Goal: Task Accomplishment & Management: Use online tool/utility

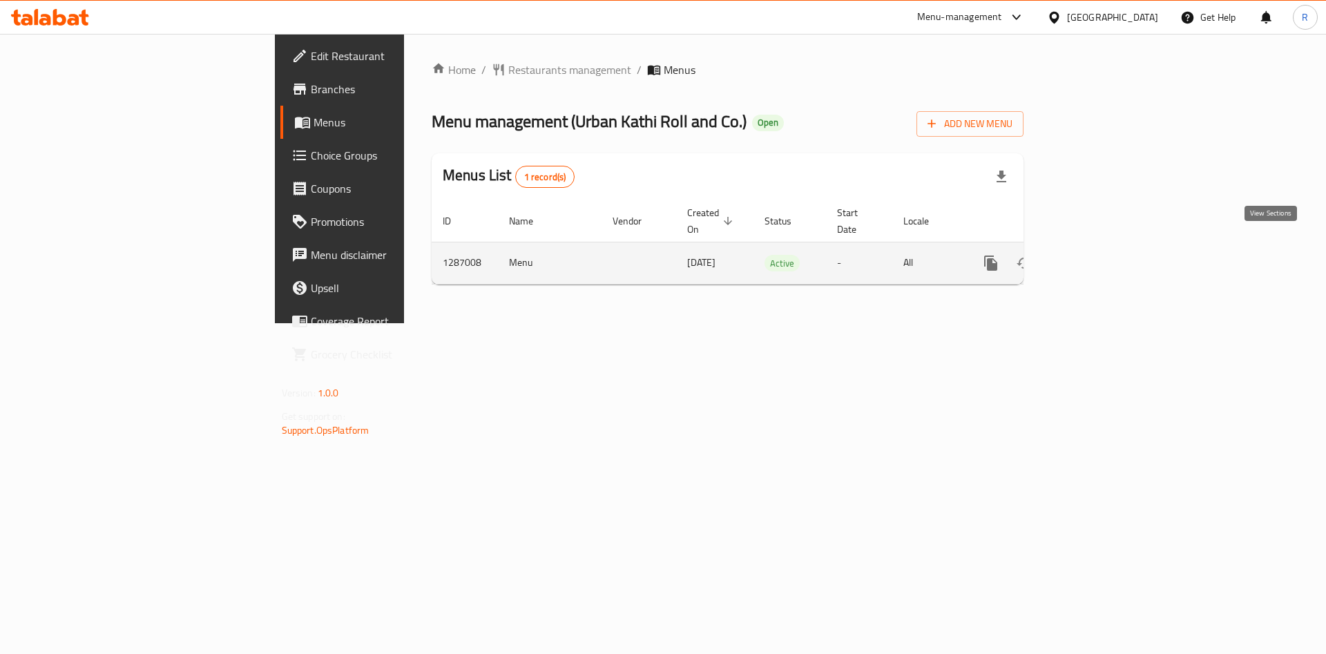
click at [1099, 255] on icon "enhanced table" at bounding box center [1090, 263] width 17 height 17
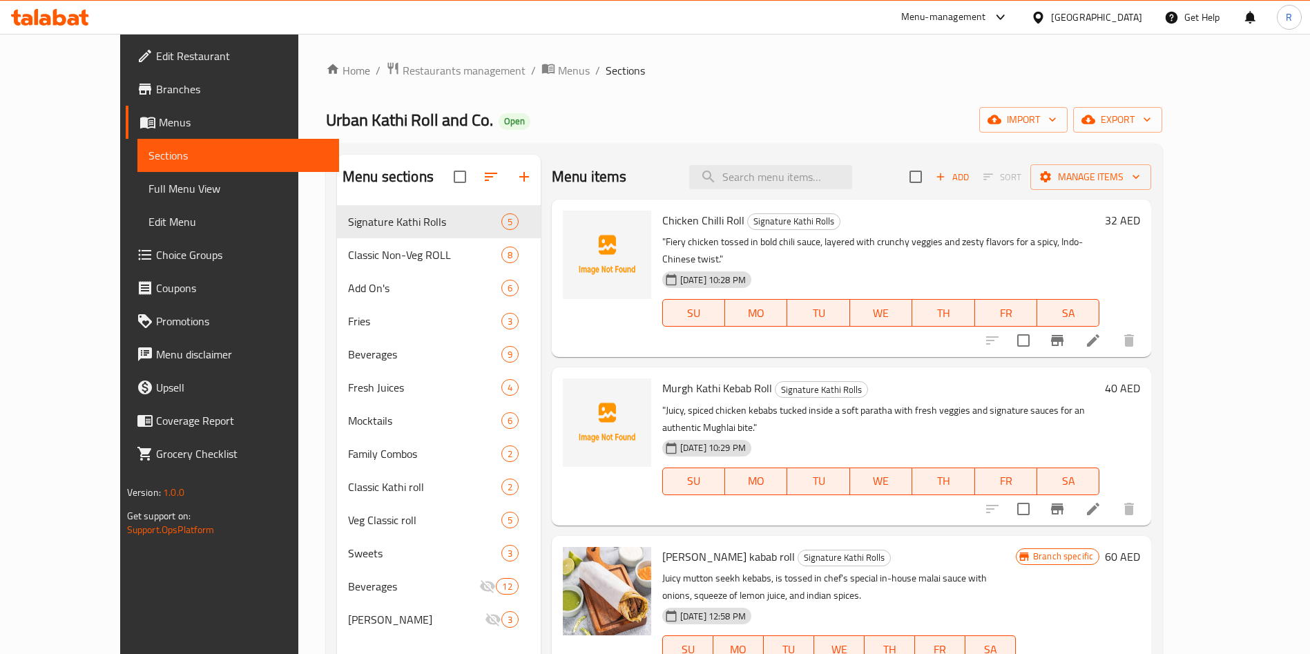
click at [868, 128] on div "[PERSON_NAME] Roll and Co. Open import export" at bounding box center [744, 120] width 836 height 26
click at [483, 178] on icon "button" at bounding box center [491, 177] width 17 height 17
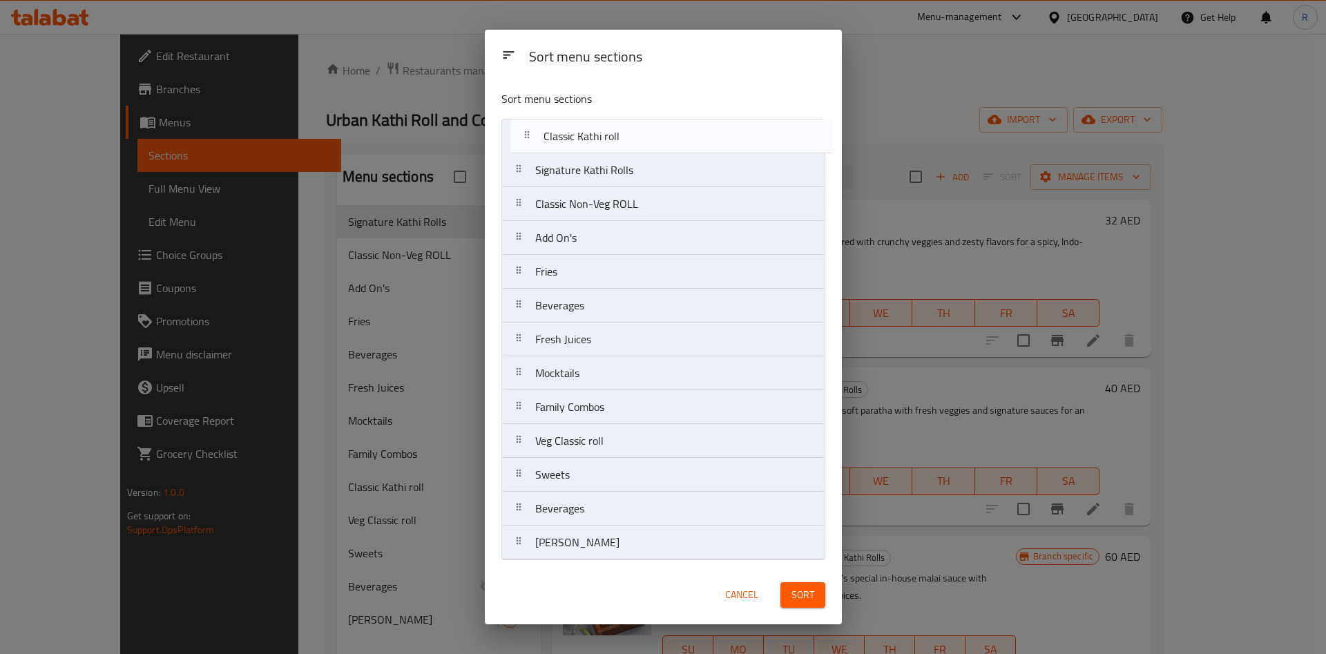
drag, startPoint x: 659, startPoint y: 411, endPoint x: 665, endPoint y: 129, distance: 281.9
click at [665, 129] on nav "Signature Kathi Rolls Classic Non-Veg ROLL Add On's Fries Beverages Fresh Juice…" at bounding box center [663, 339] width 324 height 441
drag, startPoint x: 656, startPoint y: 196, endPoint x: 661, endPoint y: 146, distance: 50.7
click at [662, 133] on nav "Classic Kathi roll Signature Kathi Rolls Classic Non-Veg ROLL Add On's Fries Be…" at bounding box center [663, 339] width 324 height 441
drag, startPoint x: 623, startPoint y: 448, endPoint x: 611, endPoint y: 131, distance: 317.3
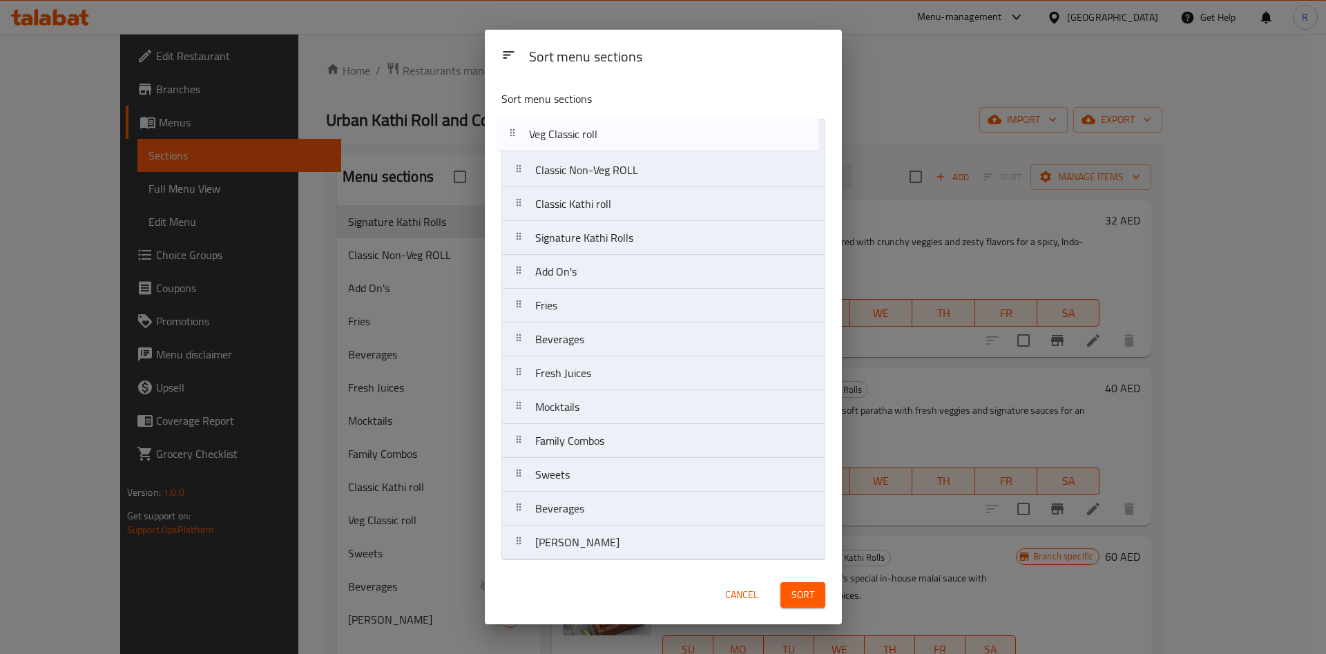
click at [611, 131] on nav "Classic Non-Veg ROLL Classic Kathi roll Signature Kathi Rolls Add On's Fries Be…" at bounding box center [663, 339] width 324 height 441
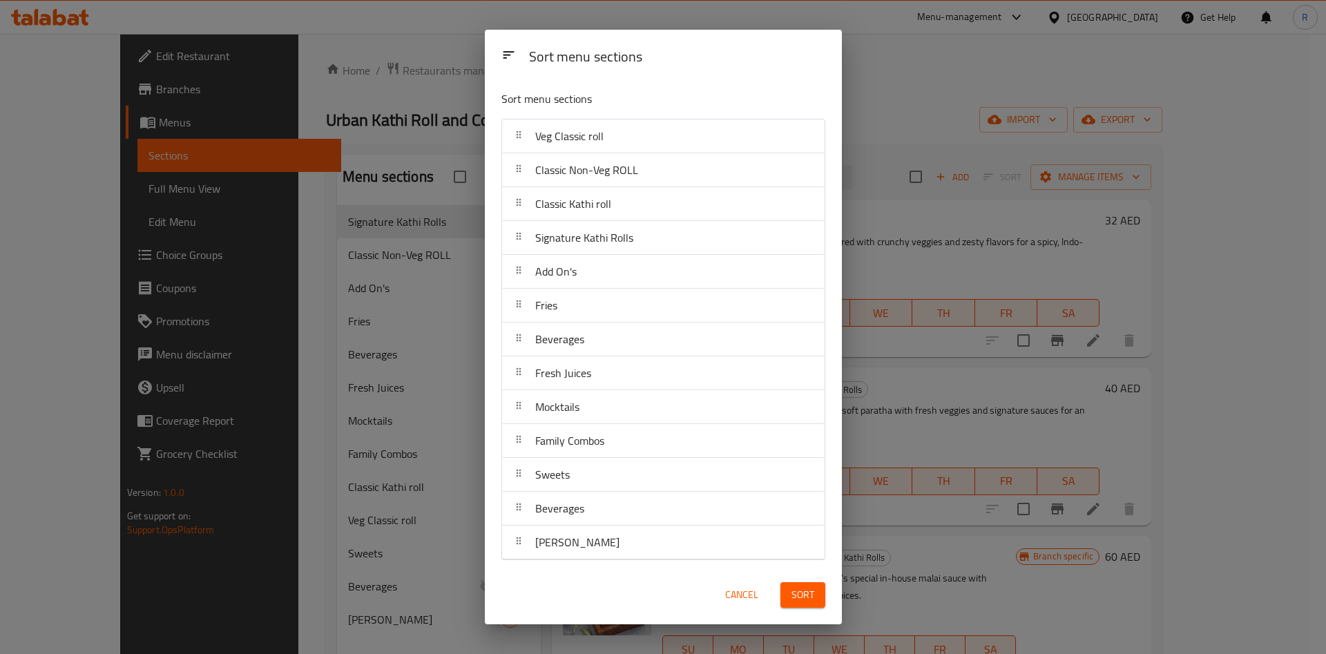
drag, startPoint x: 627, startPoint y: 562, endPoint x: 628, endPoint y: 487, distance: 75.3
click at [628, 487] on div "Sort menu sections Veg Classic roll Classic Non-Veg ROLL Classic Kathi roll Sig…" at bounding box center [663, 322] width 357 height 486
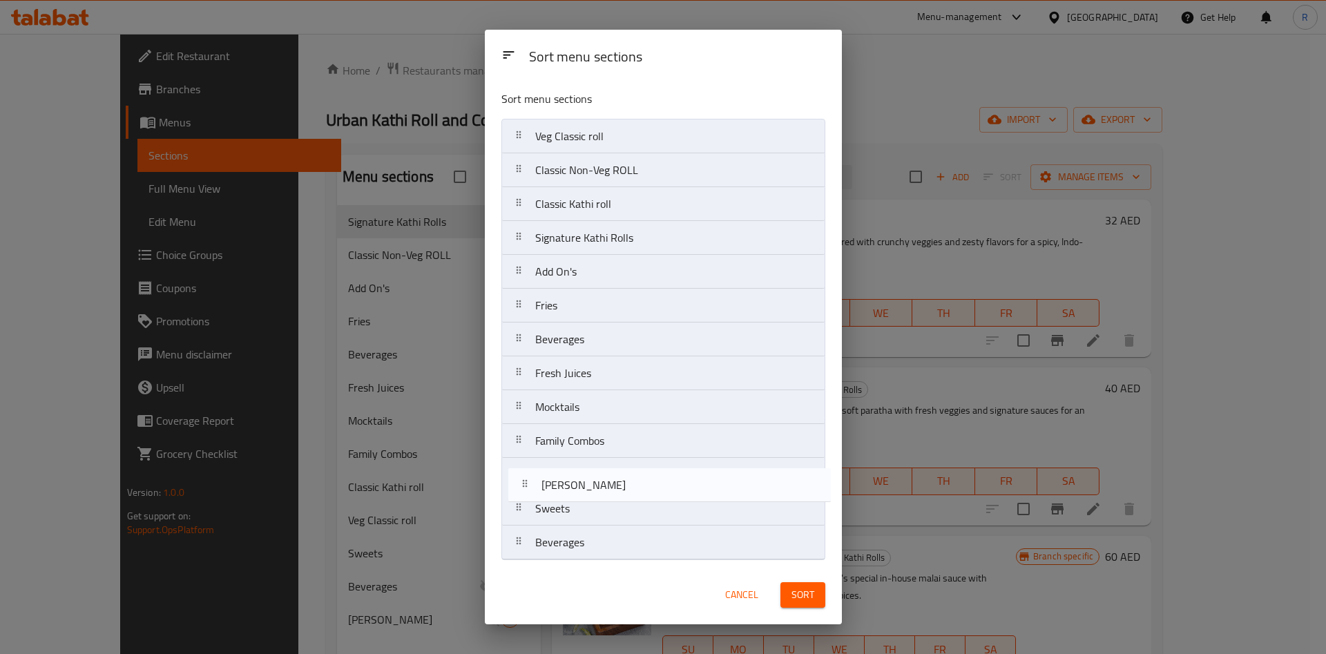
drag, startPoint x: 600, startPoint y: 547, endPoint x: 605, endPoint y: 486, distance: 61.7
click at [605, 486] on nav "Veg Classic roll Classic Non-Veg ROLL Classic Kathi roll Signature Kathi Rolls …" at bounding box center [663, 339] width 324 height 441
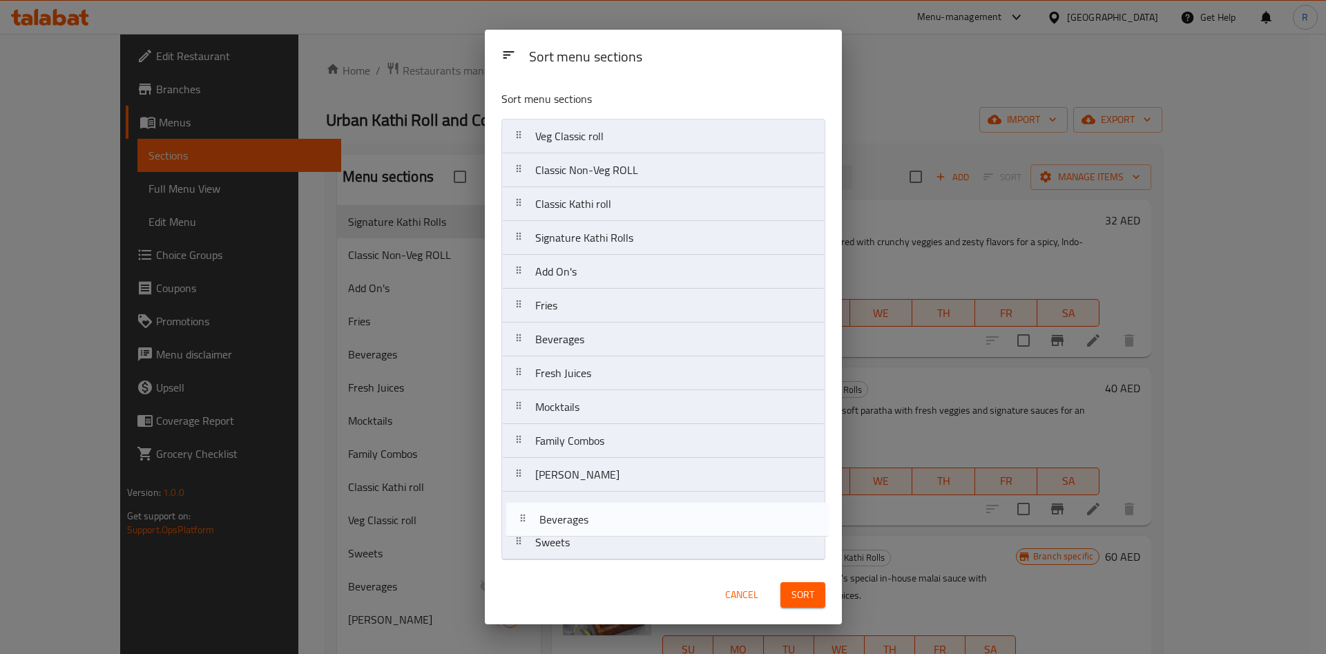
drag, startPoint x: 595, startPoint y: 550, endPoint x: 597, endPoint y: 517, distance: 32.6
click at [597, 517] on nav "Veg Classic roll Classic Non-Veg ROLL Classic Kathi roll Signature Kathi Rolls …" at bounding box center [663, 339] width 324 height 441
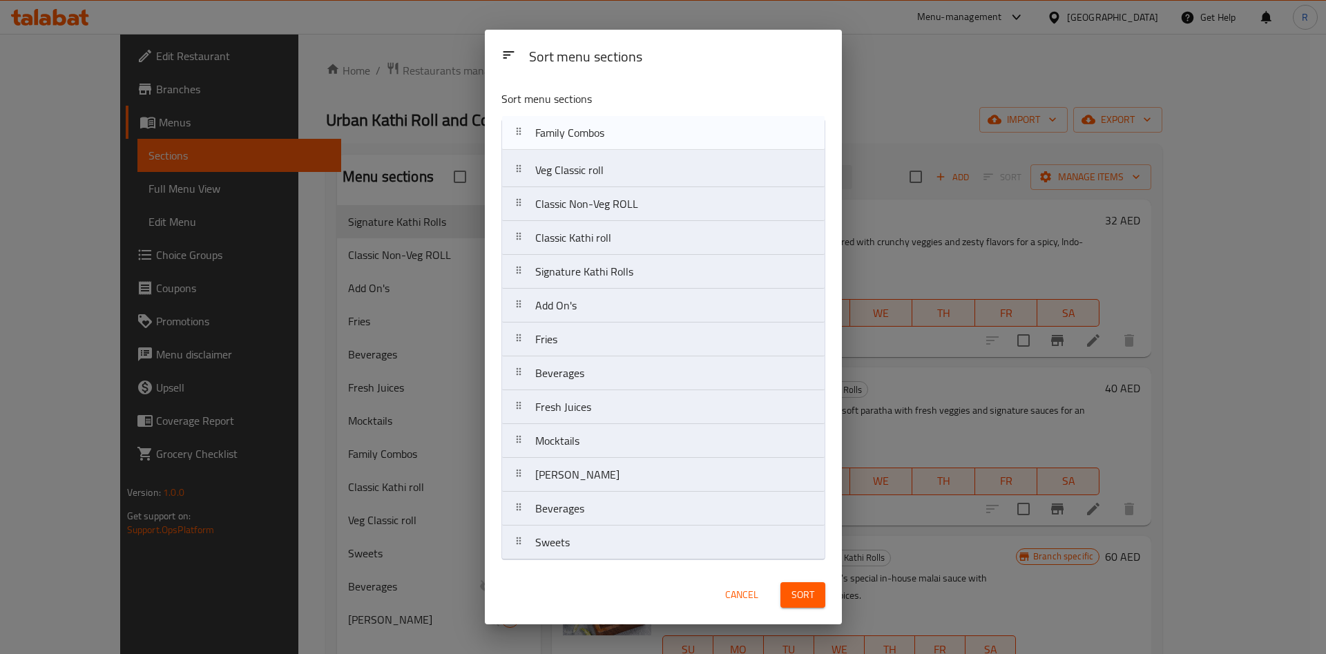
drag, startPoint x: 613, startPoint y: 442, endPoint x: 615, endPoint y: 131, distance: 311.5
click at [615, 131] on nav "Veg Classic roll Classic Non-Veg ROLL Classic Kathi roll Signature Kathi Rolls …" at bounding box center [663, 339] width 324 height 441
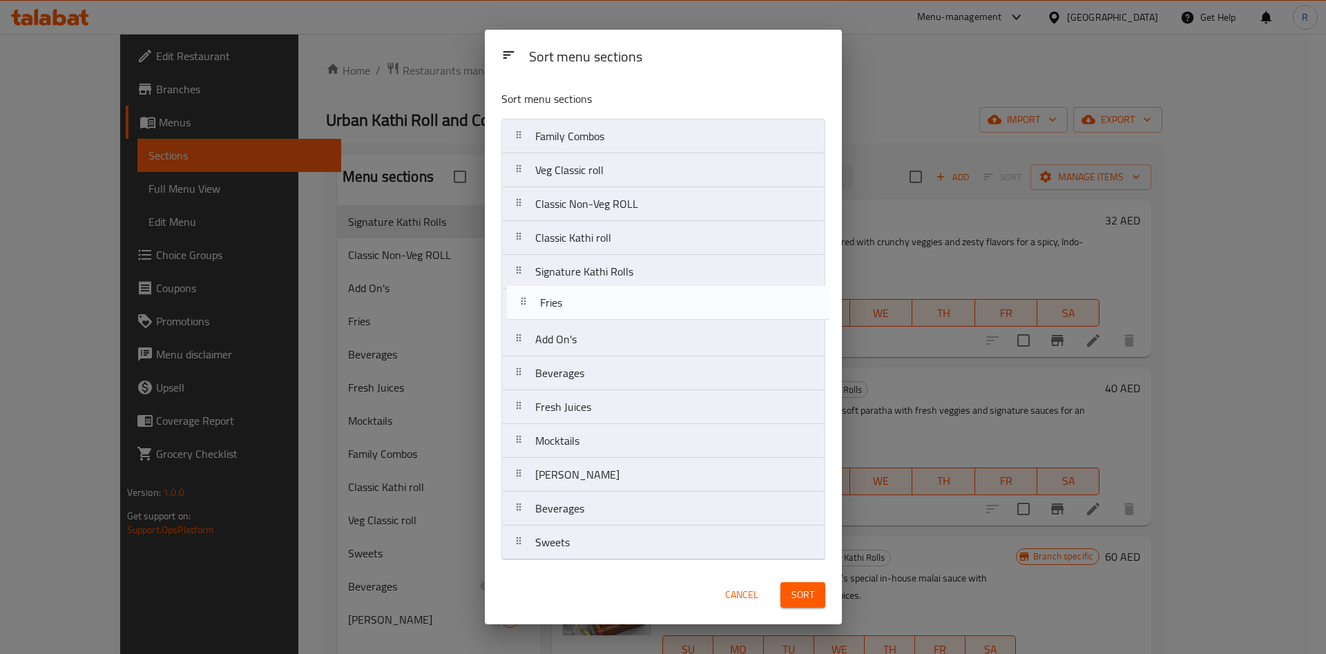
drag, startPoint x: 610, startPoint y: 351, endPoint x: 614, endPoint y: 309, distance: 41.7
click at [614, 309] on nav "Family Combos Veg Classic roll Classic Non-Veg ROLL Classic Kathi roll Signatur…" at bounding box center [663, 339] width 324 height 441
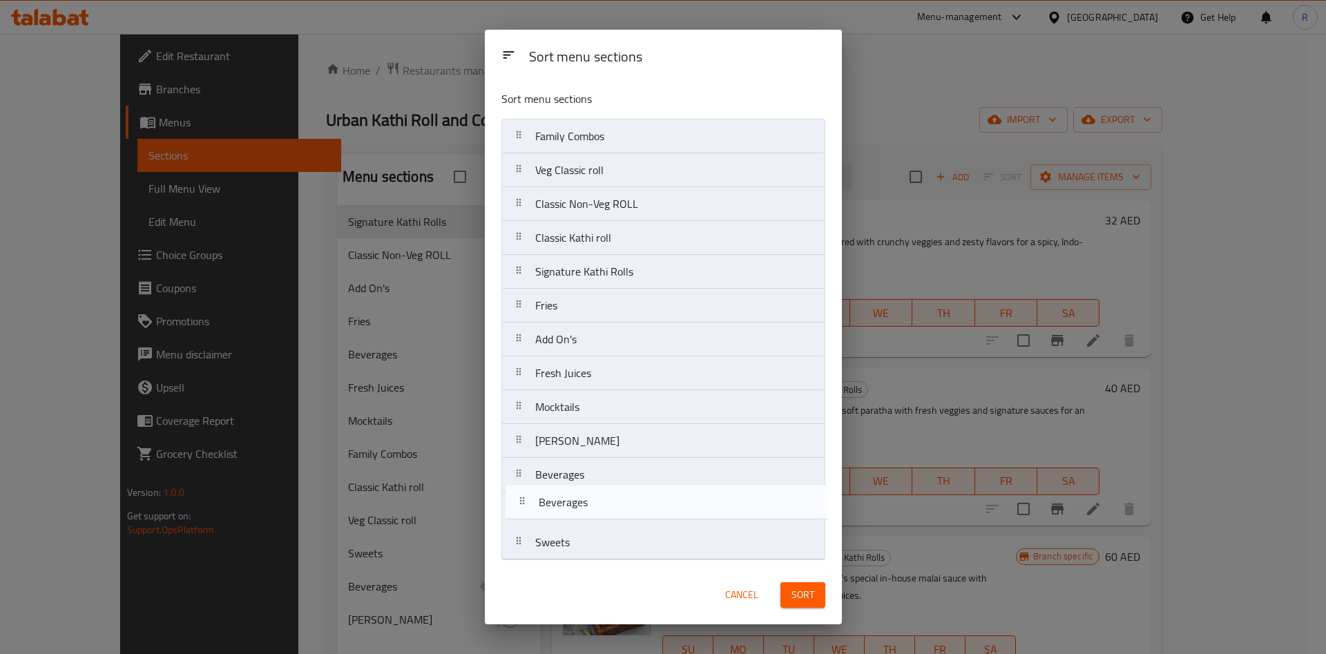
drag, startPoint x: 594, startPoint y: 380, endPoint x: 597, endPoint y: 515, distance: 135.4
click at [597, 515] on nav "Family Combos Veg Classic roll Classic Non-Veg ROLL Classic Kathi roll Signatur…" at bounding box center [663, 339] width 324 height 441
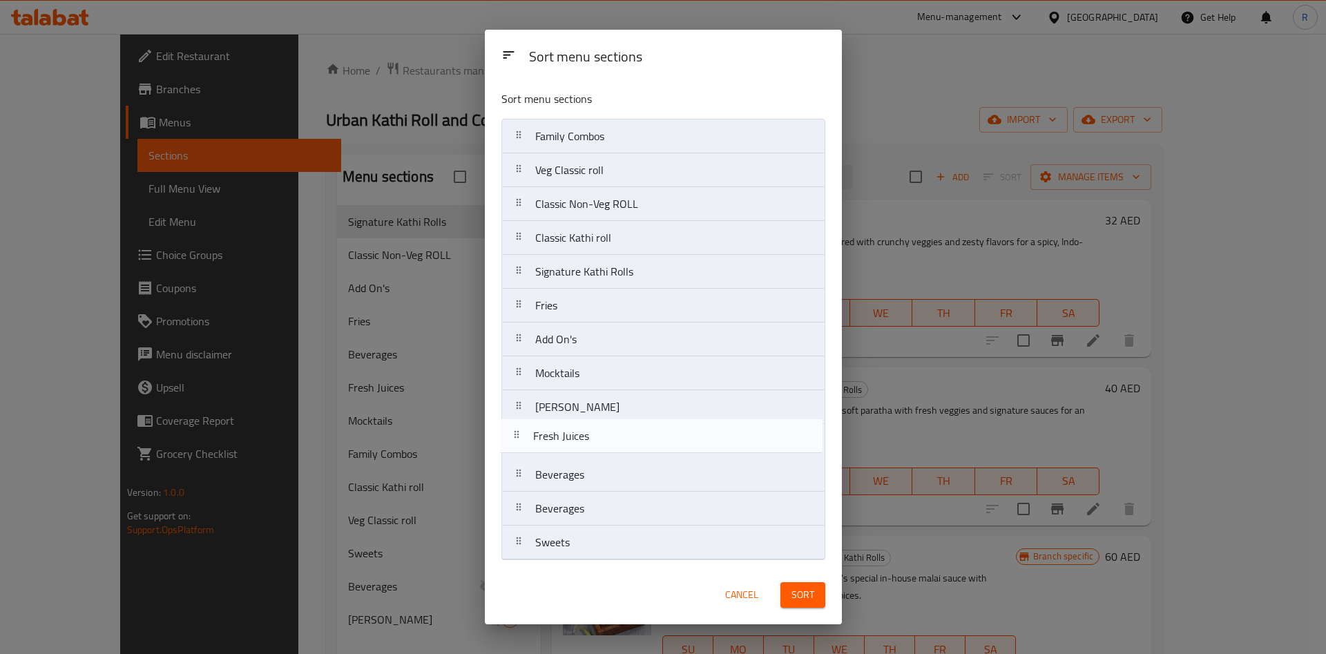
drag, startPoint x: 592, startPoint y: 381, endPoint x: 592, endPoint y: 449, distance: 67.7
click at [592, 449] on nav "Family Combos Veg Classic roll Classic Non-Veg ROLL Classic Kathi roll Signatur…" at bounding box center [663, 339] width 324 height 441
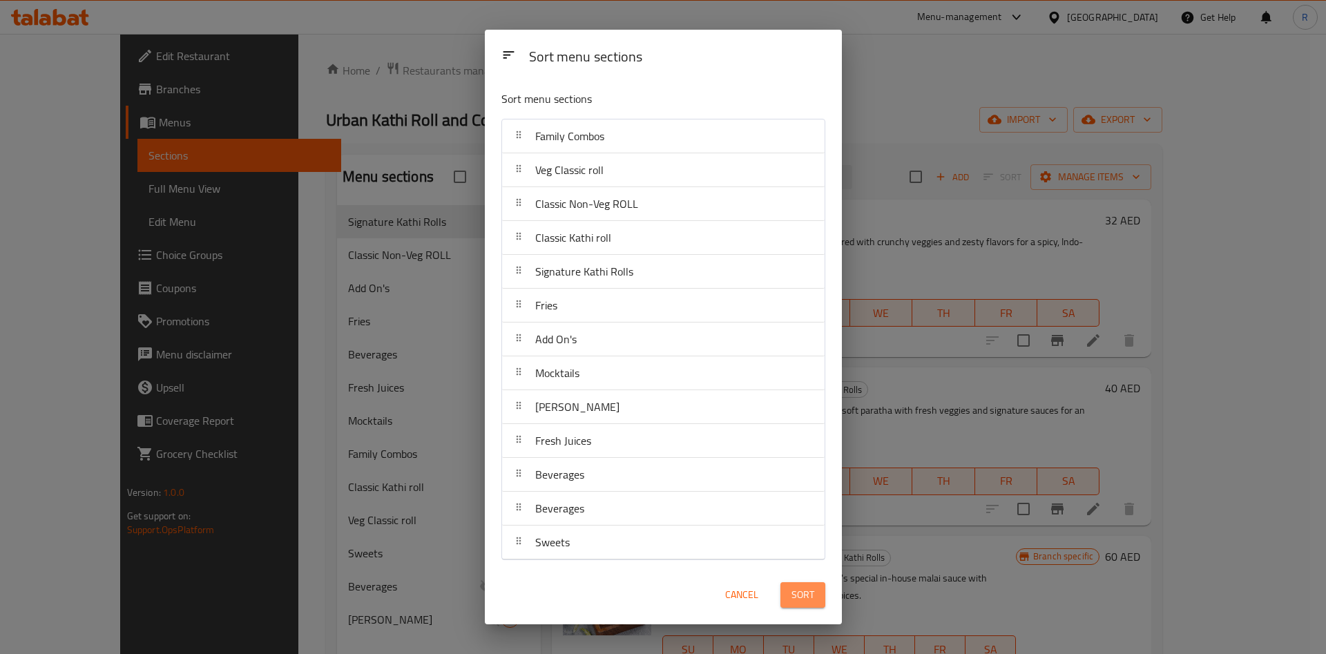
click at [806, 597] on span "Sort" at bounding box center [803, 594] width 23 height 17
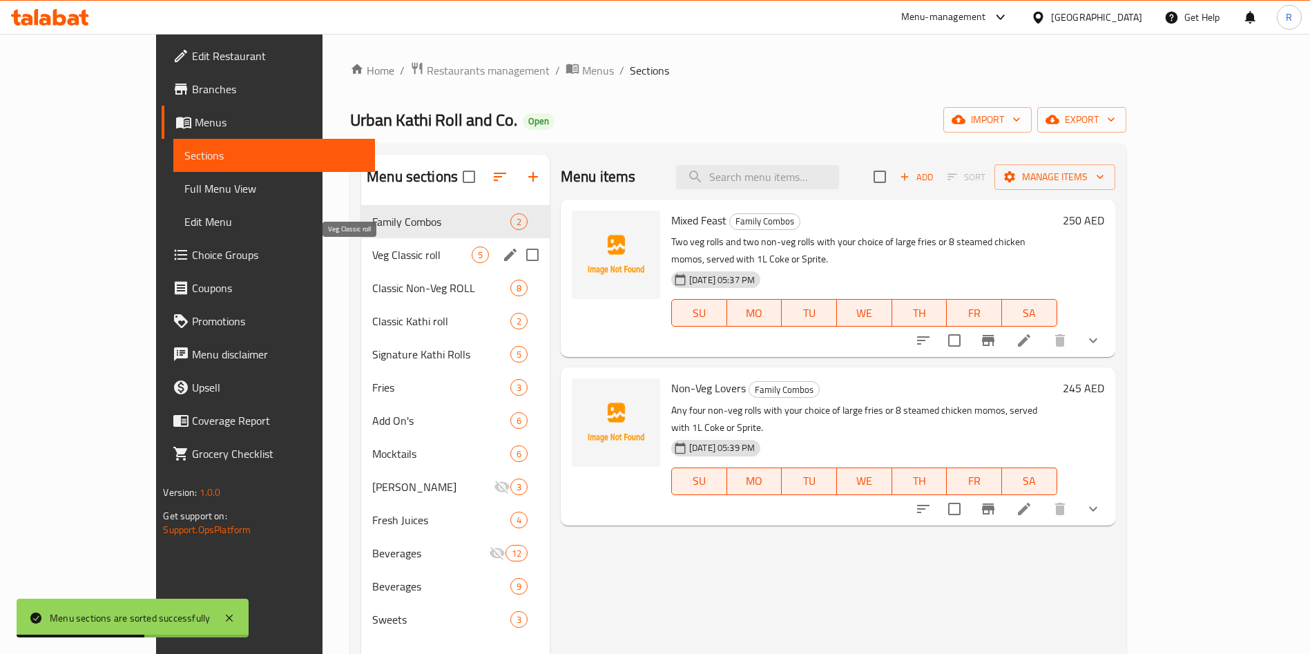
click at [372, 251] on span "Veg Classic roll" at bounding box center [421, 255] width 99 height 17
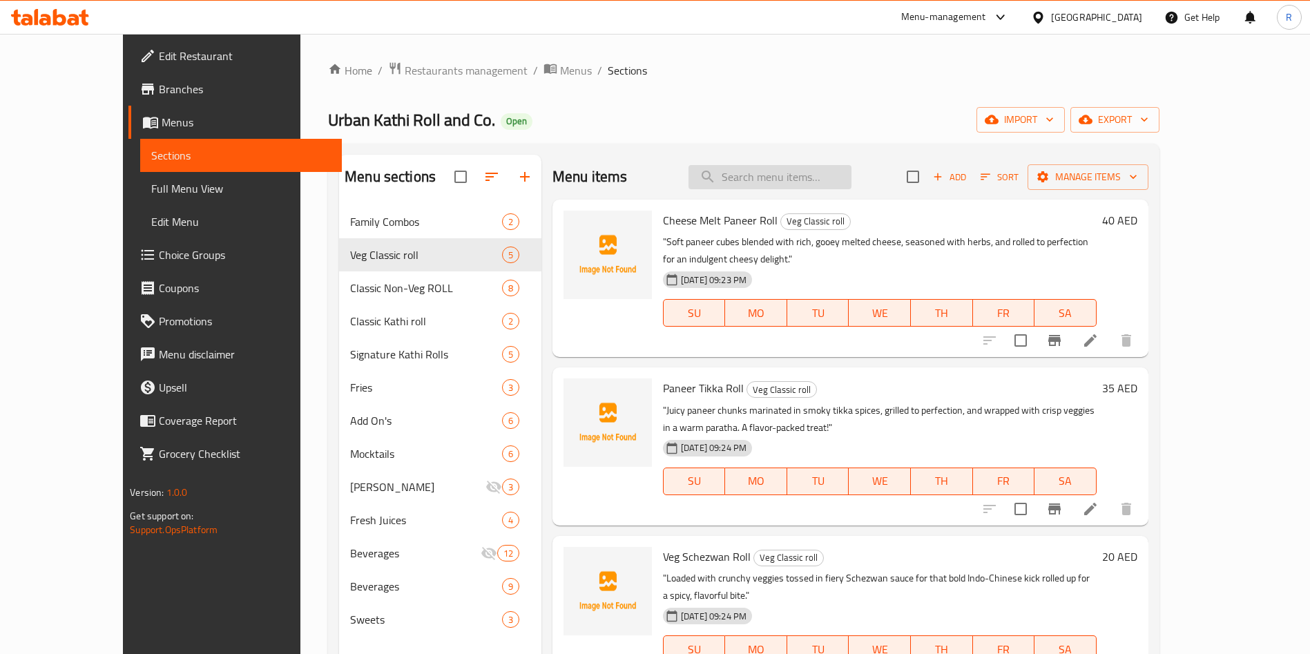
click at [846, 185] on input "search" at bounding box center [770, 177] width 163 height 24
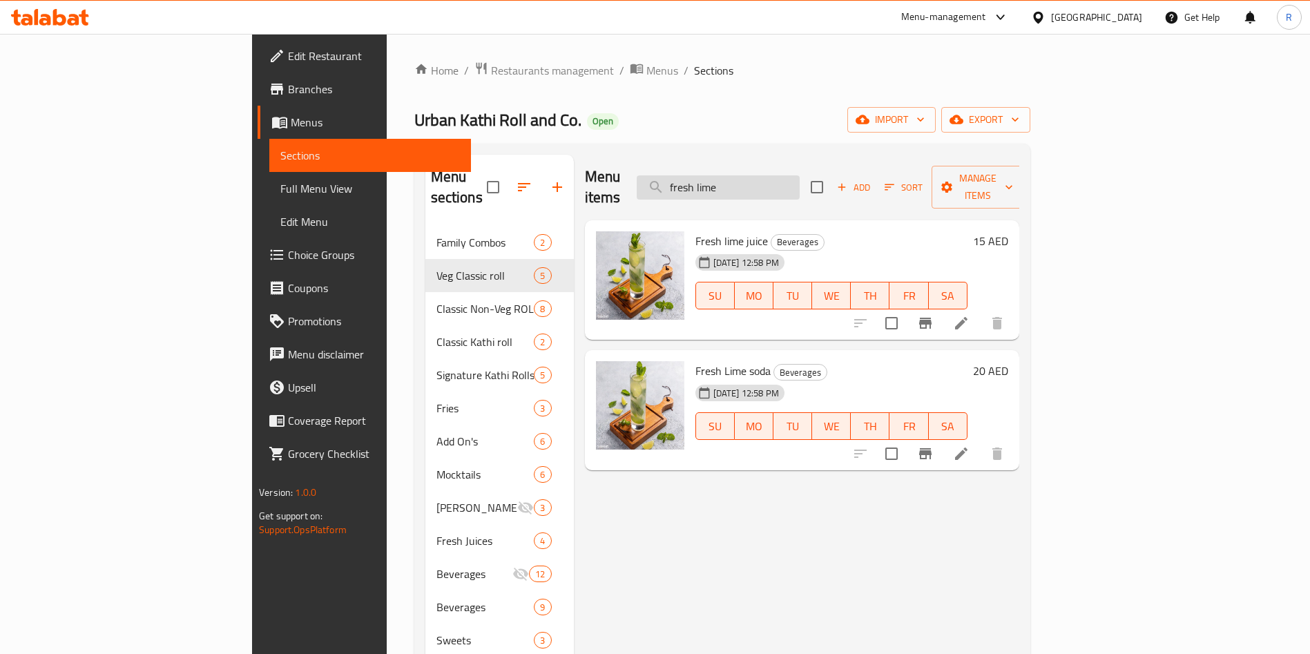
drag, startPoint x: 828, startPoint y: 160, endPoint x: 827, endPoint y: 172, distance: 11.8
click at [828, 168] on div "Menu items fresh lime Add Sort Manage items" at bounding box center [802, 188] width 434 height 66
click at [800, 175] on input "fresh lime" at bounding box center [718, 187] width 163 height 24
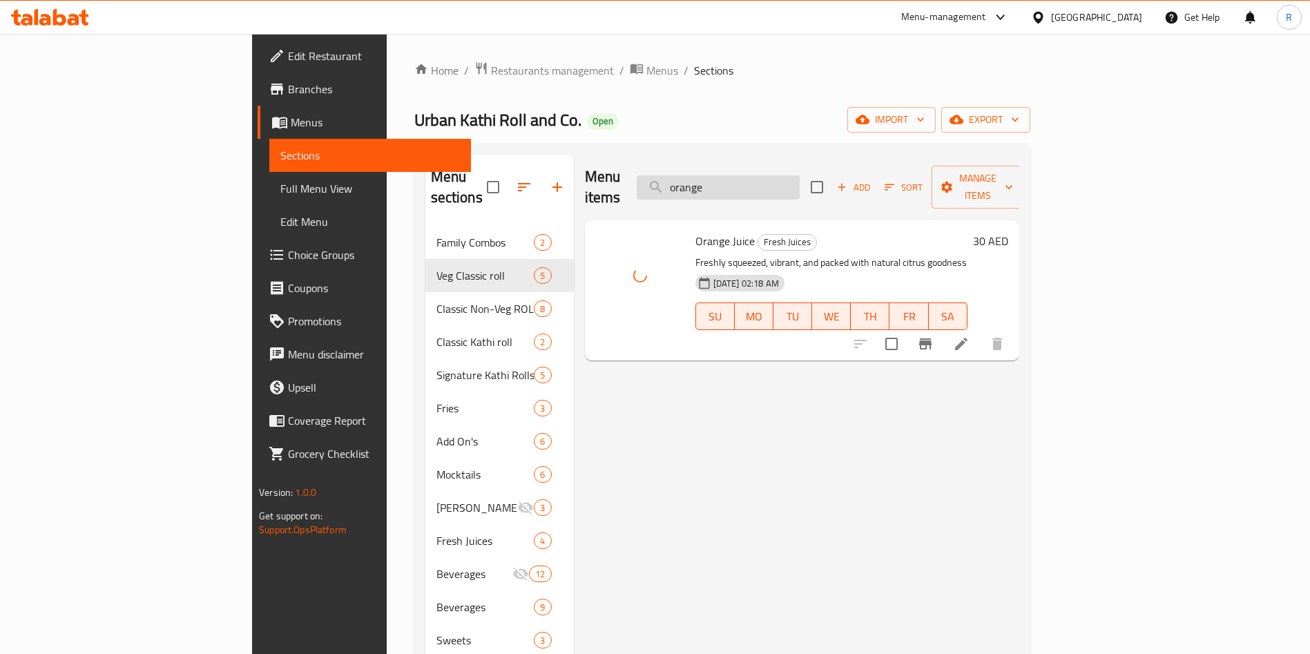
click at [800, 175] on input "orange" at bounding box center [718, 187] width 163 height 24
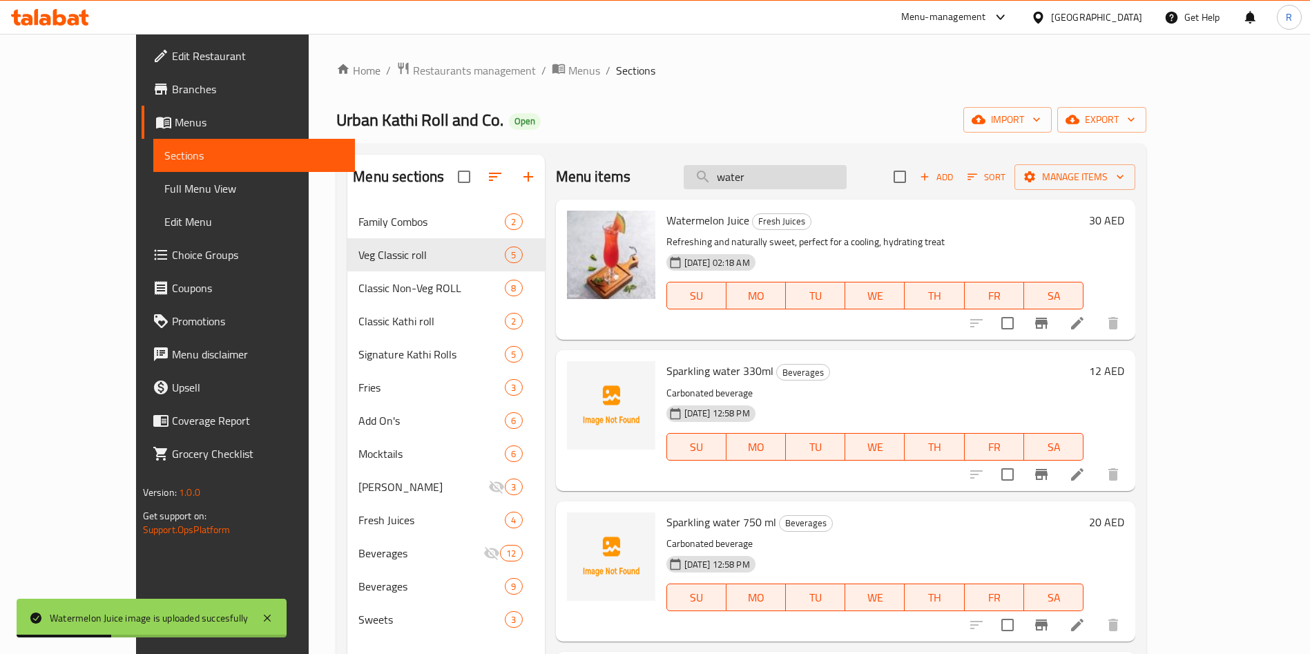
click at [818, 166] on input "water" at bounding box center [765, 177] width 163 height 24
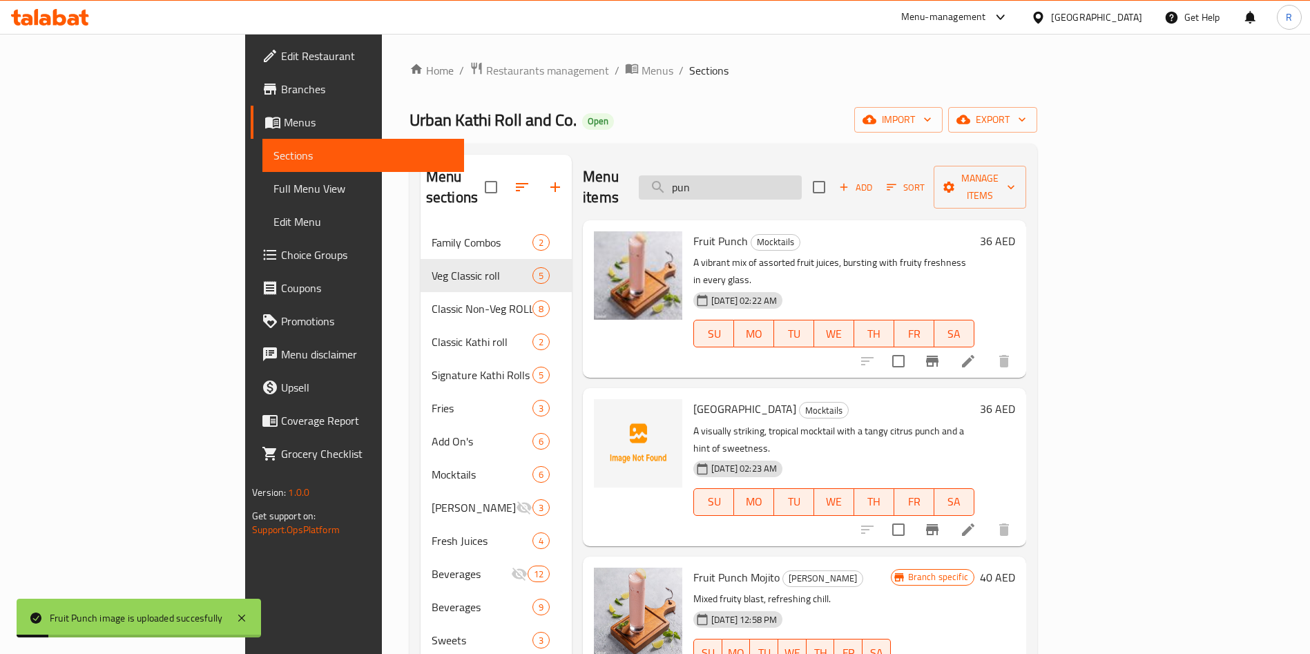
click at [802, 180] on input "pun" at bounding box center [720, 187] width 163 height 24
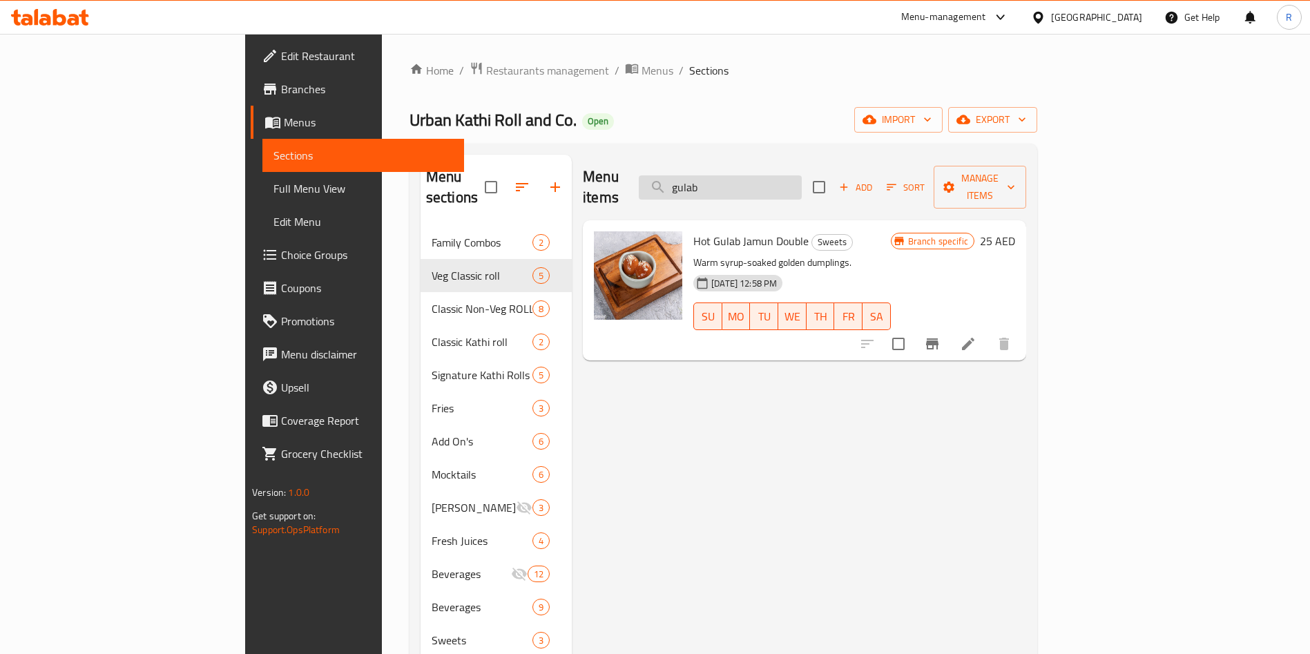
click at [802, 180] on input "gulab" at bounding box center [720, 187] width 163 height 24
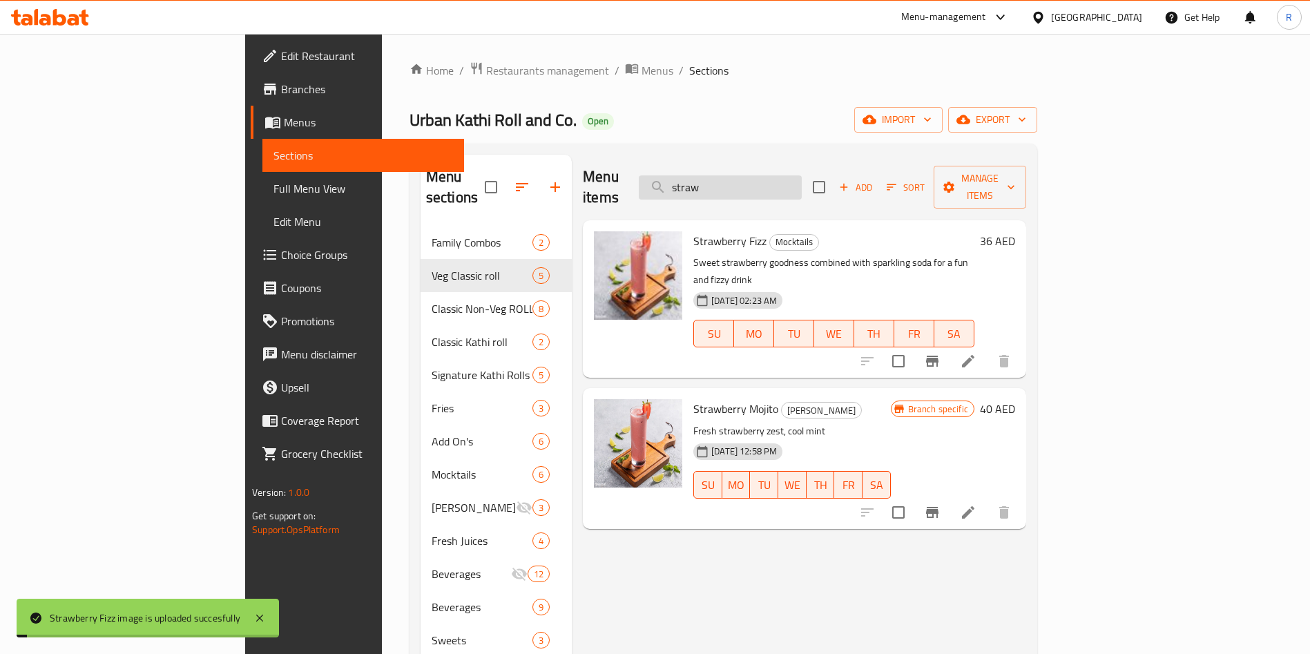
click at [802, 178] on input "straw" at bounding box center [720, 187] width 163 height 24
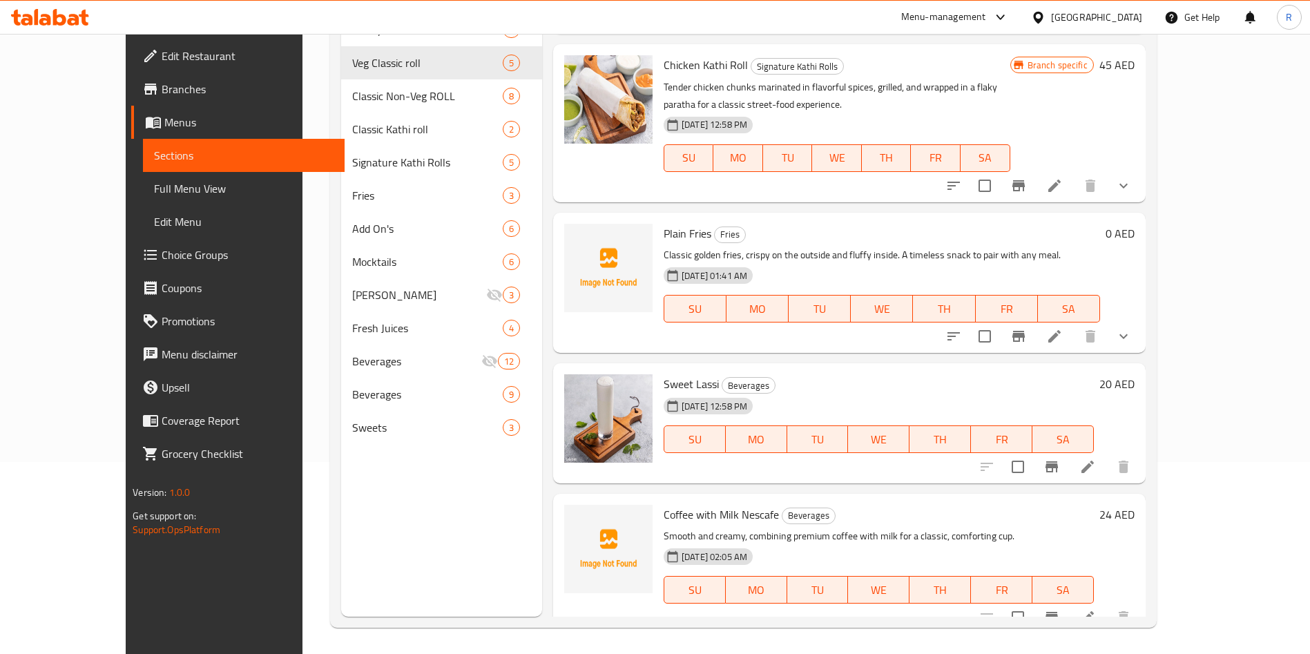
scroll to position [193, 0]
type input "lassi"
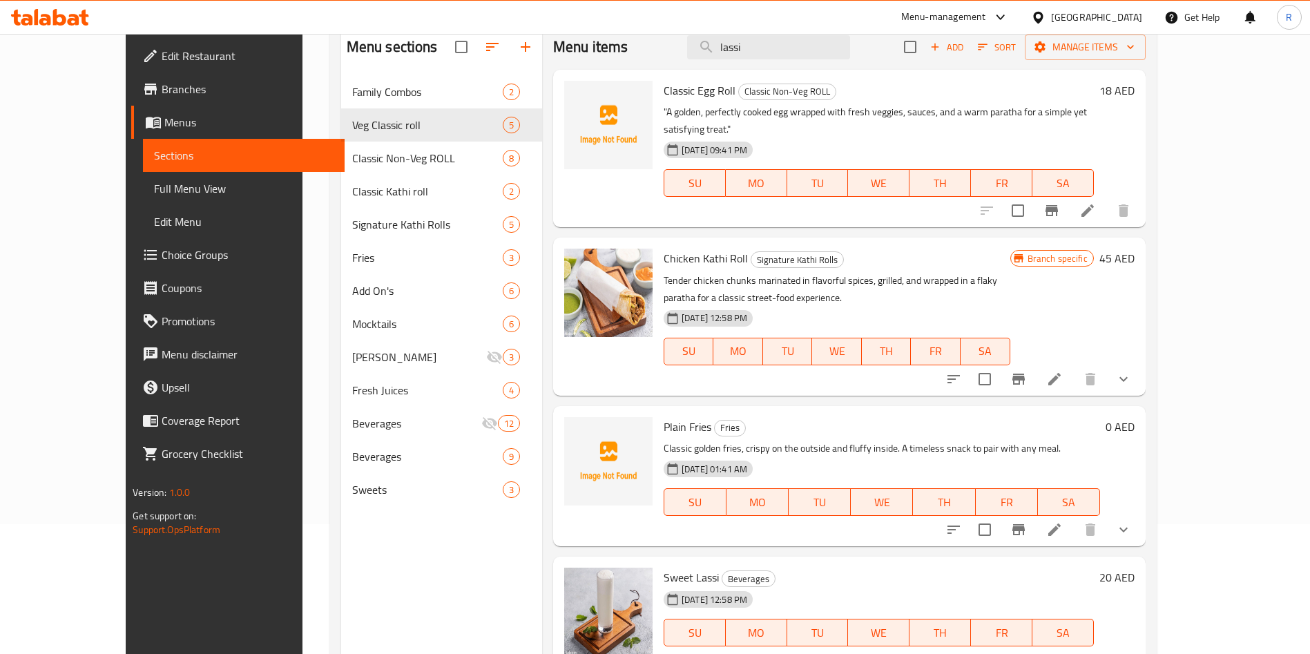
scroll to position [0, 0]
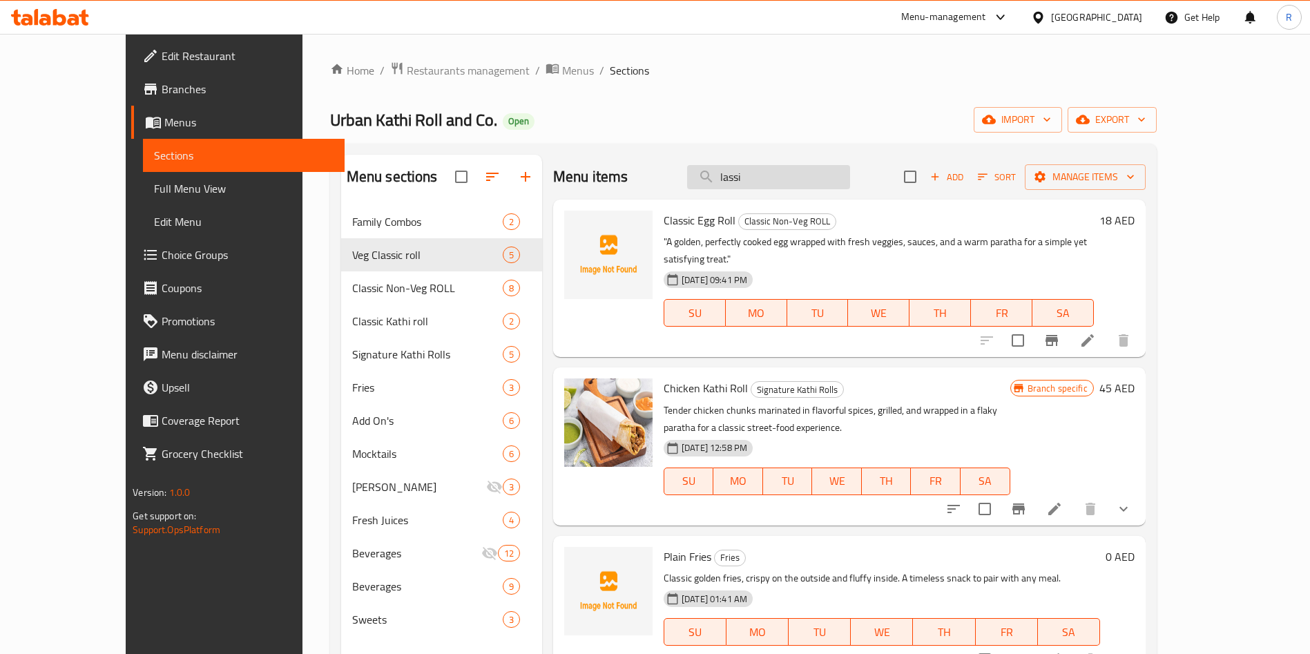
click at [817, 179] on input "lassi" at bounding box center [768, 177] width 163 height 24
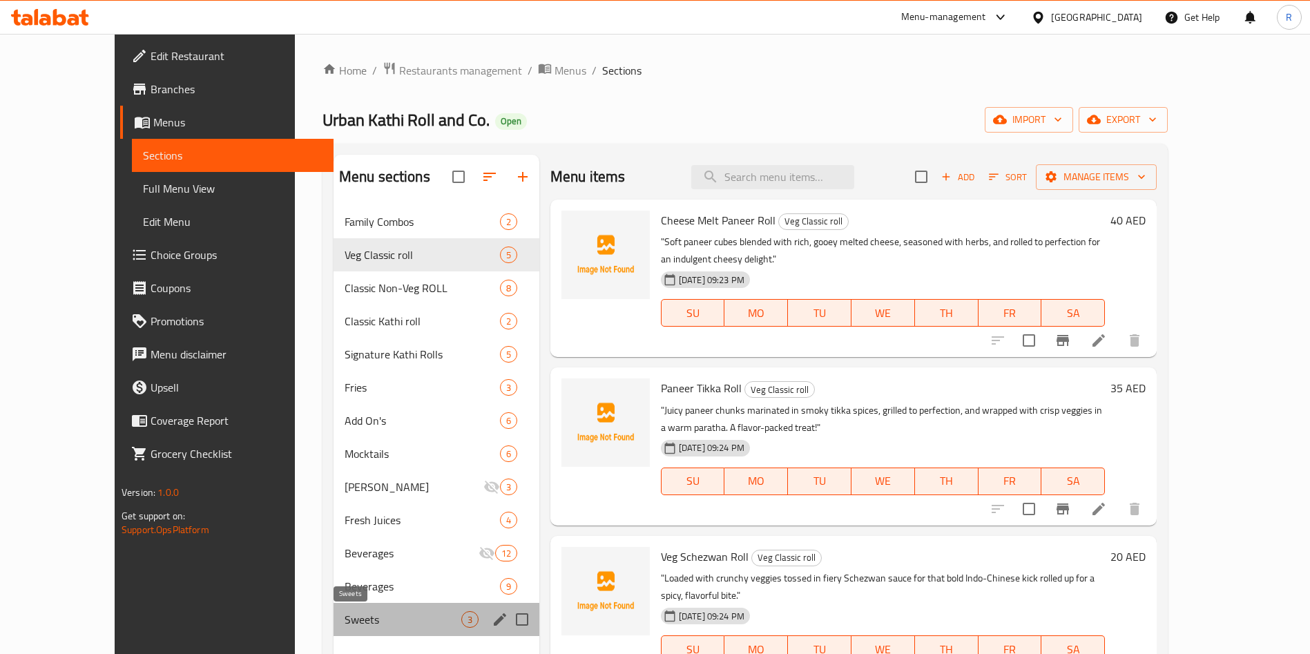
click at [416, 619] on span "Sweets" at bounding box center [403, 619] width 117 height 17
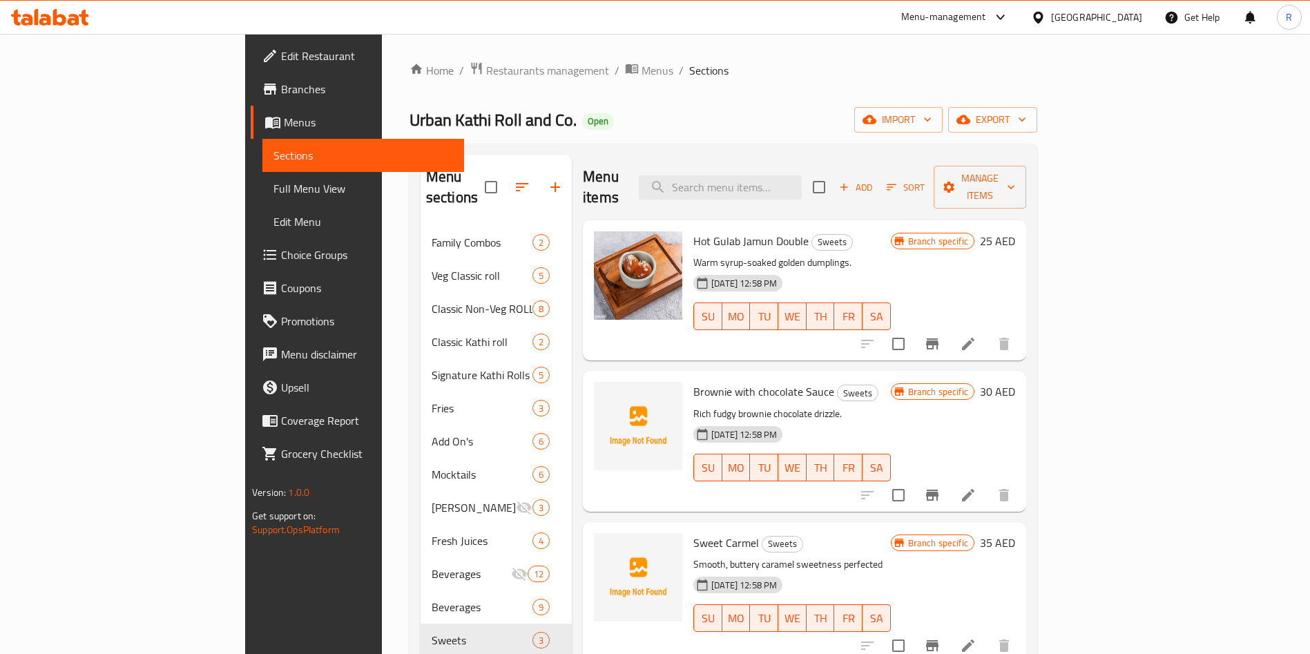
scroll to position [104, 0]
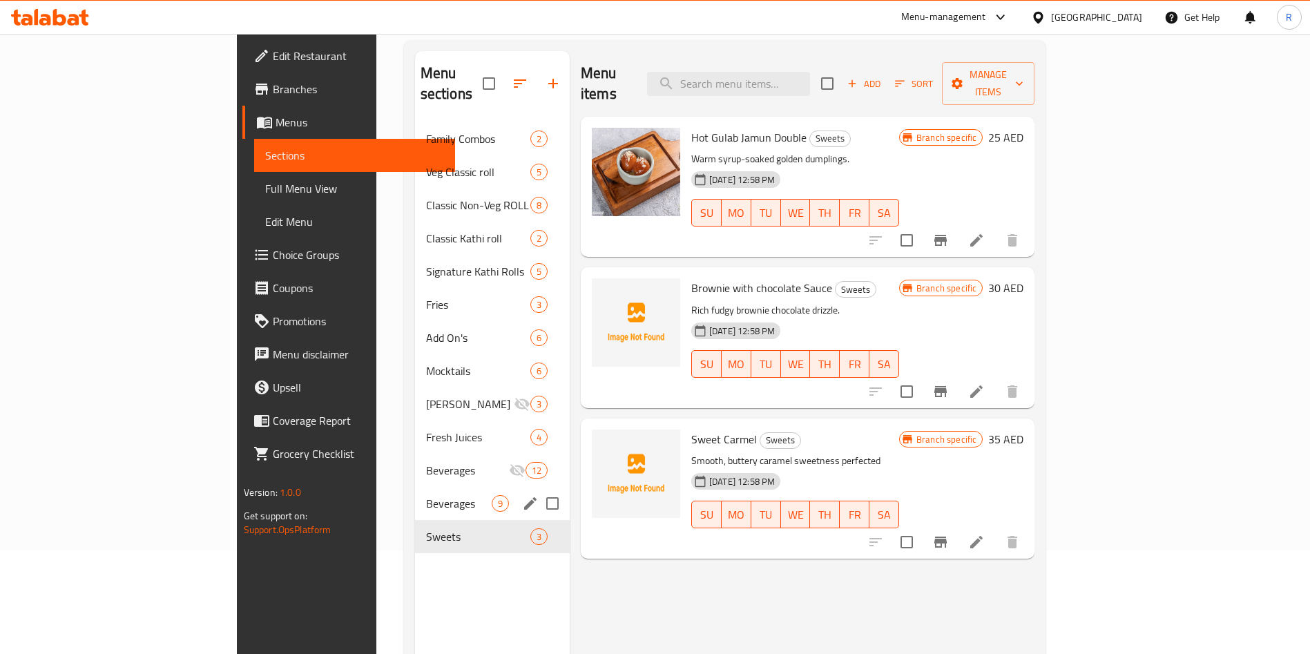
click at [415, 487] on div "Beverages 9" at bounding box center [492, 503] width 155 height 33
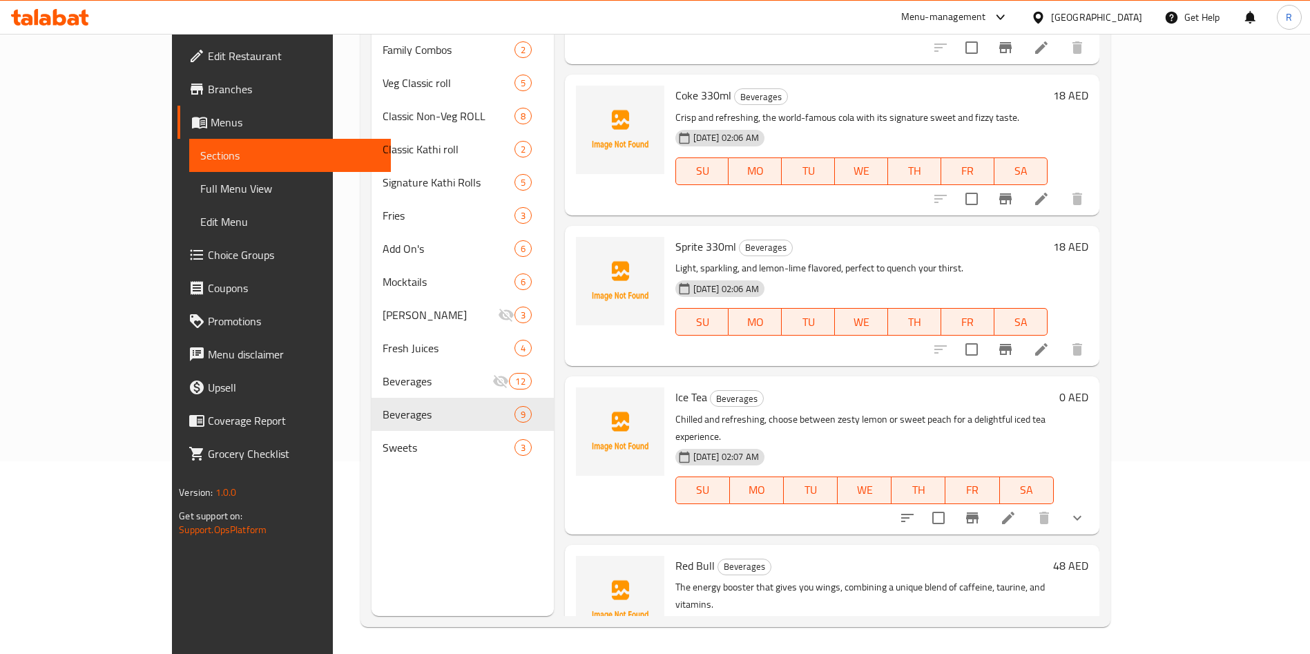
scroll to position [193, 0]
click at [1086, 509] on icon "show more" at bounding box center [1077, 517] width 17 height 17
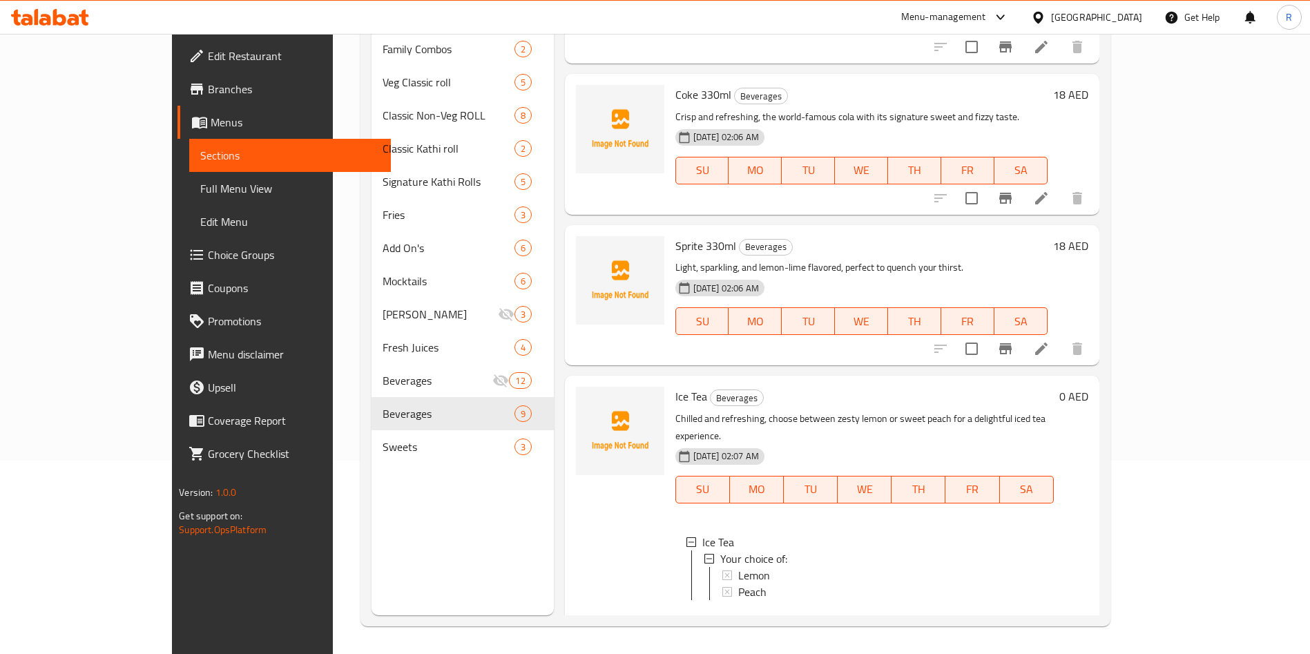
scroll to position [2, 0]
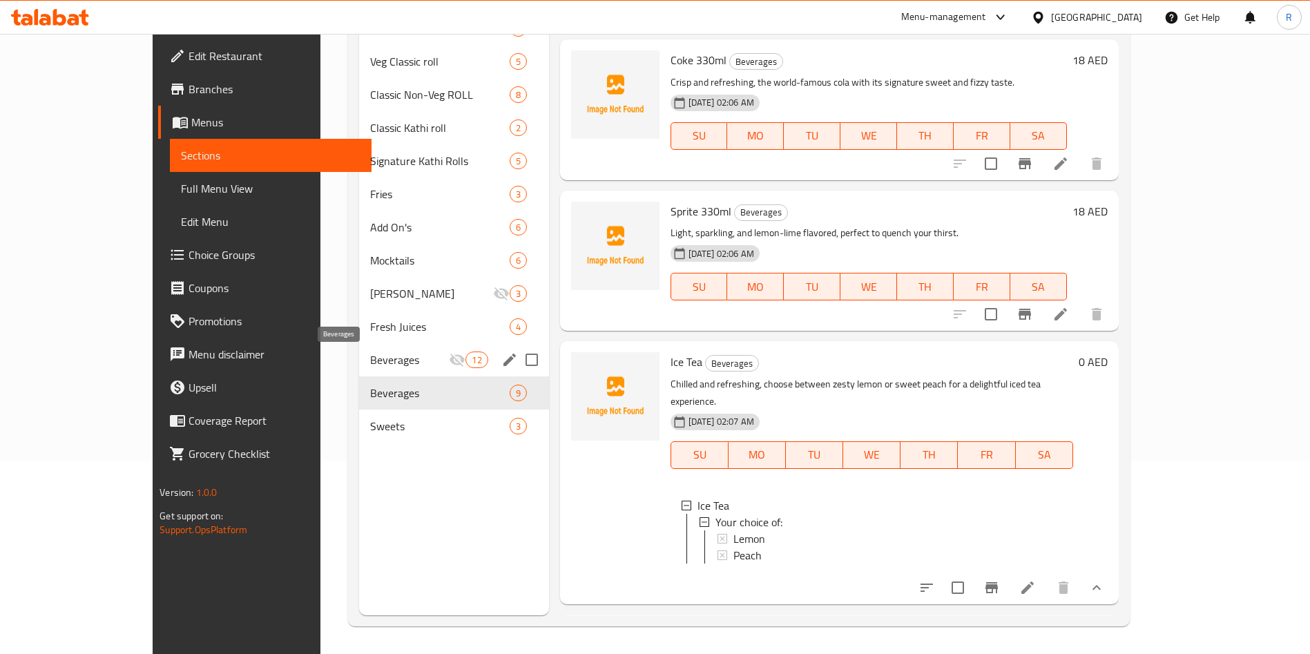
click at [370, 363] on span "Beverages" at bounding box center [409, 360] width 79 height 17
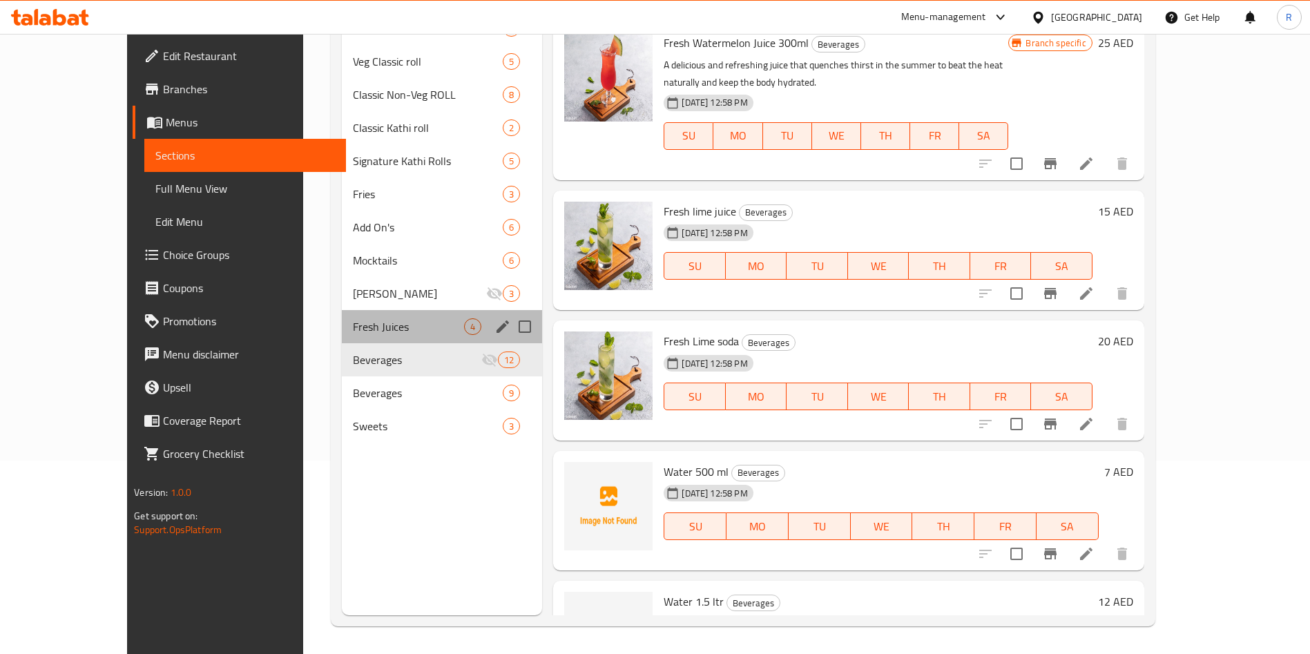
click at [370, 313] on div "Fresh Juices 4" at bounding box center [442, 326] width 200 height 33
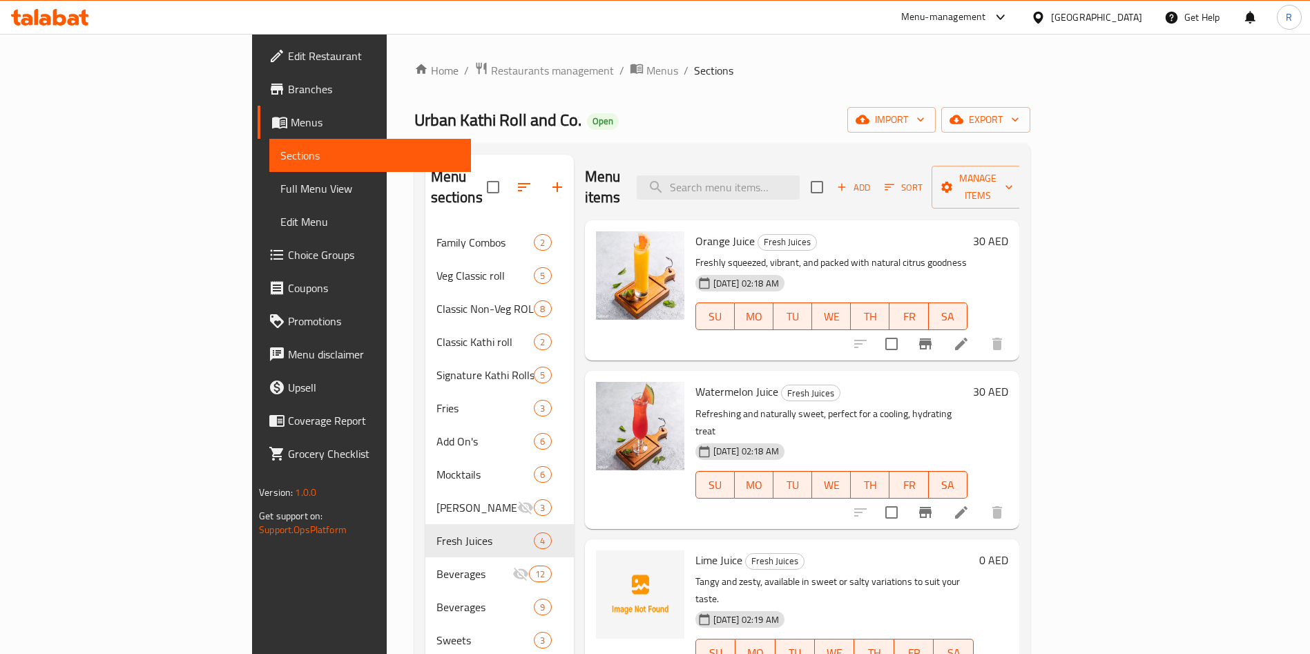
scroll to position [193, 0]
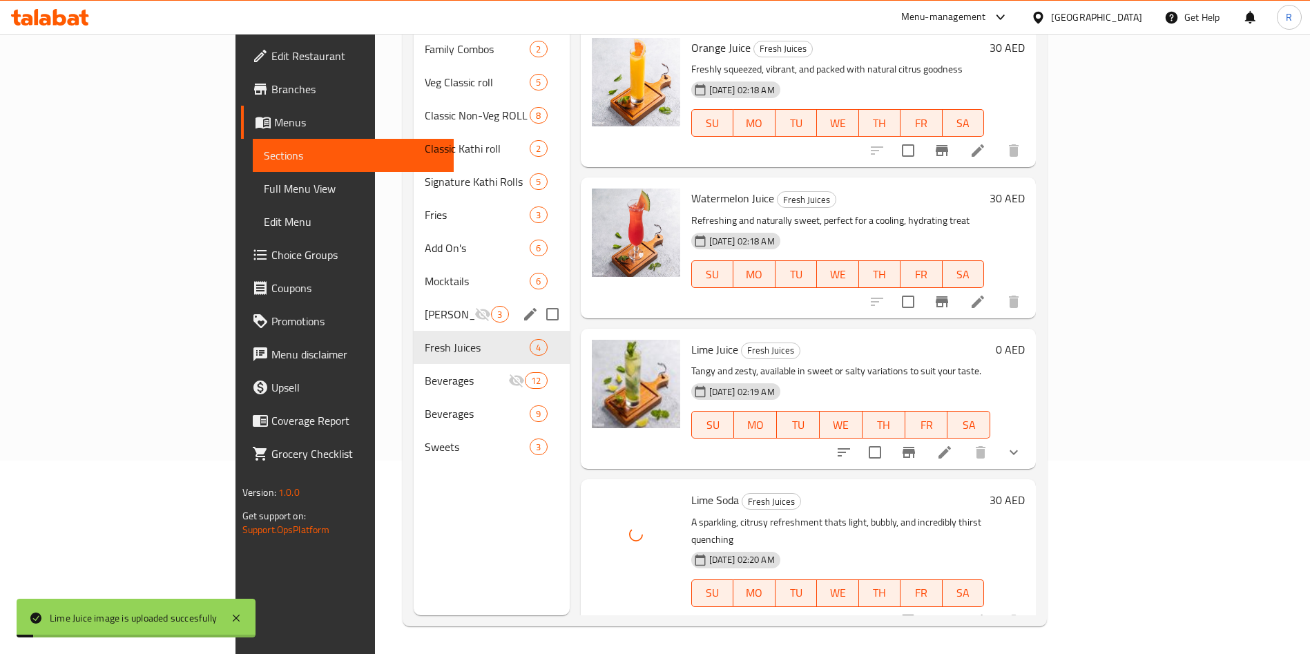
click at [425, 306] on span "[PERSON_NAME]" at bounding box center [450, 314] width 50 height 17
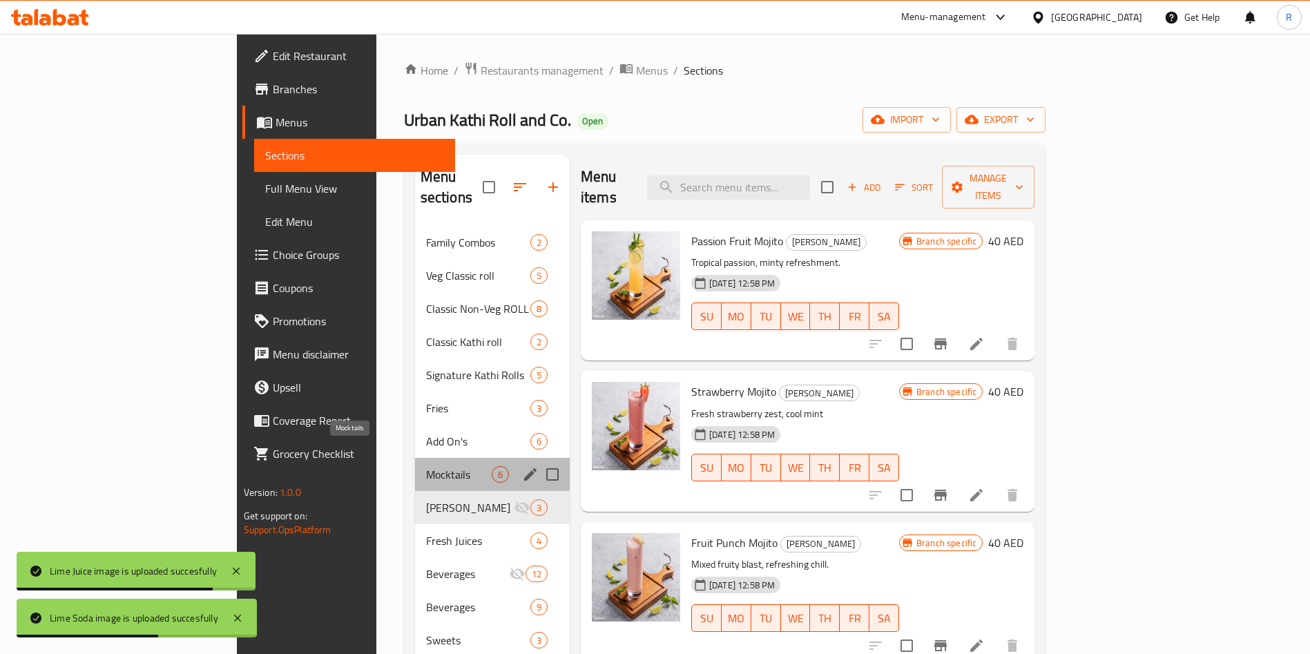
click at [426, 466] on span "Mocktails" at bounding box center [459, 474] width 66 height 17
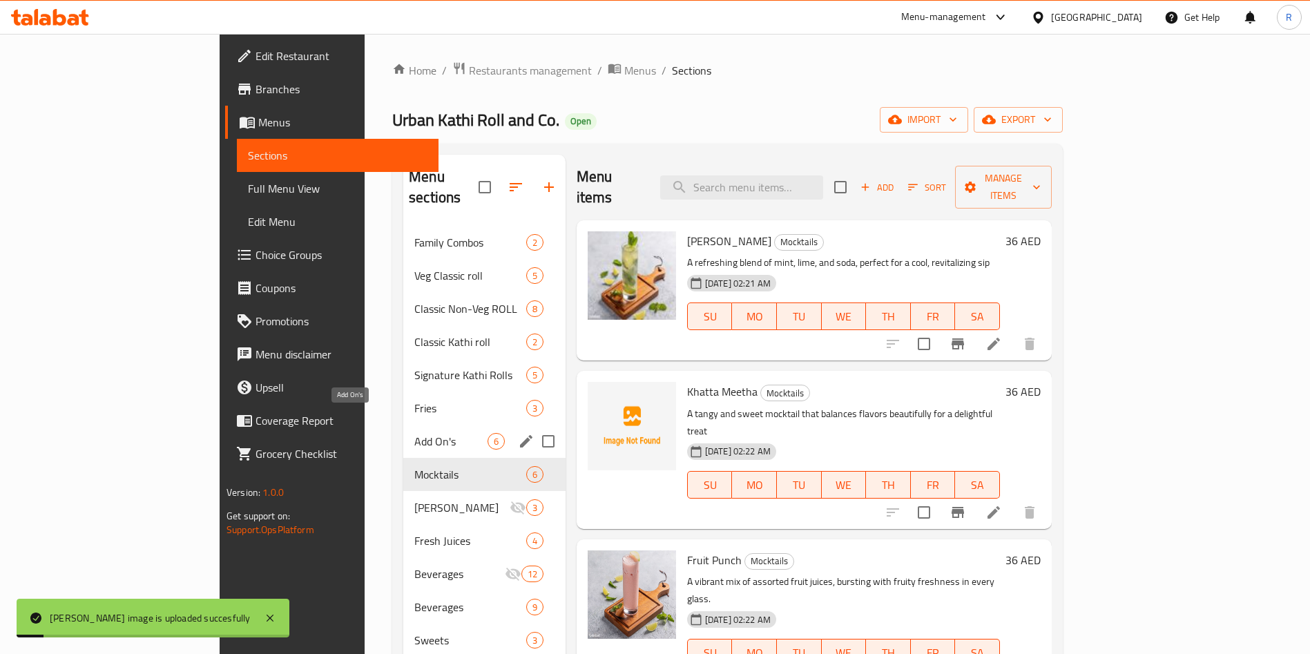
click at [414, 433] on span "Add On's" at bounding box center [450, 441] width 73 height 17
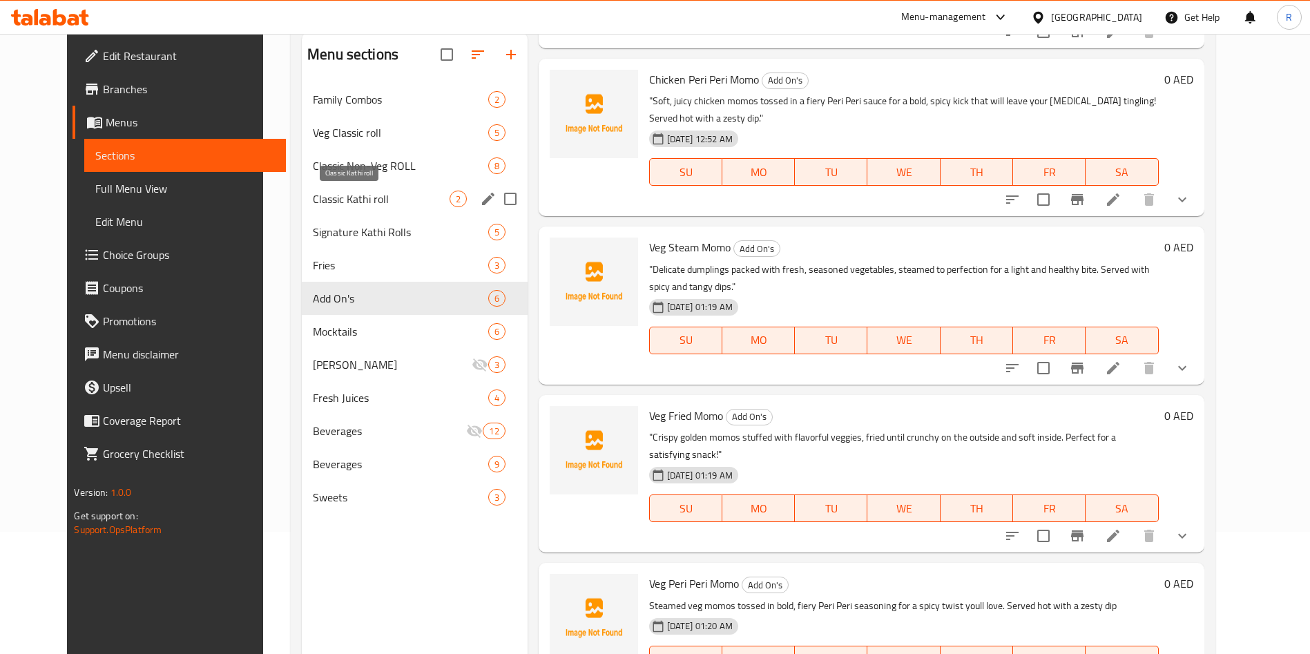
scroll to position [90, 0]
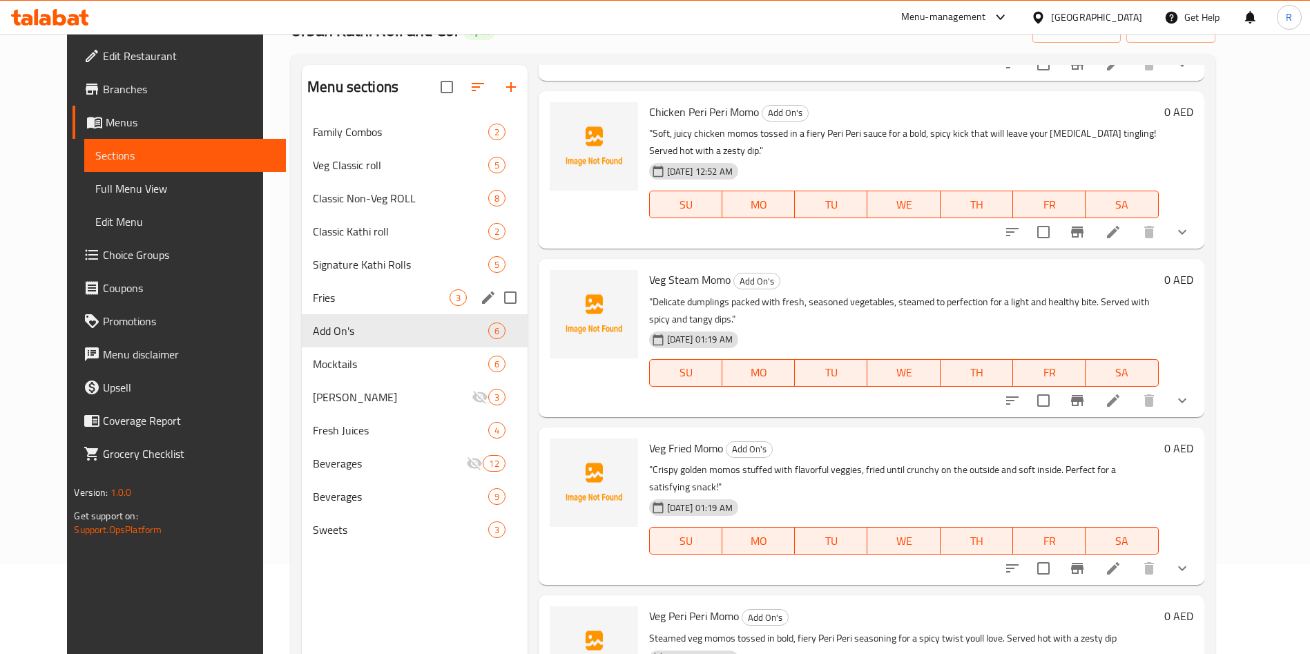
drag, startPoint x: 336, startPoint y: 285, endPoint x: 342, endPoint y: 278, distance: 8.3
click at [336, 286] on div "Fries 3" at bounding box center [415, 297] width 226 height 33
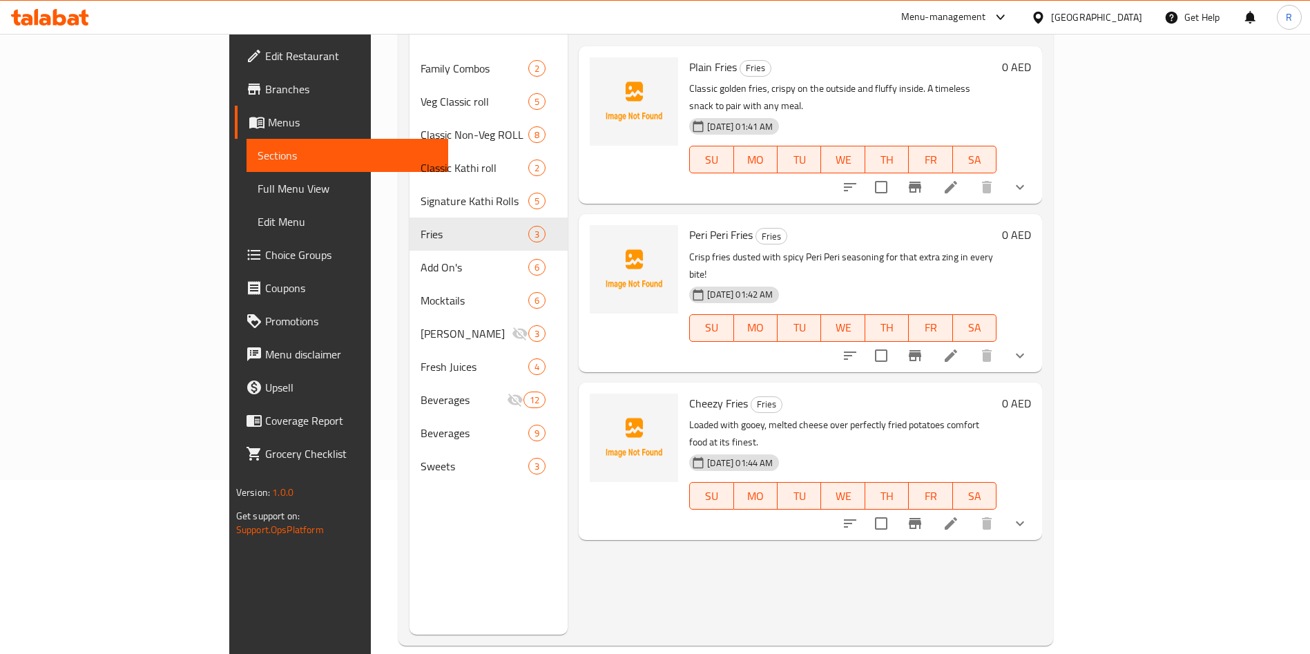
scroll to position [193, 0]
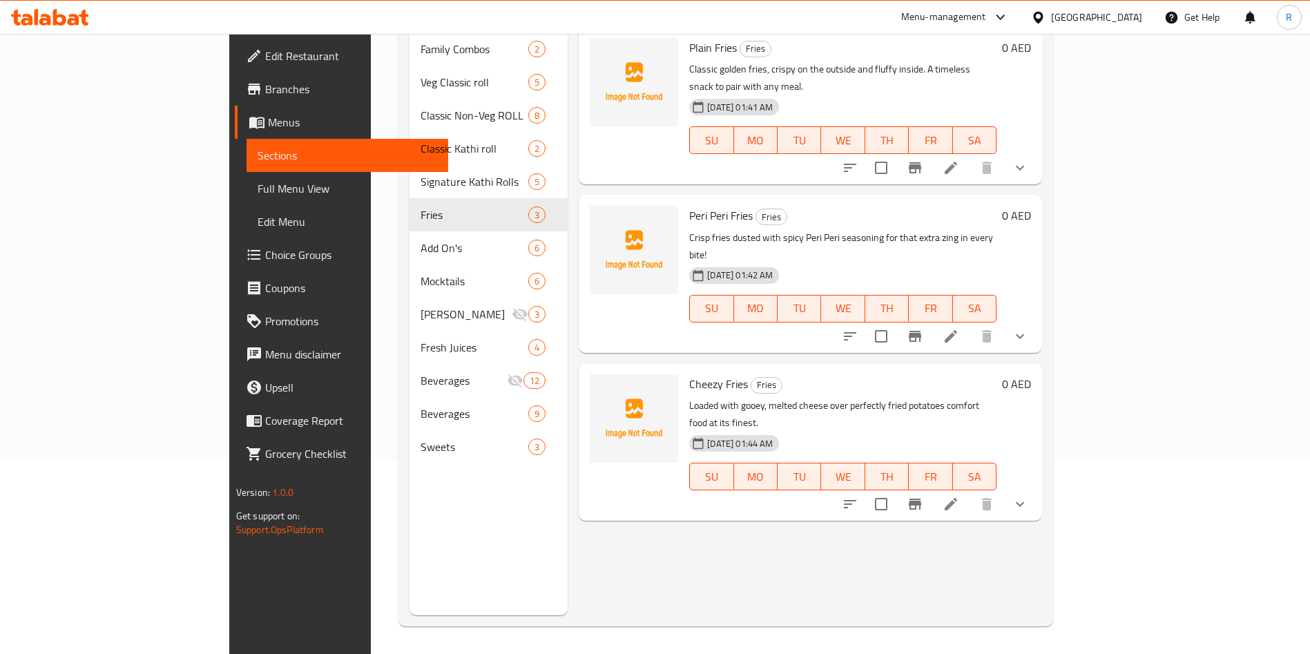
click at [724, 495] on div "Menu items Add Sort Manage items Plain Fries Fries Classic golden fries, crispy…" at bounding box center [805, 288] width 475 height 654
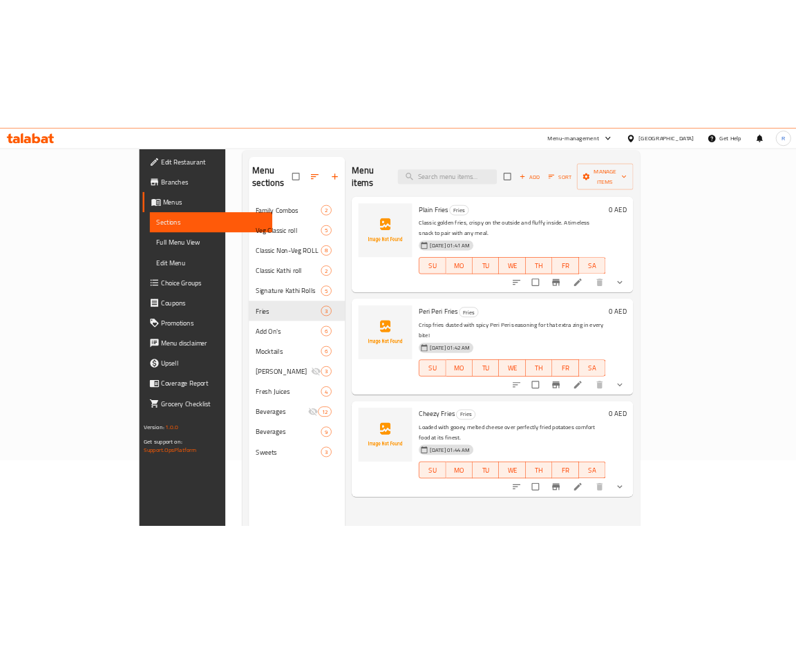
scroll to position [0, 0]
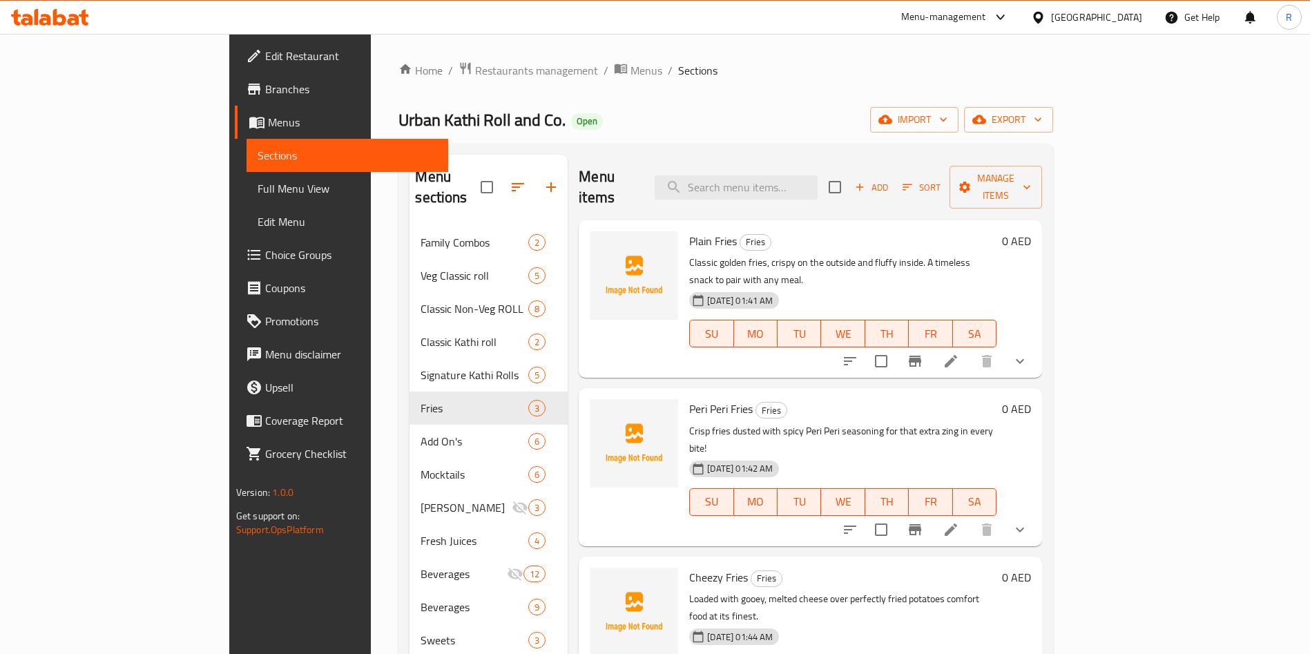
click at [742, 97] on div "Home / Restaurants management / Menus / Sections Urban Kathi Roll and Co. Open …" at bounding box center [726, 440] width 655 height 758
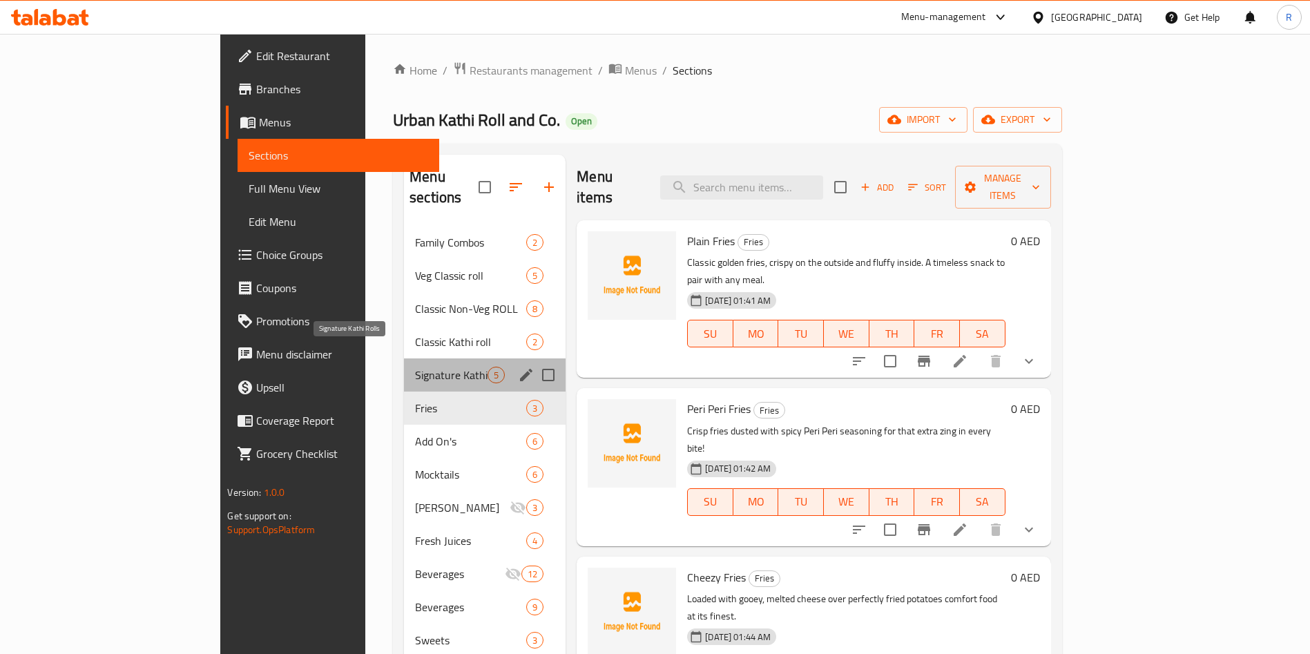
click at [415, 367] on span "Signature Kathi Rolls" at bounding box center [451, 375] width 73 height 17
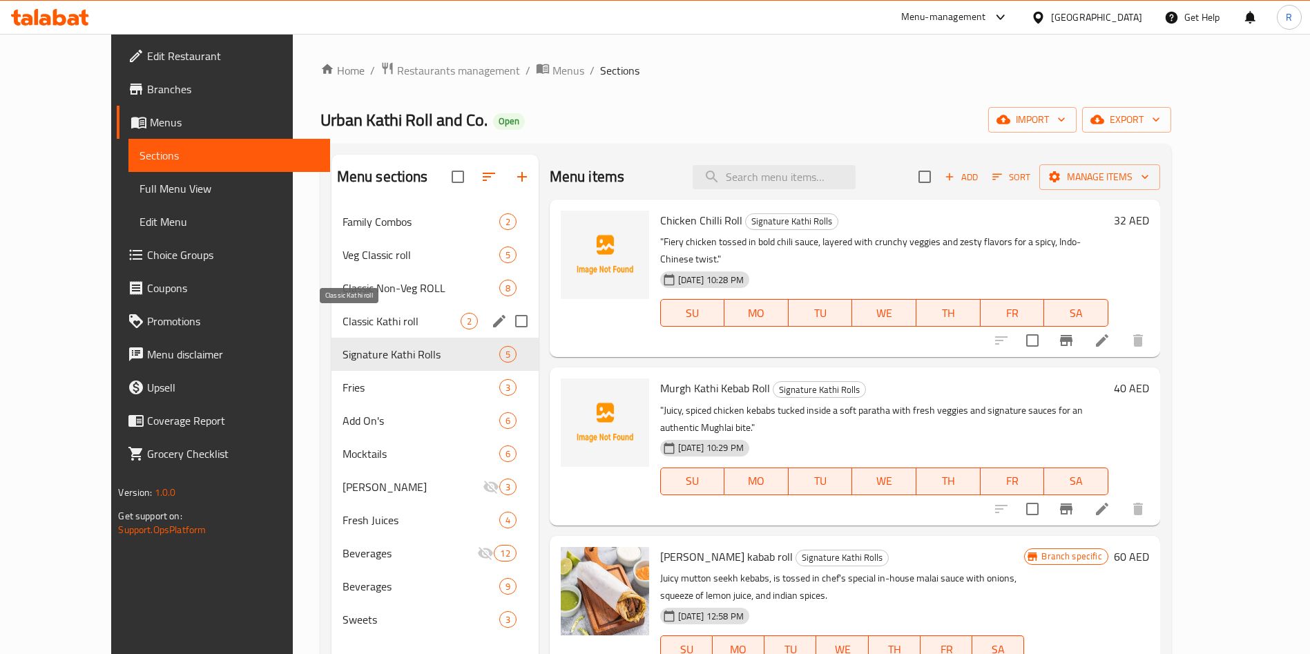
click at [346, 325] on span "Classic Kathi roll" at bounding box center [402, 321] width 118 height 17
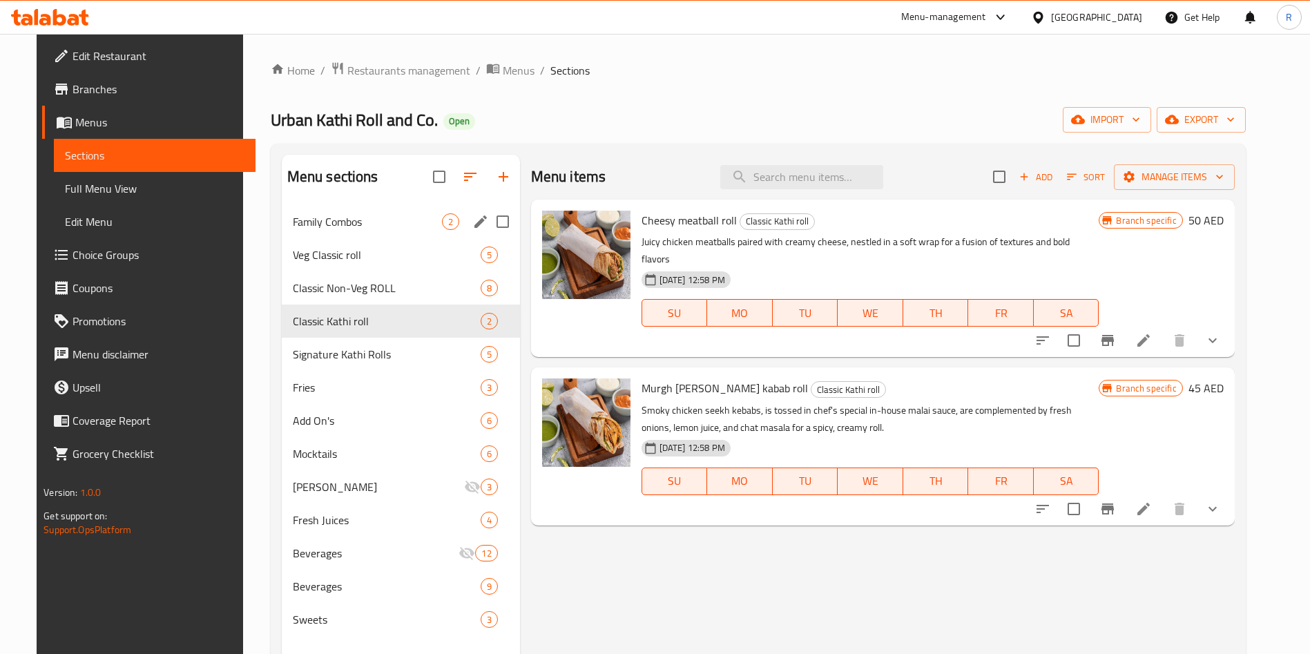
click at [368, 227] on span "Family Combos" at bounding box center [367, 221] width 149 height 17
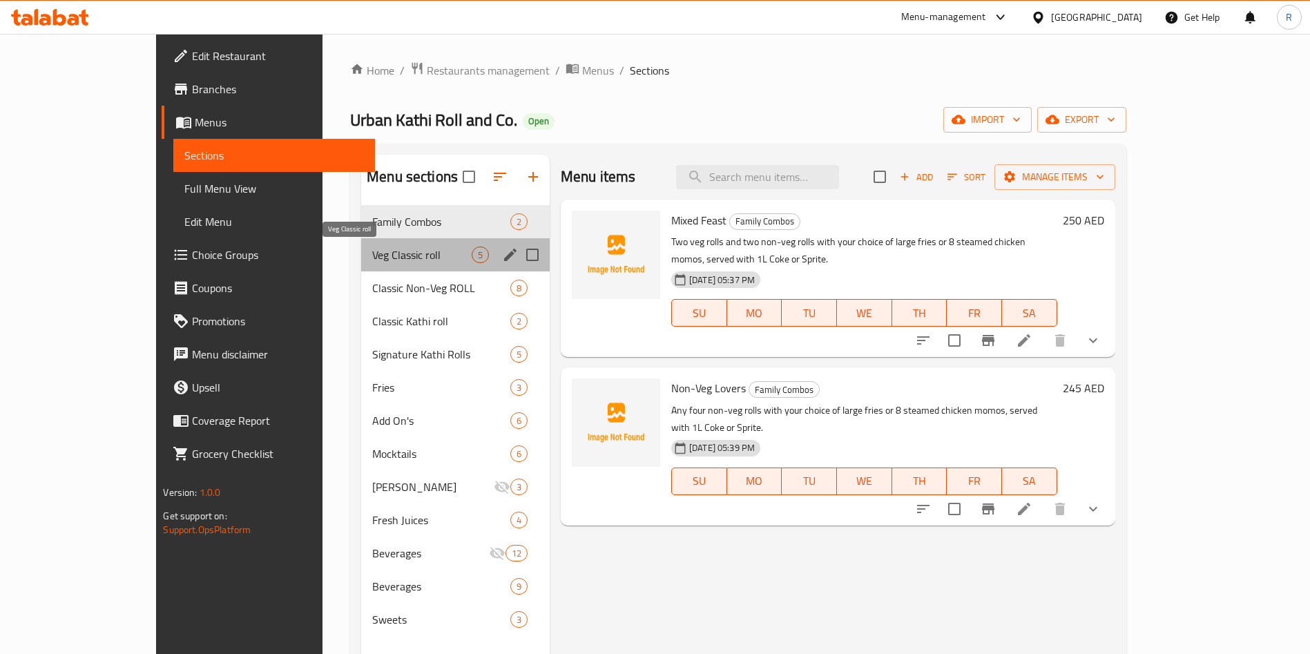
click at [372, 250] on span "Veg Classic roll" at bounding box center [421, 255] width 99 height 17
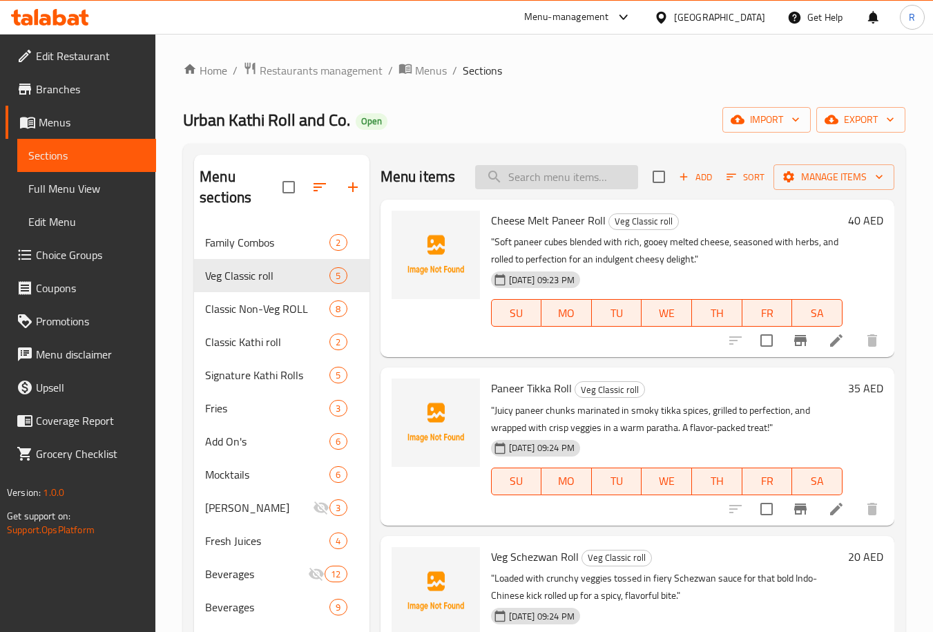
click at [580, 186] on input "search" at bounding box center [556, 177] width 163 height 24
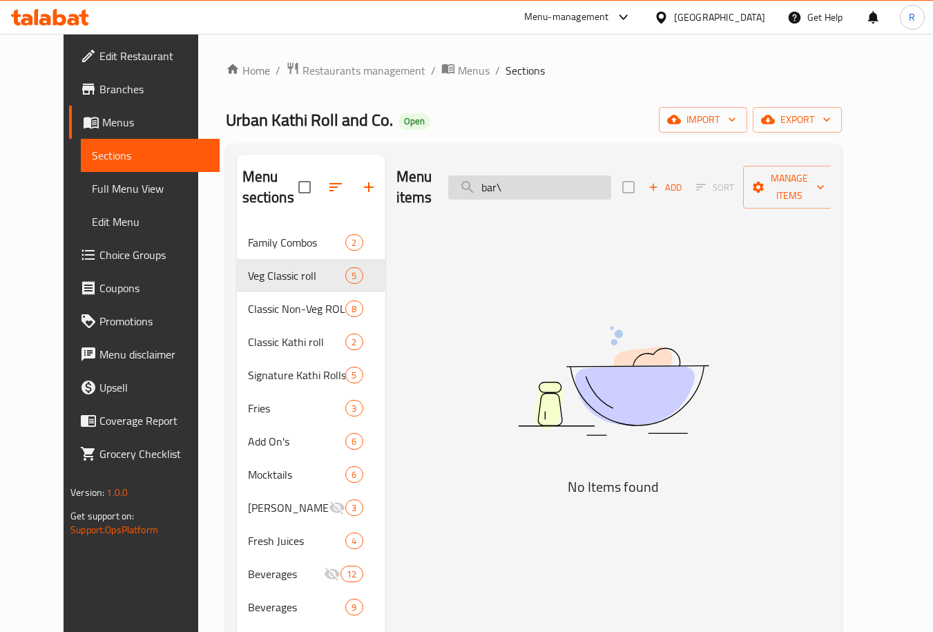
click at [575, 175] on input "bar\" at bounding box center [529, 187] width 163 height 24
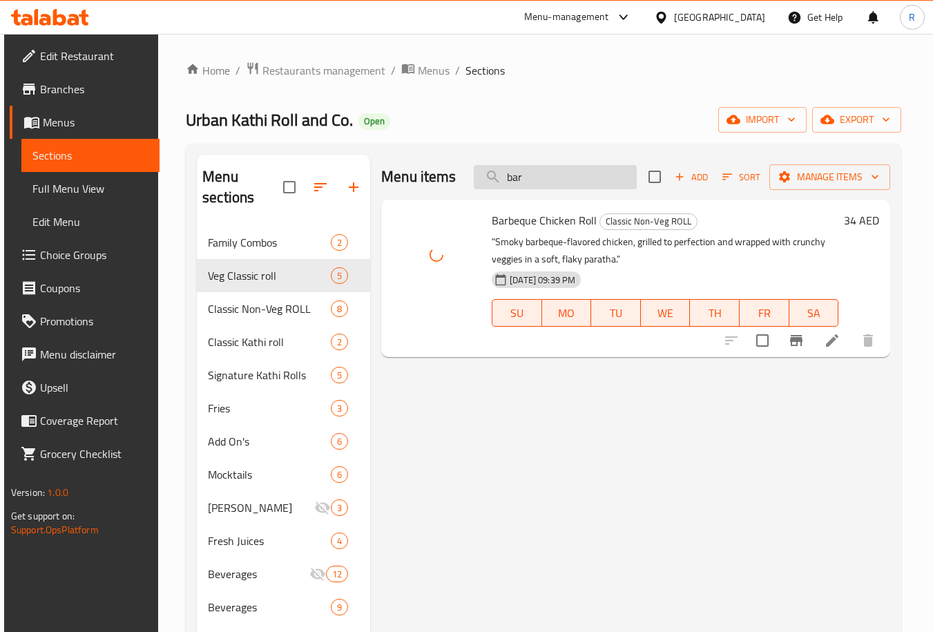
click at [597, 172] on input "bar" at bounding box center [555, 177] width 163 height 24
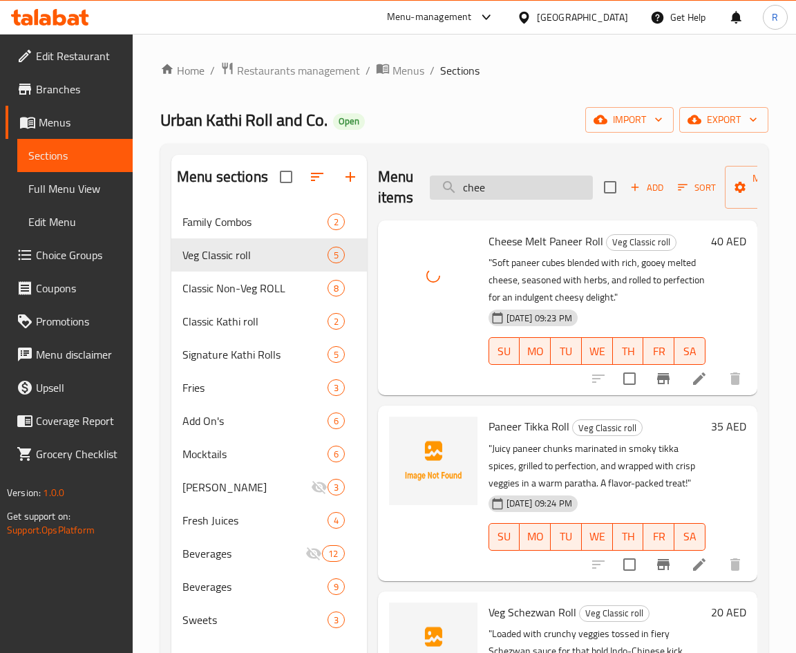
click at [513, 189] on input "chee" at bounding box center [511, 187] width 163 height 24
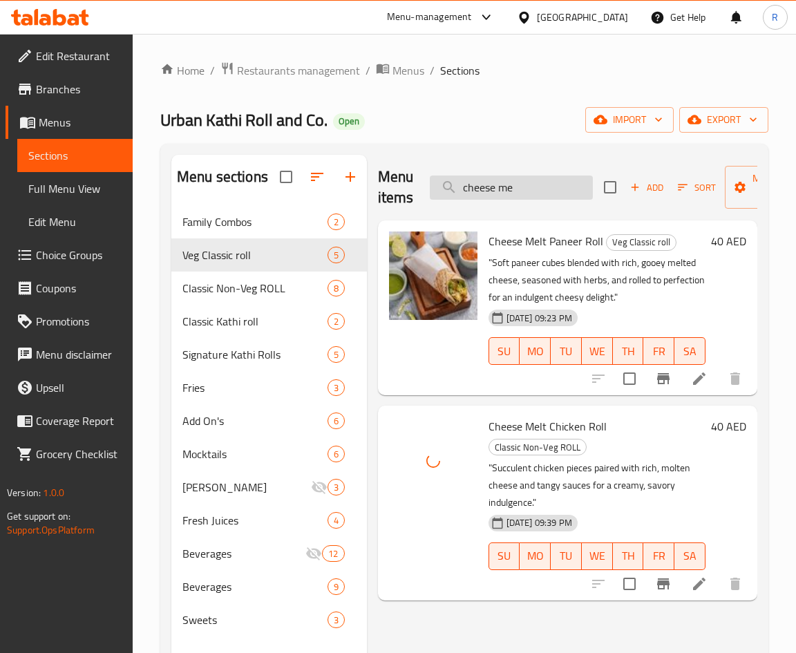
click at [523, 191] on input "cheese me" at bounding box center [511, 187] width 163 height 24
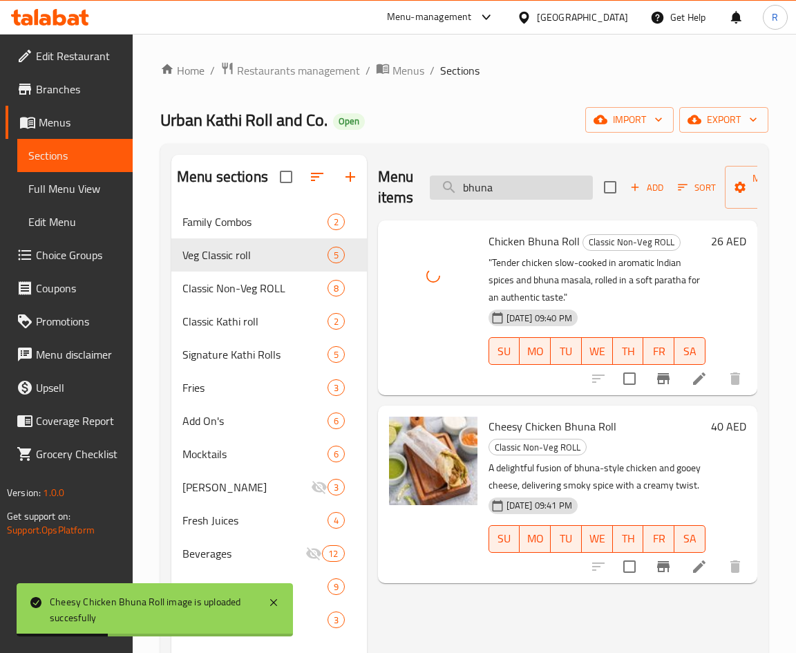
click at [535, 188] on input "bhuna" at bounding box center [511, 187] width 163 height 24
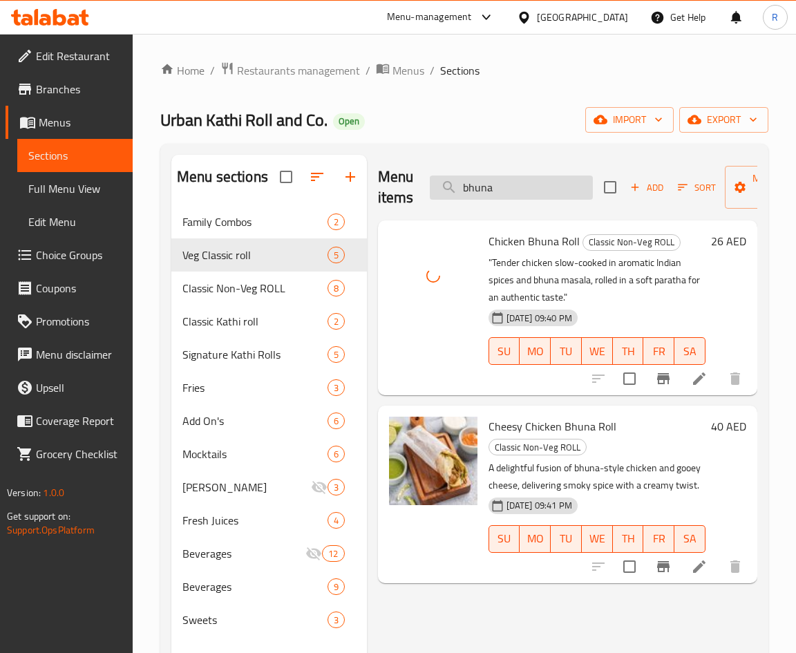
click at [515, 189] on input "bhuna" at bounding box center [511, 187] width 163 height 24
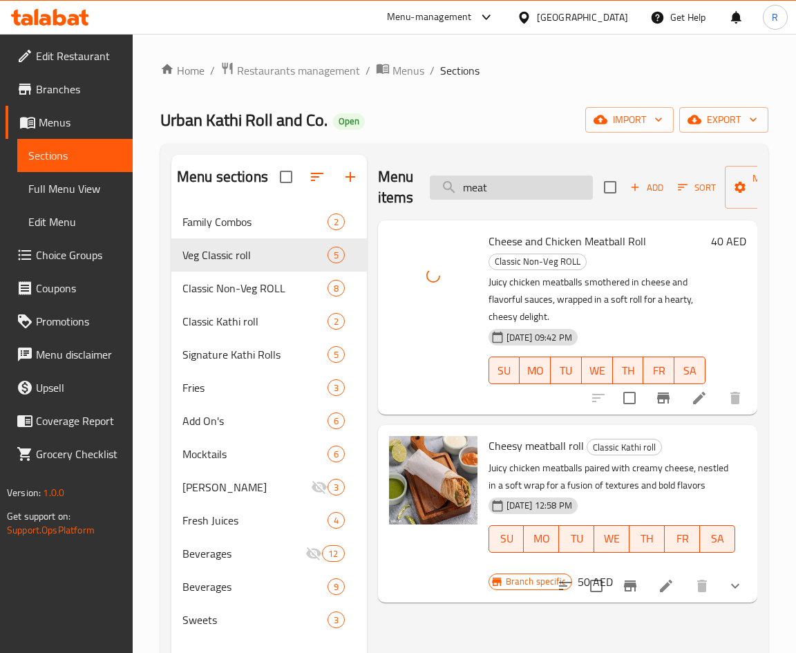
click at [550, 182] on input "meat" at bounding box center [511, 187] width 163 height 24
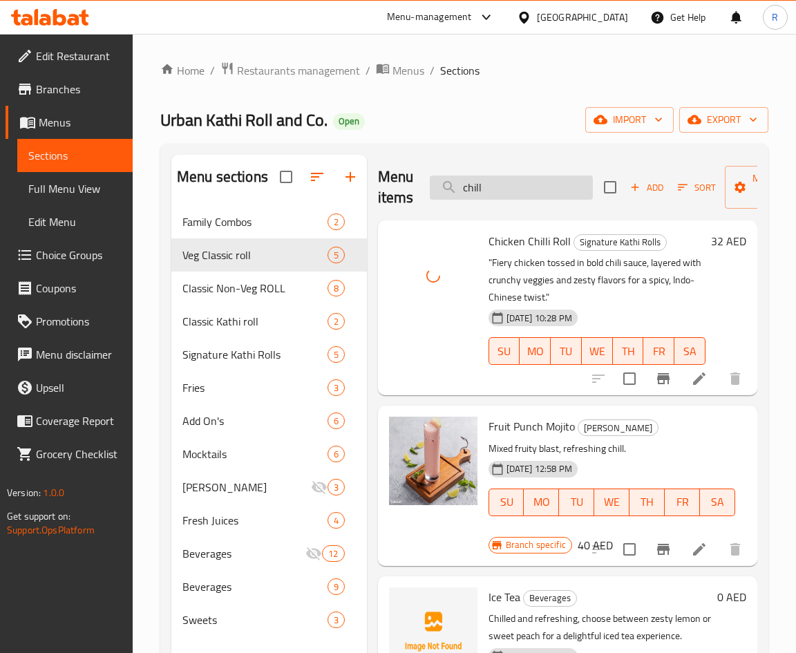
click at [506, 184] on input "chill" at bounding box center [511, 187] width 163 height 24
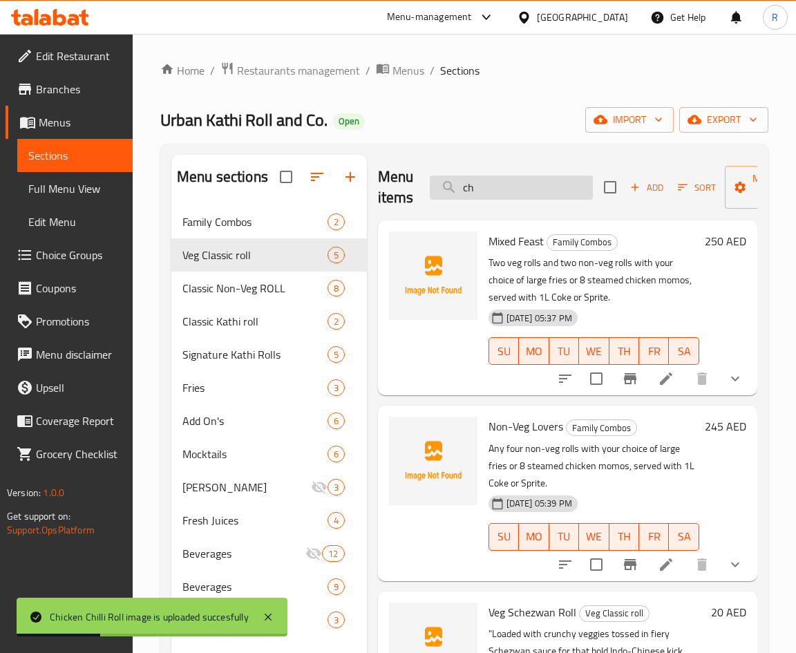
type input "c"
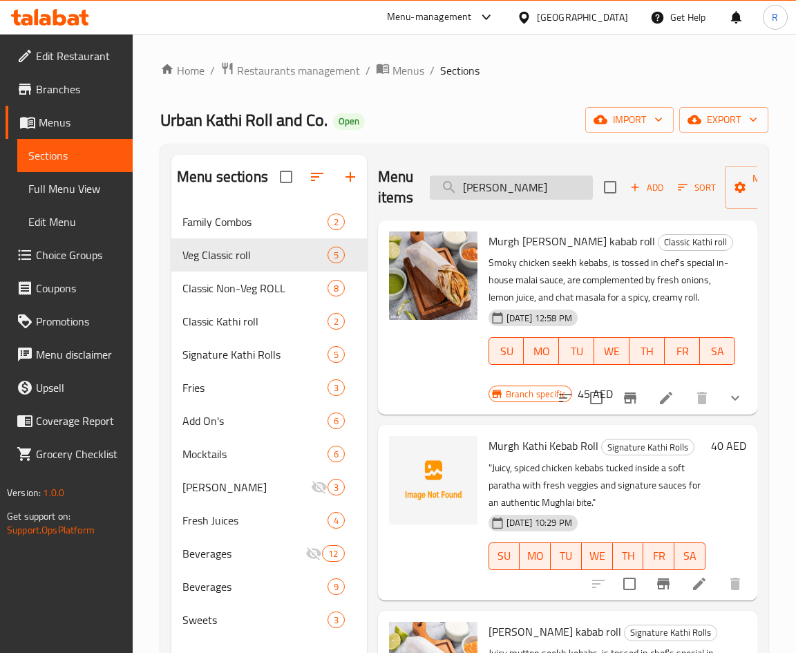
click at [544, 197] on input "kathi" at bounding box center [511, 187] width 163 height 24
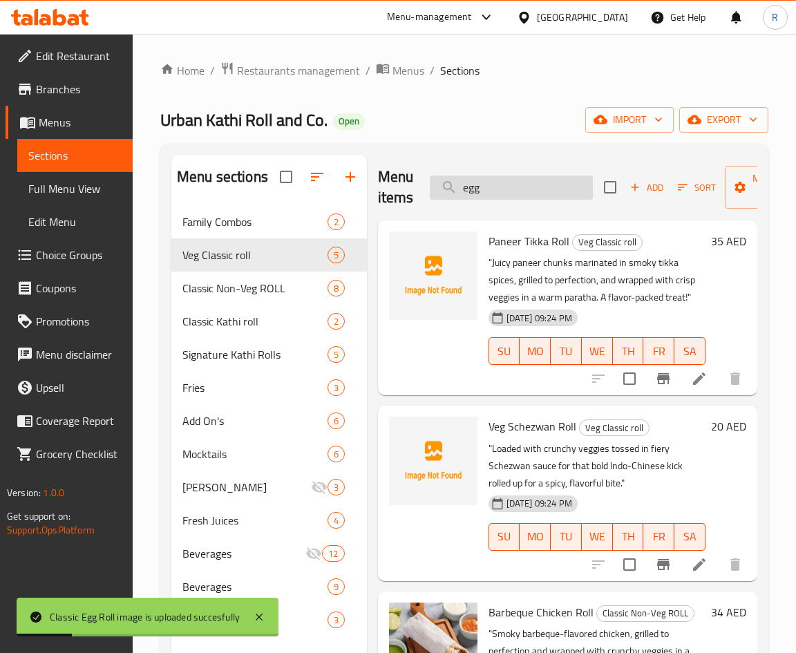
click at [501, 193] on input "egg" at bounding box center [511, 187] width 163 height 24
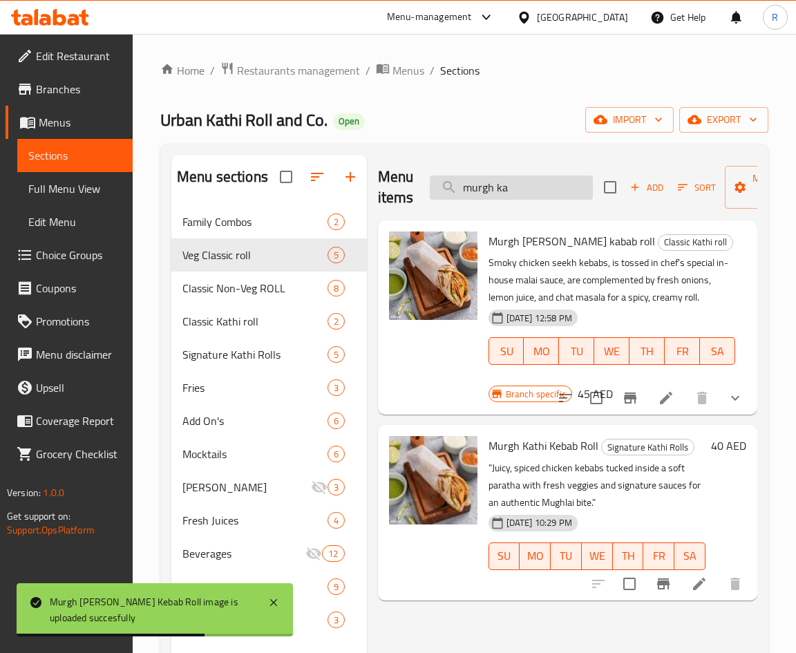
click at [518, 185] on input "murgh ka" at bounding box center [511, 187] width 163 height 24
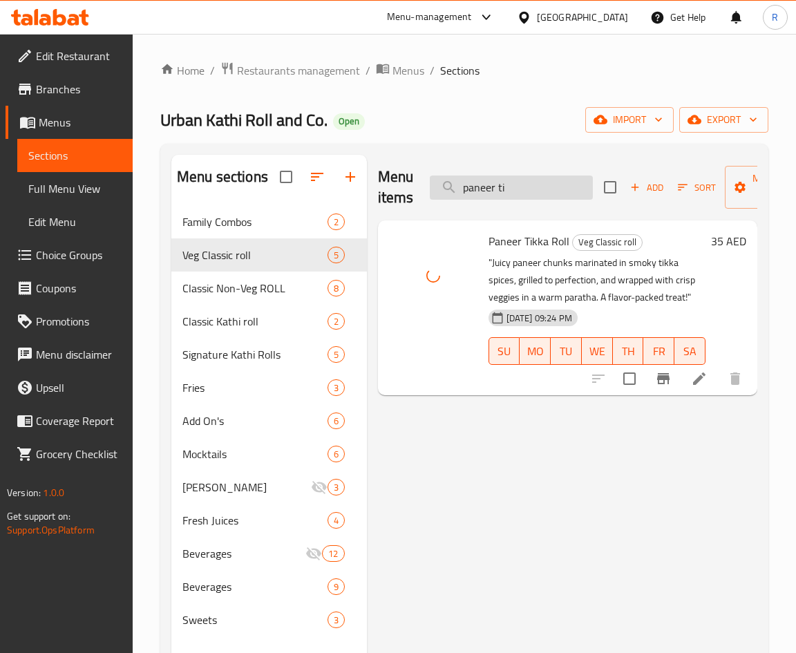
click at [545, 186] on input "paneer ti" at bounding box center [511, 187] width 163 height 24
click at [504, 191] on input "veg sc" at bounding box center [511, 187] width 163 height 24
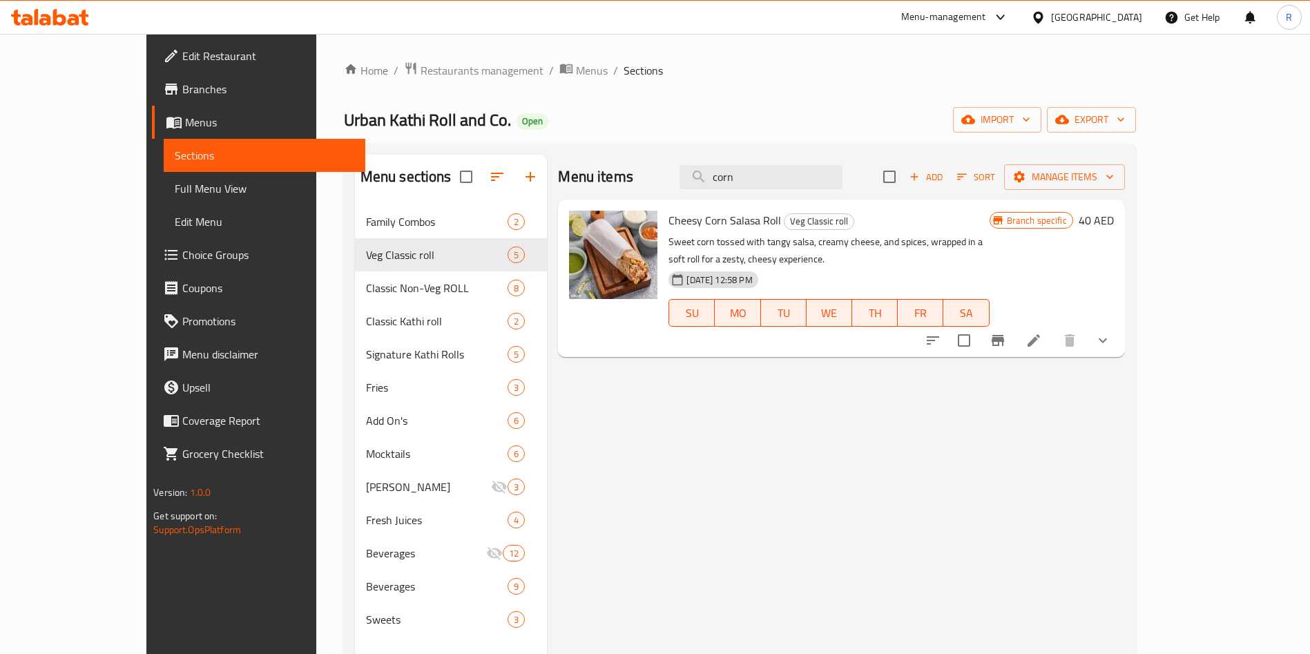
drag, startPoint x: 803, startPoint y: 168, endPoint x: 687, endPoint y: 162, distance: 116.2
click at [687, 162] on div "Menu items corn Add Sort Manage items" at bounding box center [841, 177] width 566 height 45
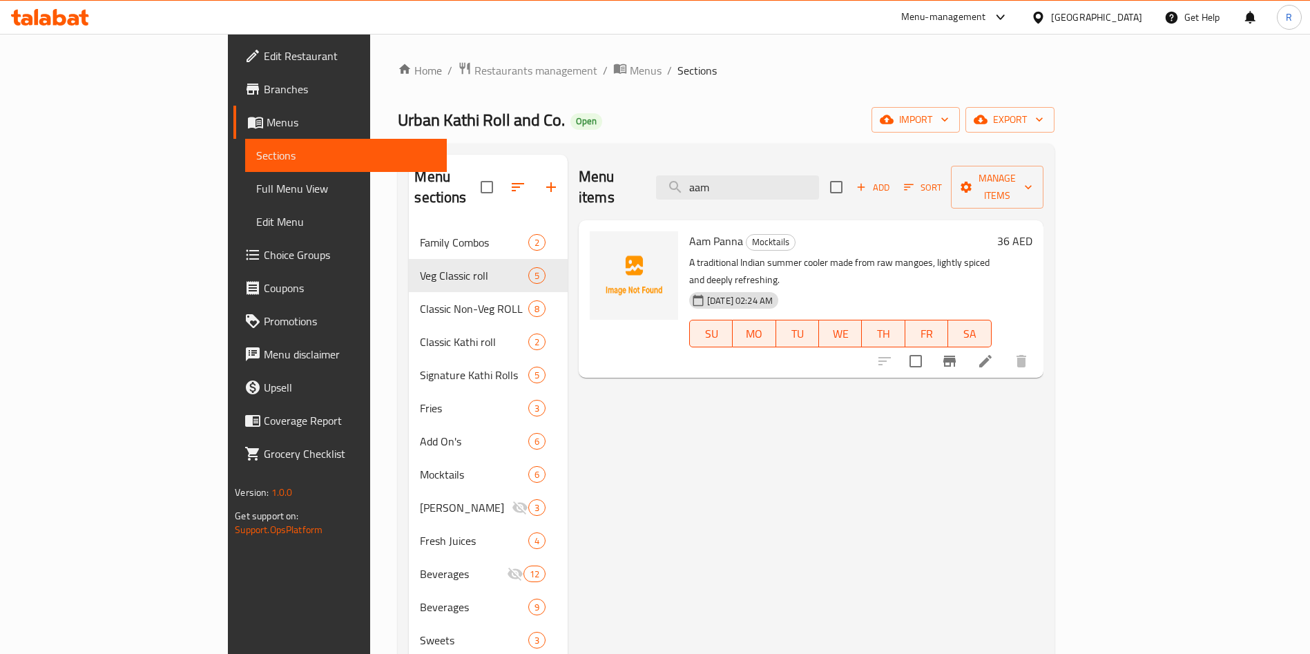
type input "aam"
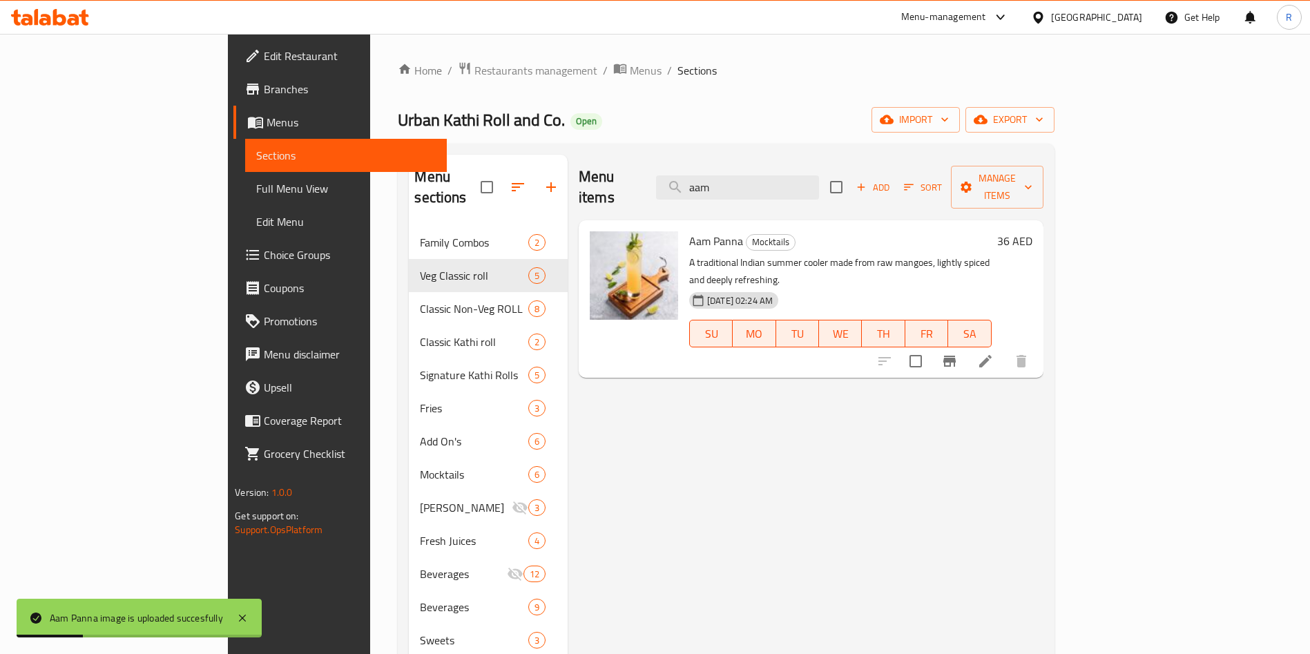
click at [611, 407] on div "Menu items aam Add Sort Manage items Aam Panna Mocktails A traditional Indian s…" at bounding box center [806, 482] width 476 height 654
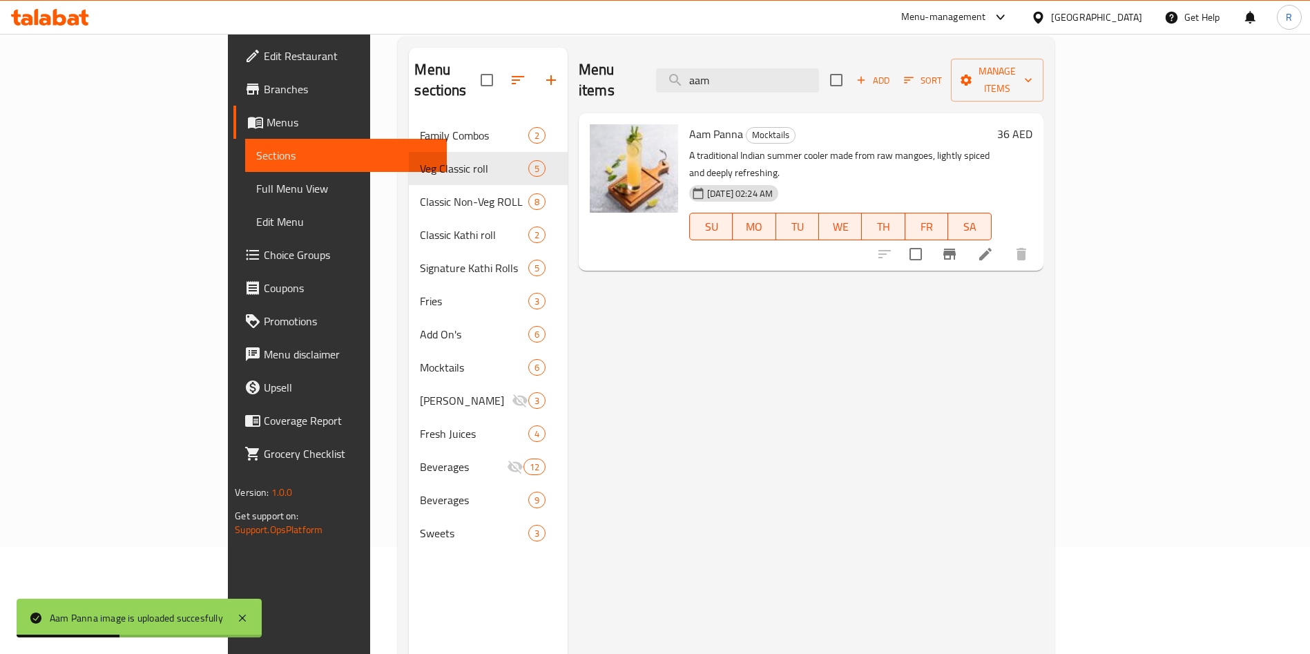
scroll to position [193, 0]
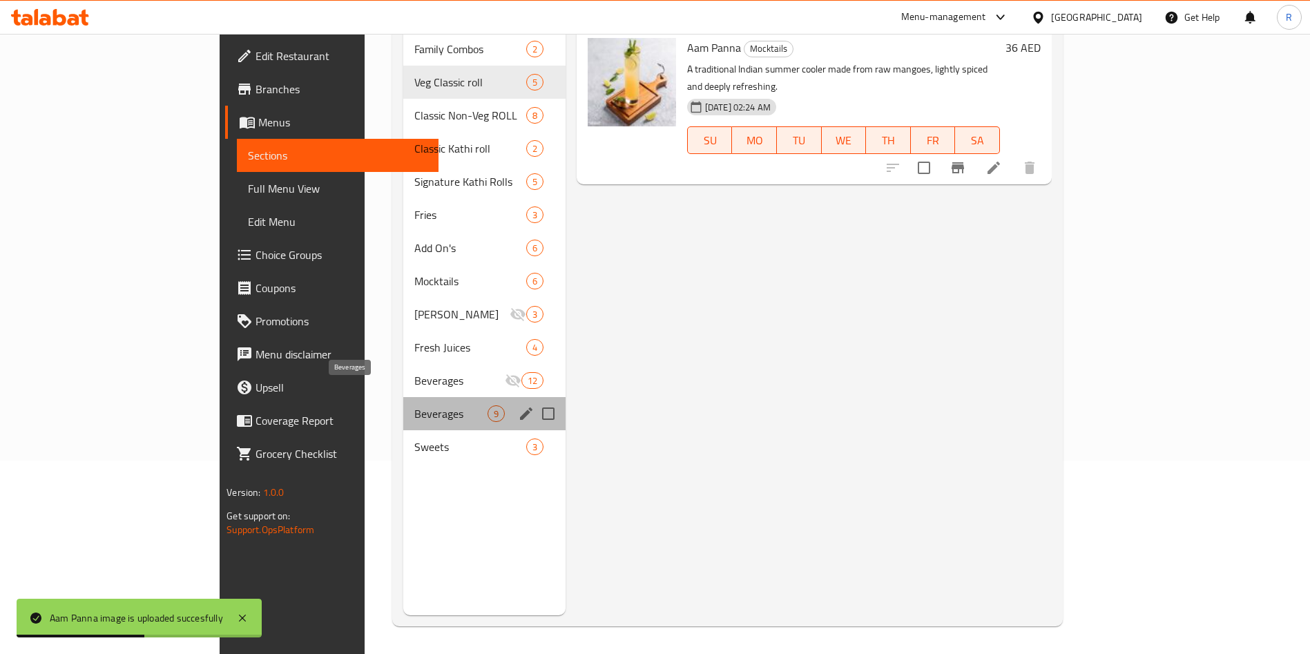
drag, startPoint x: 355, startPoint y: 391, endPoint x: 352, endPoint y: 404, distance: 13.4
click at [414, 405] on span "Beverages" at bounding box center [450, 413] width 73 height 17
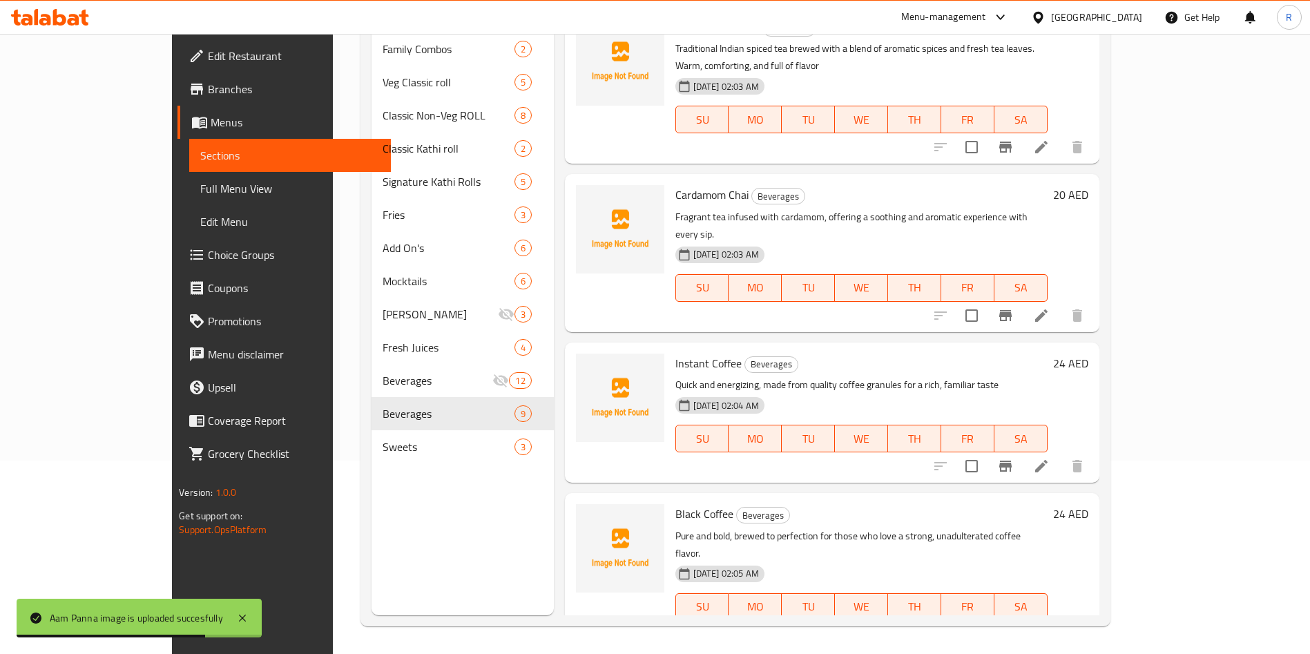
scroll to position [414, 0]
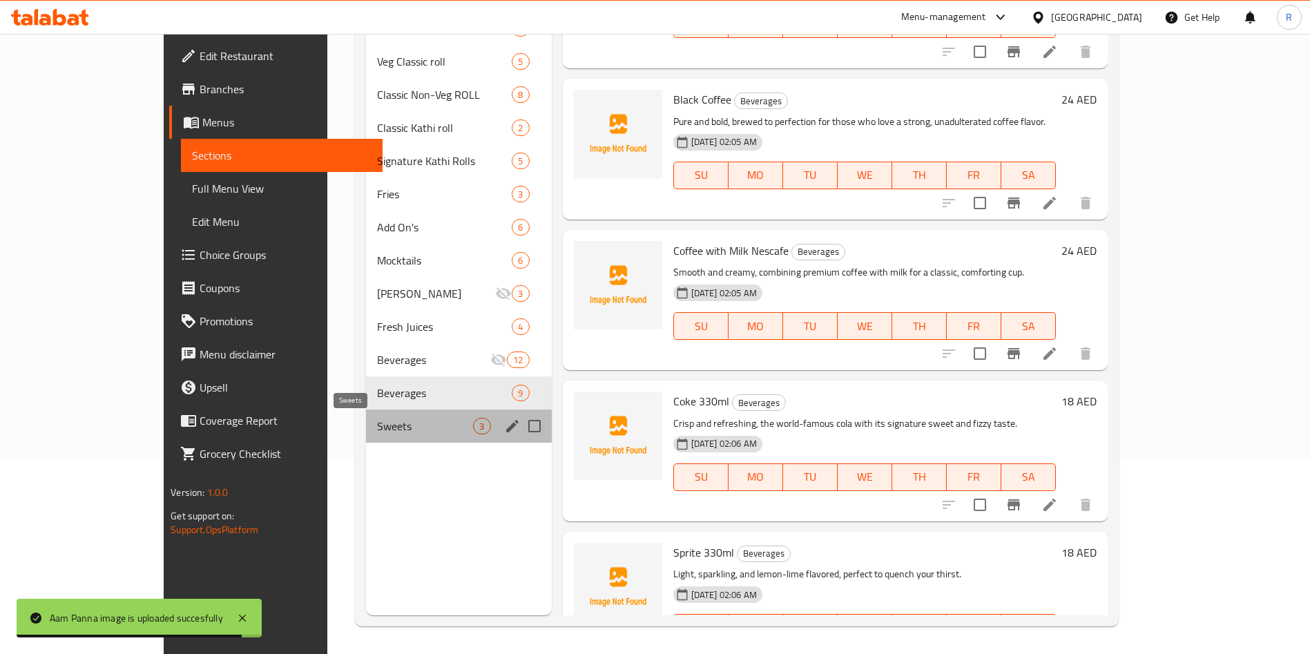
click at [377, 423] on span "Sweets" at bounding box center [425, 426] width 96 height 17
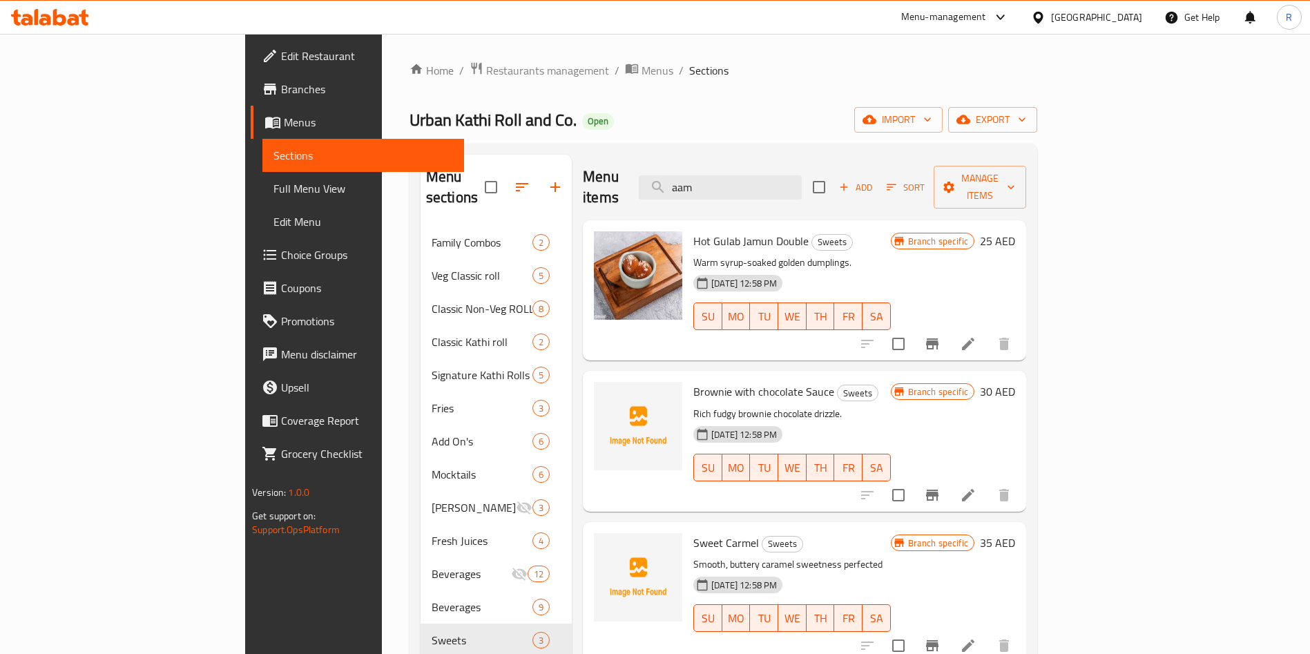
scroll to position [104, 0]
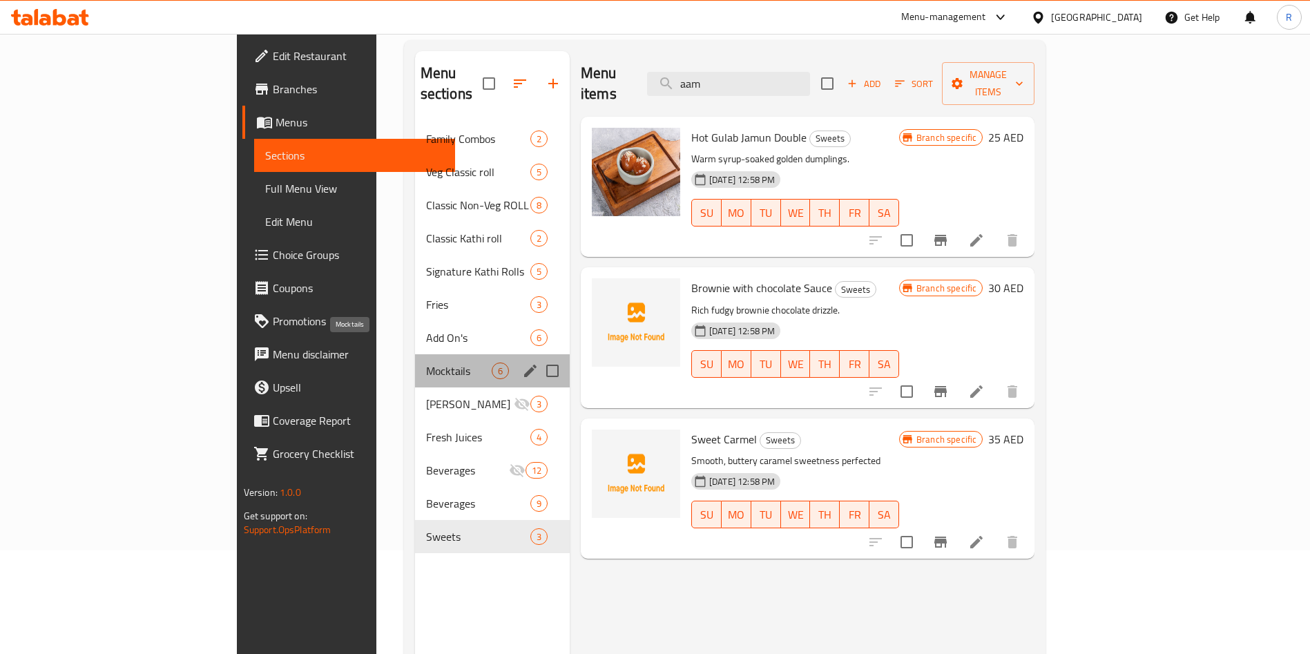
click at [426, 363] on span "Mocktails" at bounding box center [459, 371] width 66 height 17
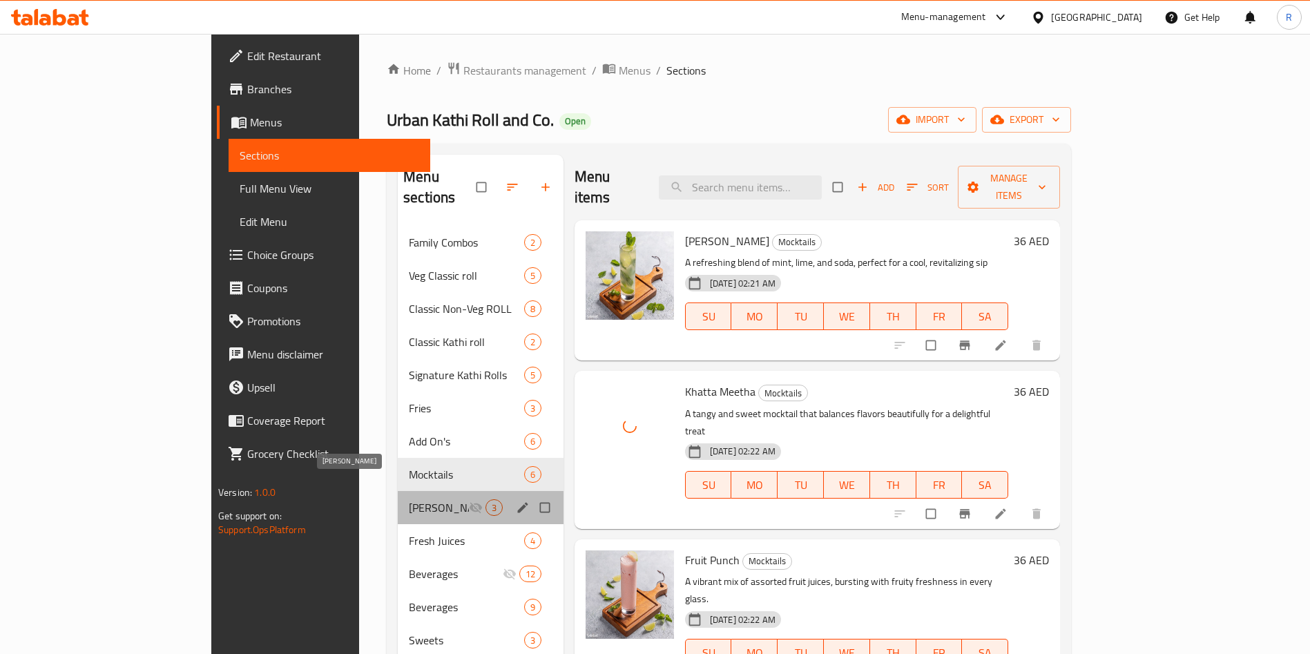
click at [409, 499] on span "[PERSON_NAME]" at bounding box center [439, 507] width 60 height 17
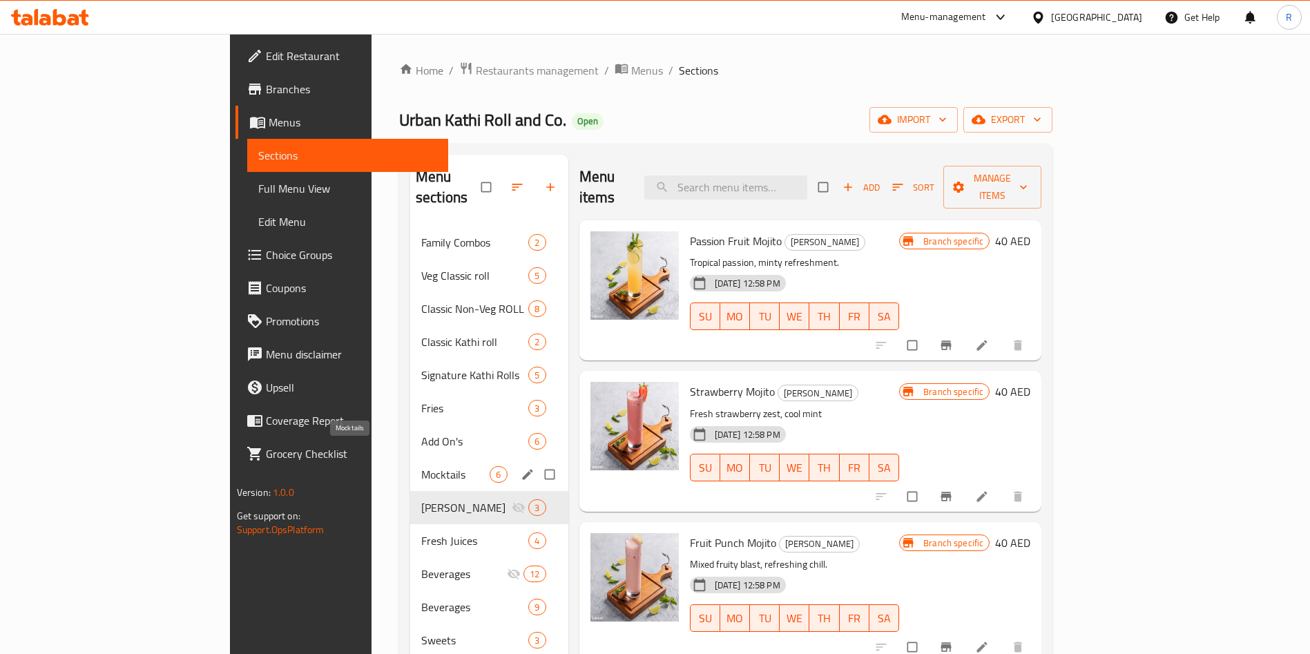
click at [421, 466] on span "Mocktails" at bounding box center [455, 474] width 68 height 17
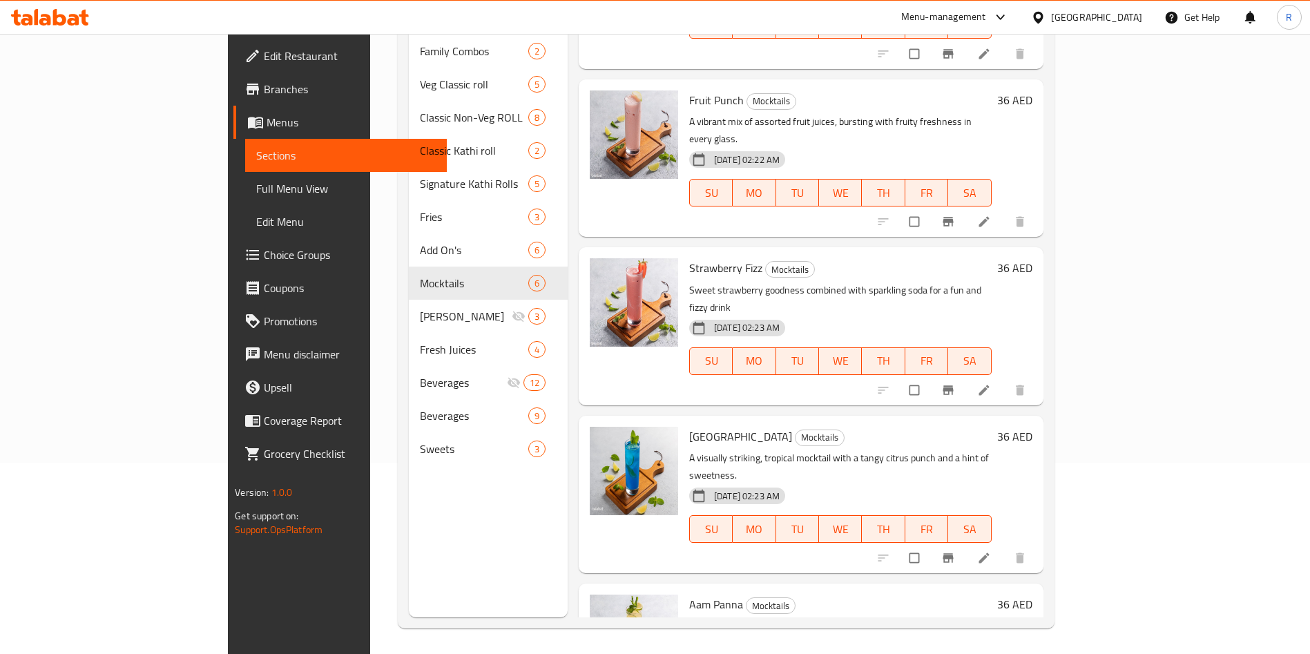
scroll to position [193, 0]
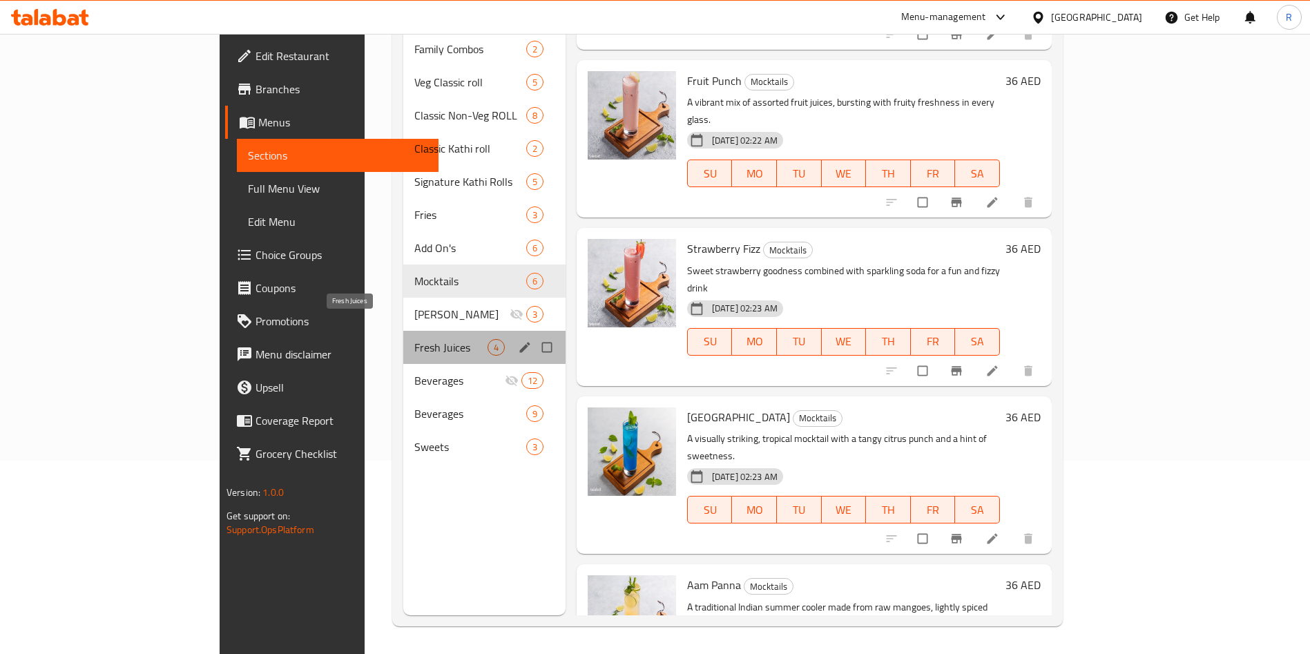
click at [414, 339] on span "Fresh Juices" at bounding box center [450, 347] width 73 height 17
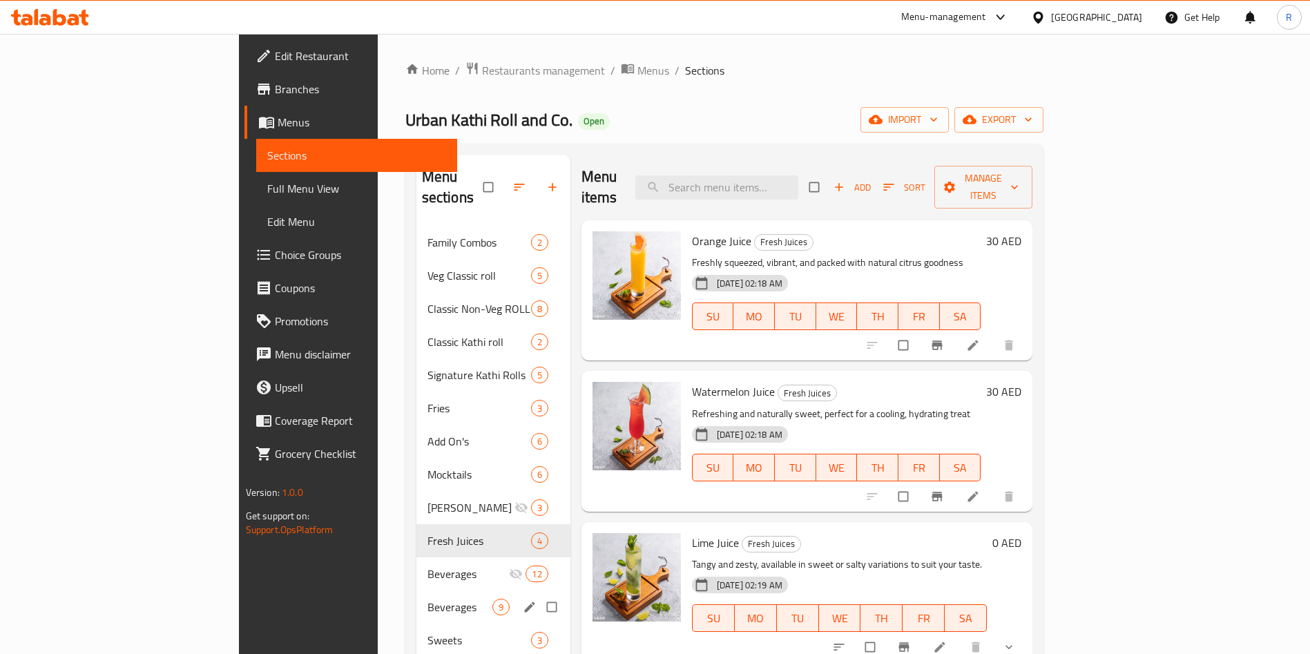
click at [417, 591] on div "Beverages 9" at bounding box center [494, 607] width 154 height 33
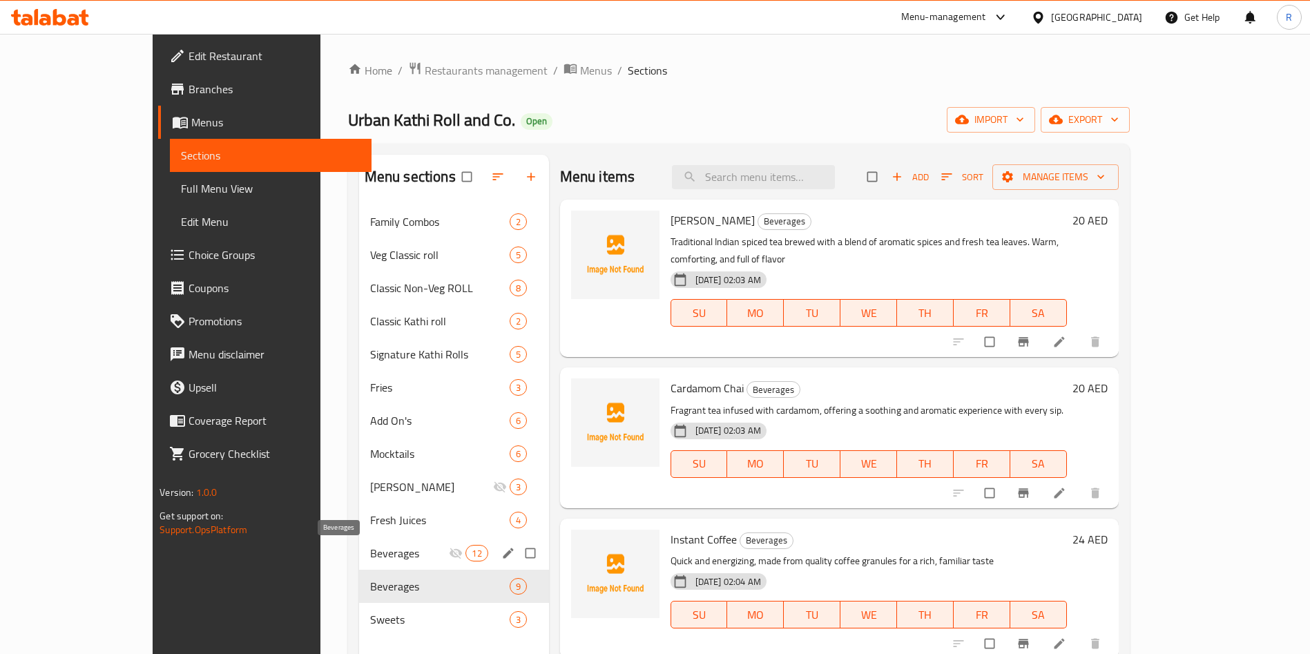
click at [370, 553] on span "Beverages" at bounding box center [409, 553] width 79 height 17
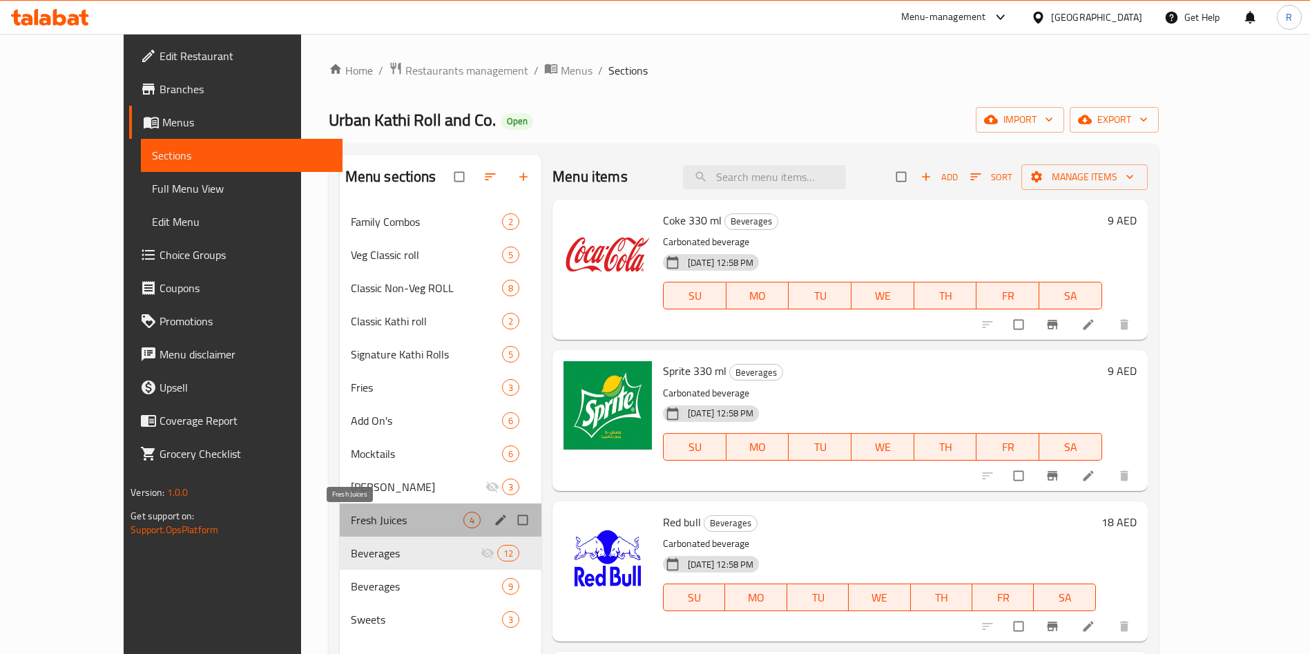
click at [392, 513] on span "Fresh Juices" at bounding box center [407, 520] width 113 height 17
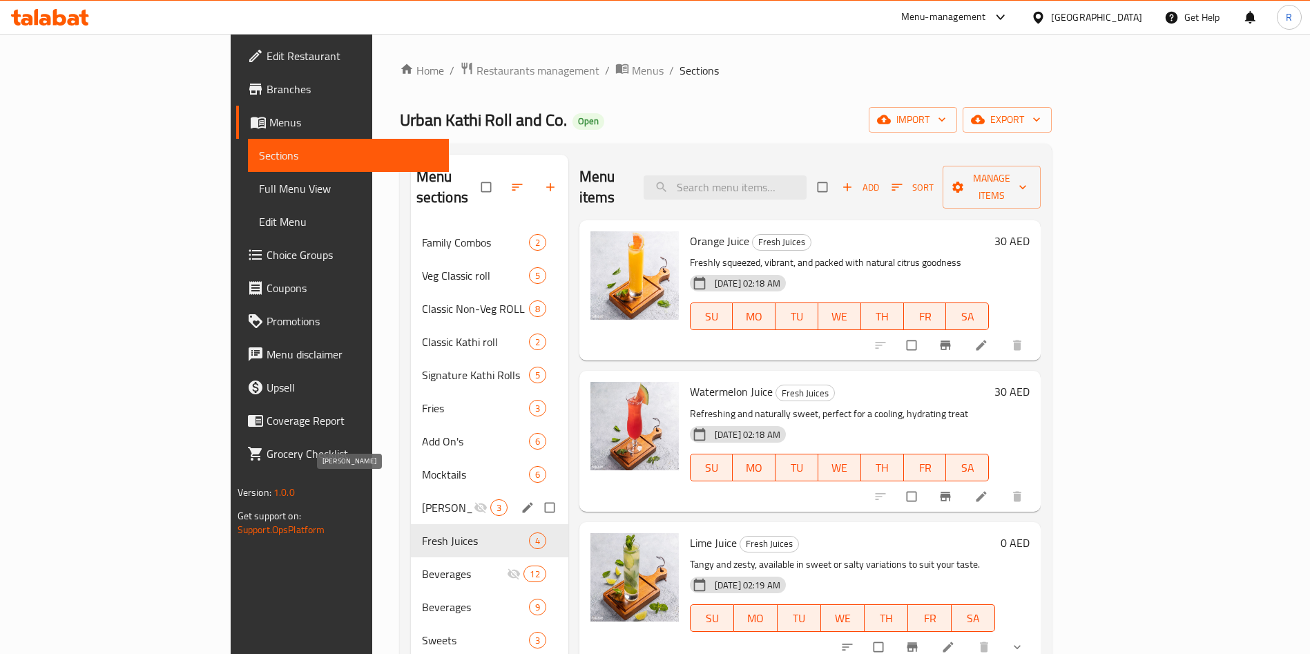
click at [422, 499] on span "[PERSON_NAME]" at bounding box center [448, 507] width 52 height 17
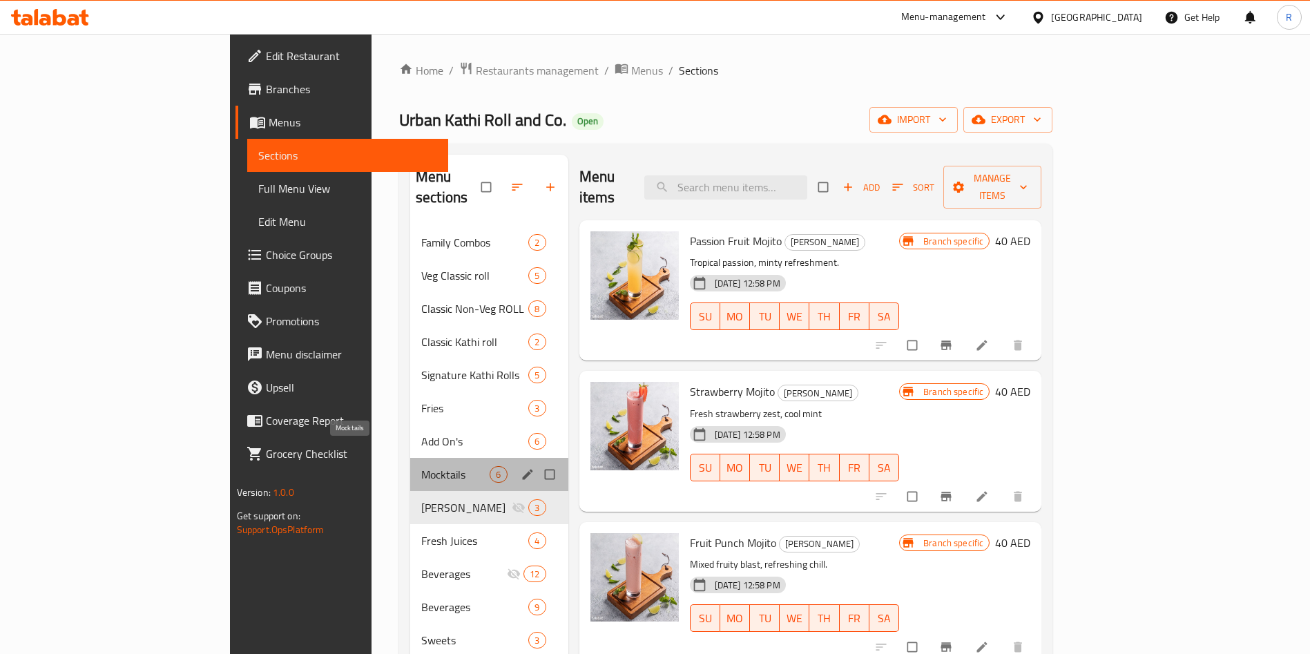
click at [421, 466] on span "Mocktails" at bounding box center [455, 474] width 68 height 17
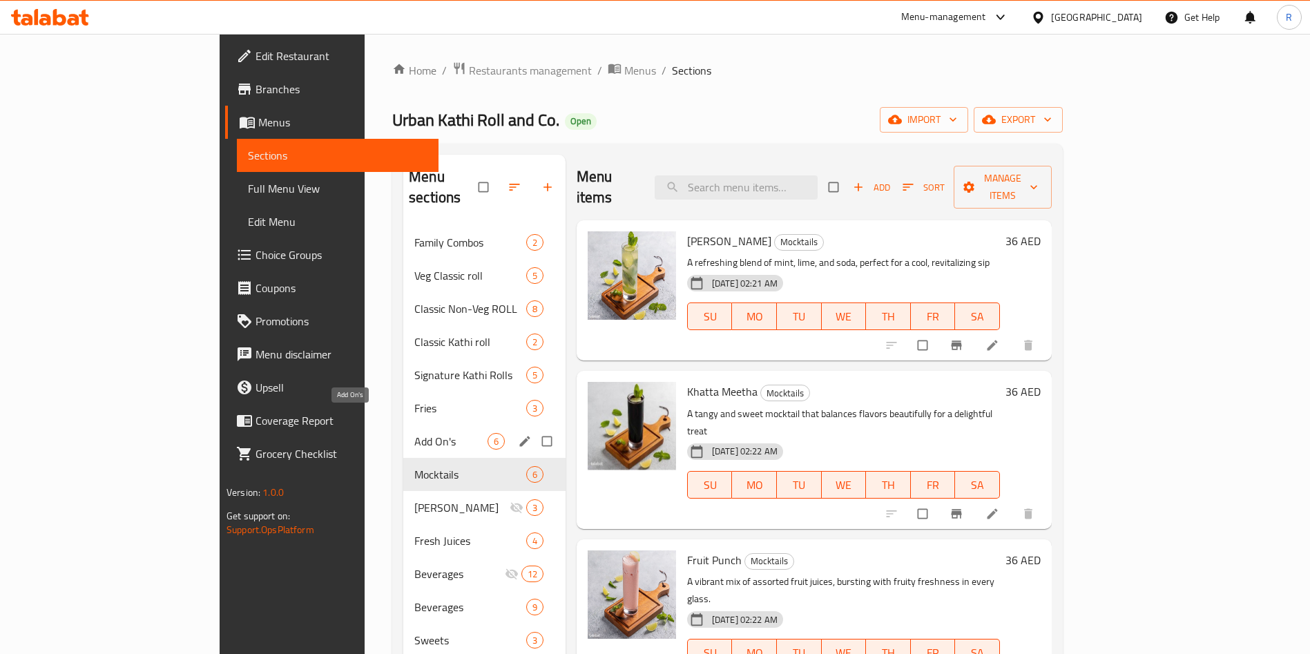
drag, startPoint x: 412, startPoint y: 426, endPoint x: 408, endPoint y: 417, distance: 9.9
click at [414, 433] on span "Add On's" at bounding box center [450, 441] width 73 height 17
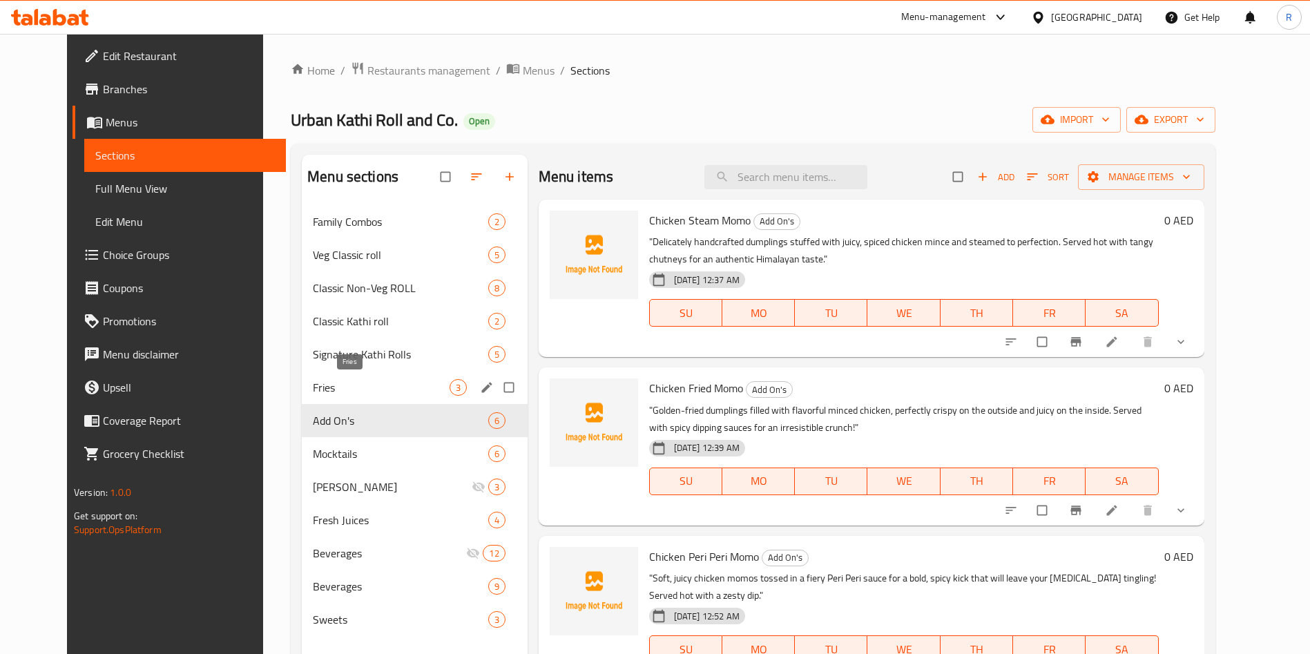
click at [385, 388] on span "Fries" at bounding box center [381, 387] width 136 height 17
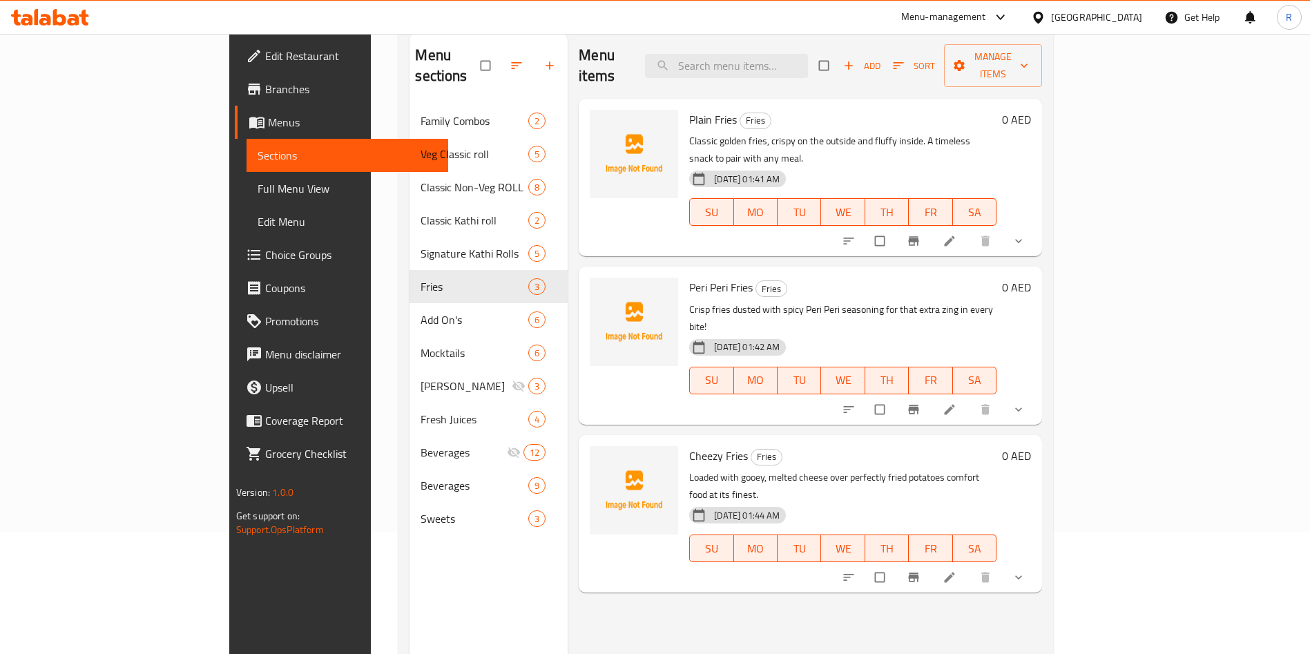
scroll to position [90, 0]
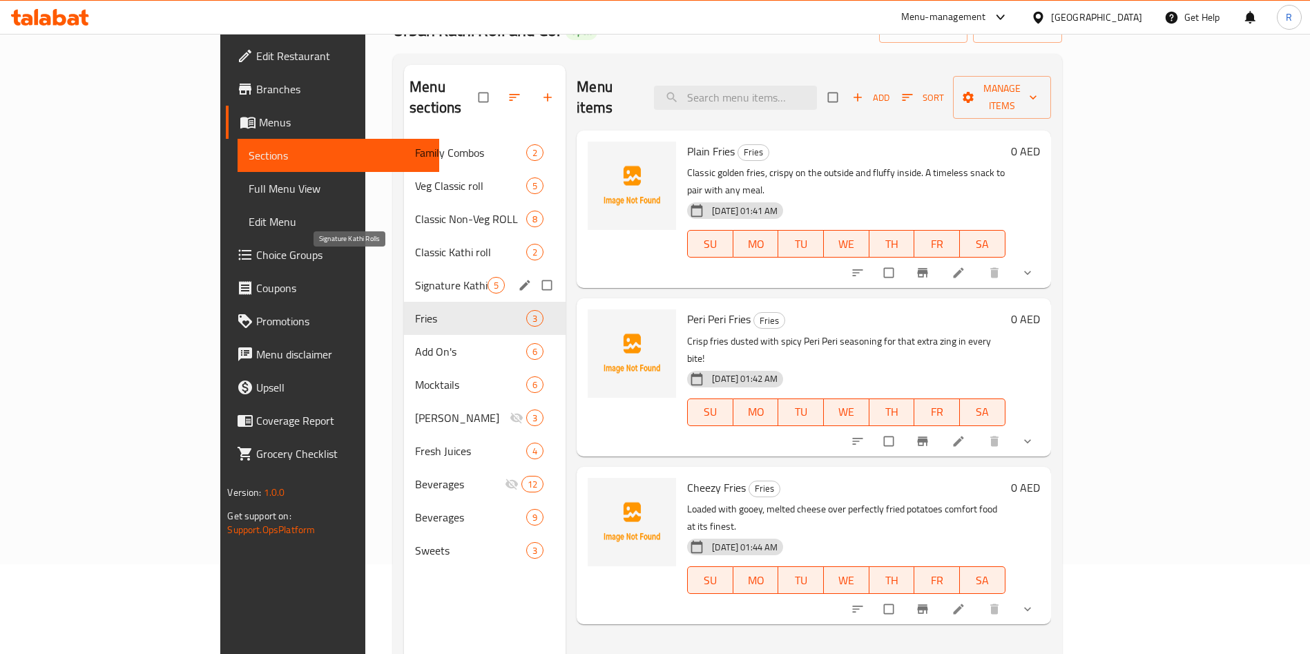
click at [415, 277] on span "Signature Kathi Rolls" at bounding box center [451, 285] width 73 height 17
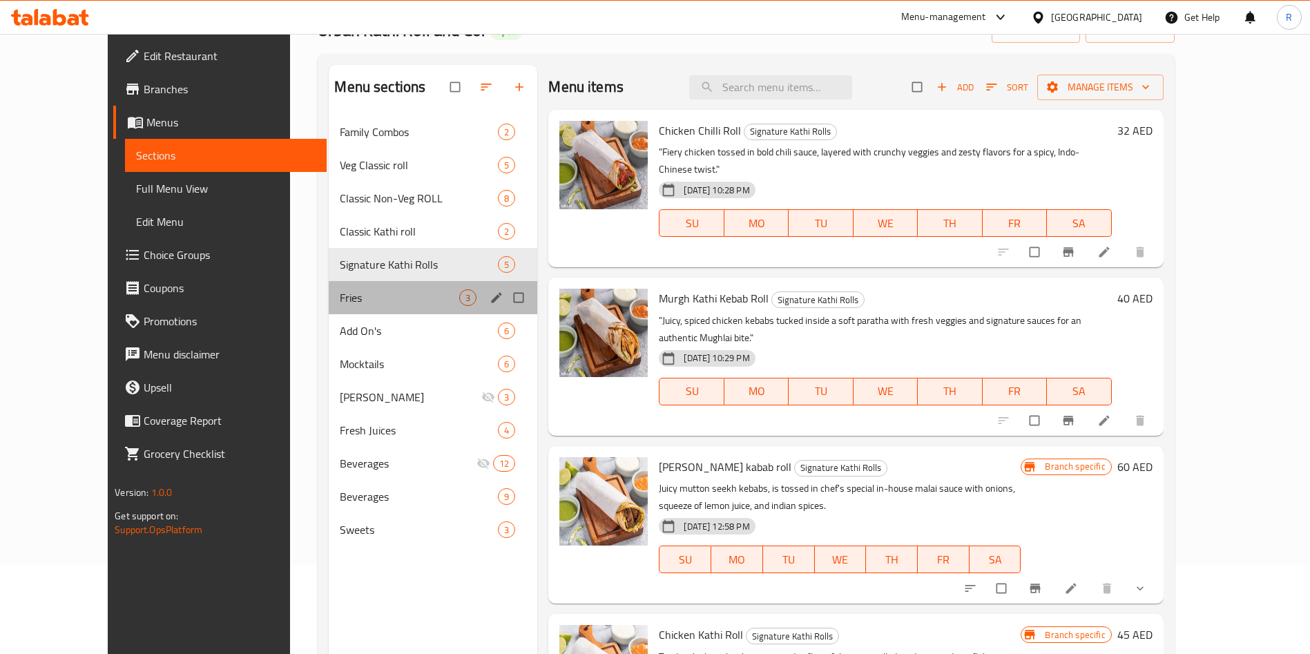
click at [329, 288] on div "Fries 3" at bounding box center [433, 297] width 209 height 33
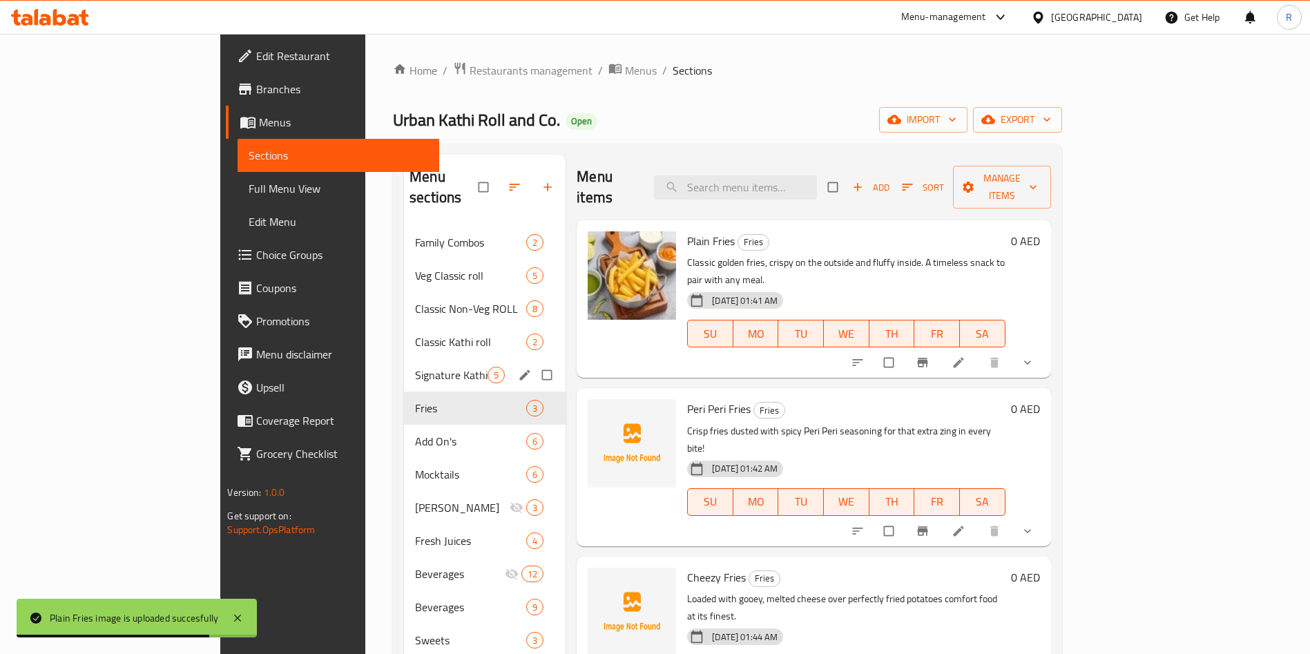
drag, startPoint x: 343, startPoint y: 350, endPoint x: 362, endPoint y: 352, distance: 18.7
click at [415, 367] on span "Signature Kathi Rolls" at bounding box center [451, 375] width 73 height 17
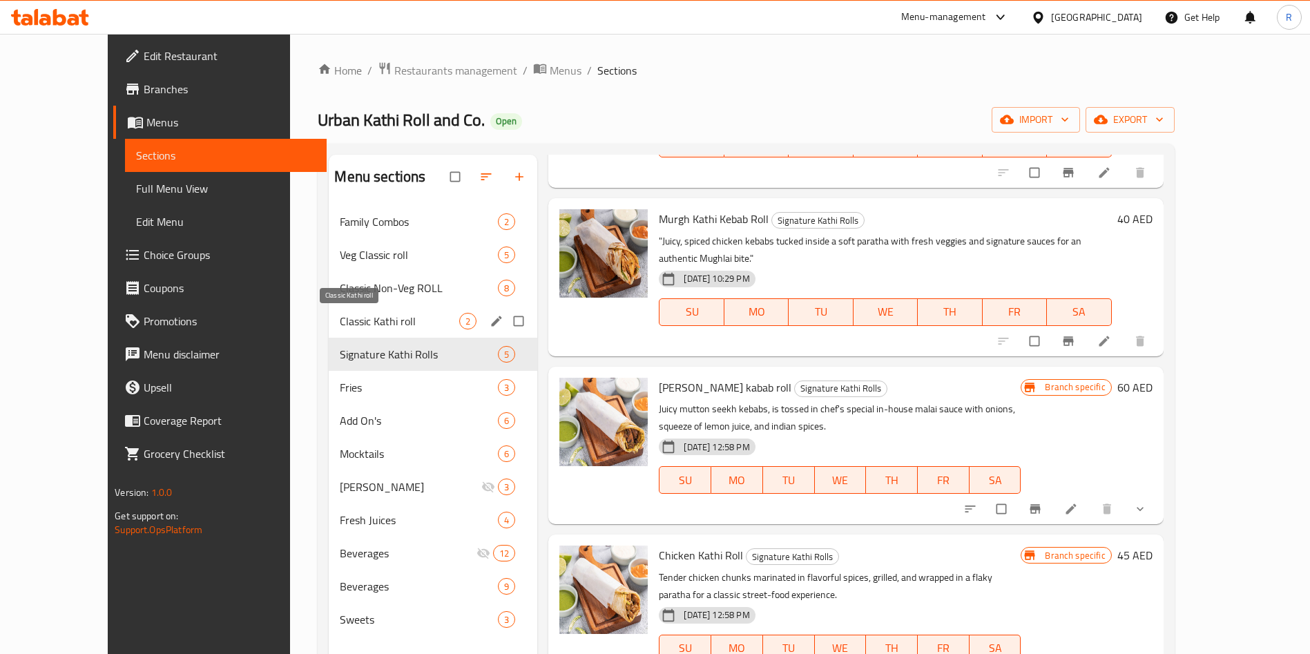
click at [381, 315] on span "Classic Kathi roll" at bounding box center [399, 321] width 119 height 17
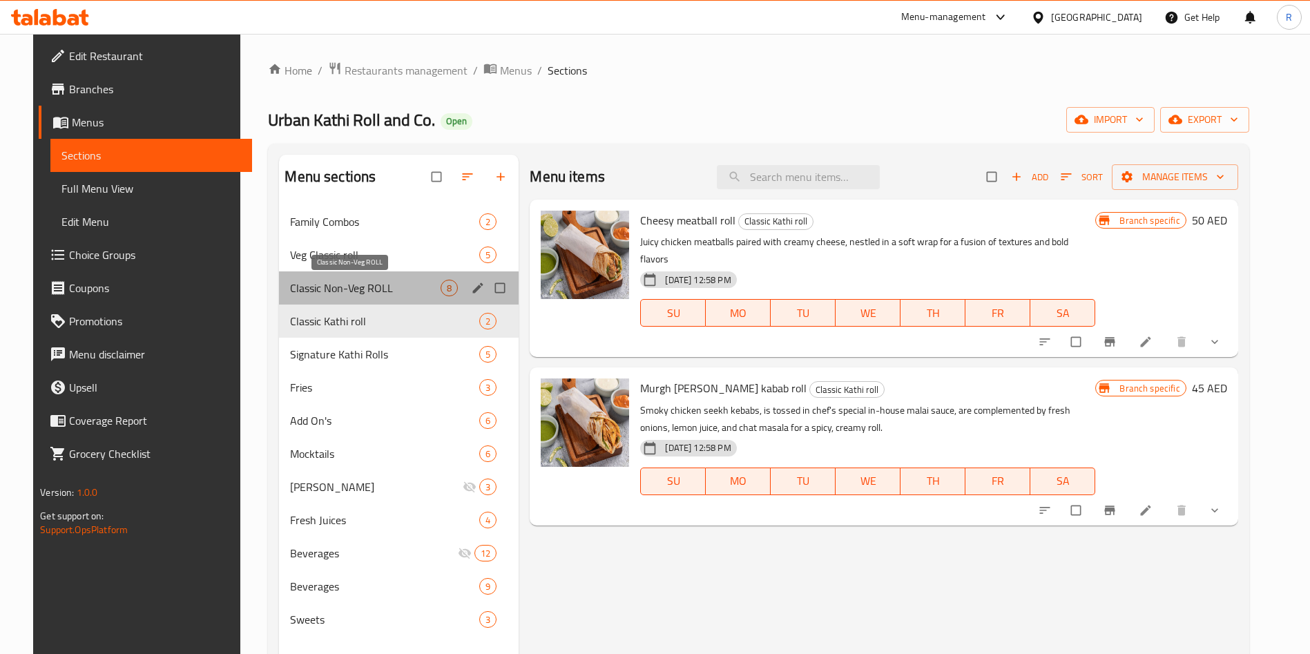
click at [341, 287] on span "Classic Non-Veg ROLL" at bounding box center [365, 288] width 151 height 17
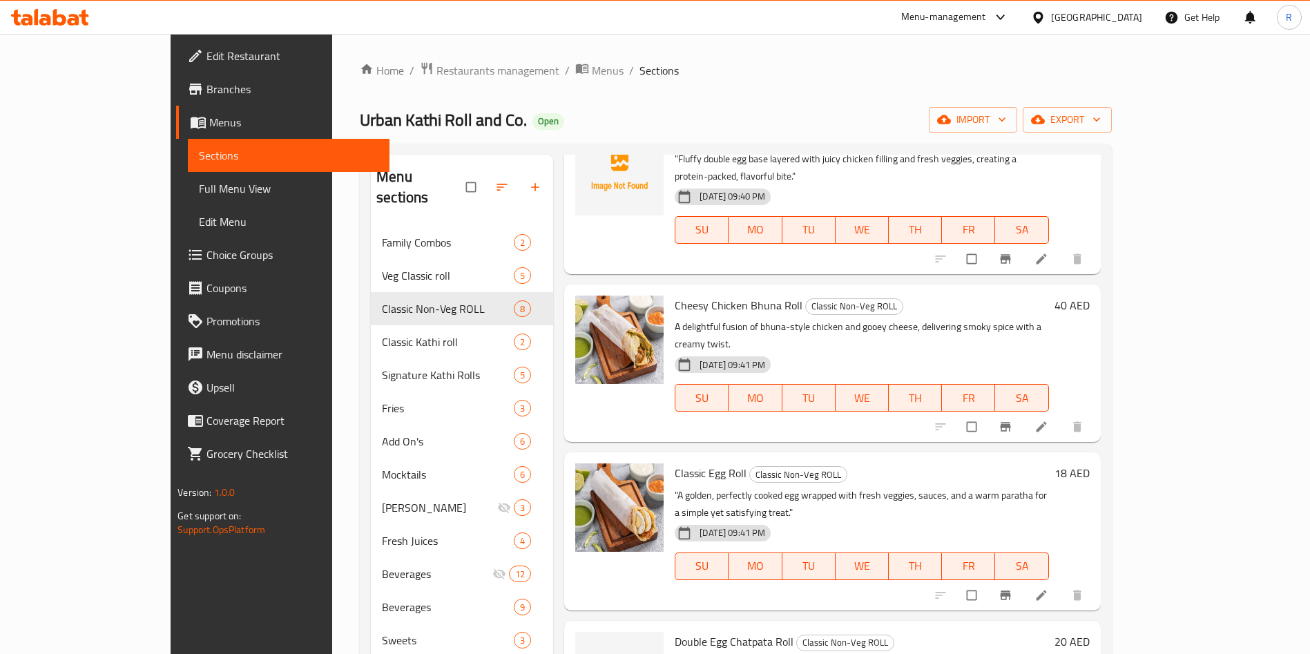
scroll to position [193, 0]
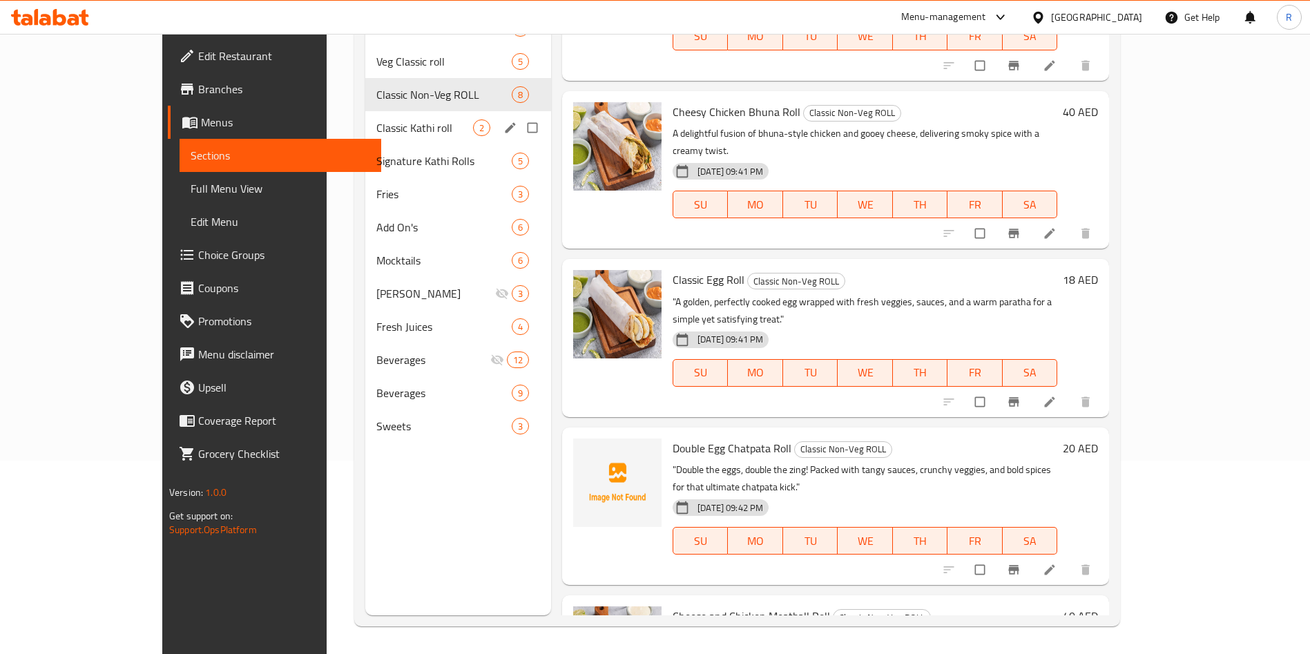
click at [376, 128] on span "Classic Kathi roll" at bounding box center [424, 127] width 97 height 17
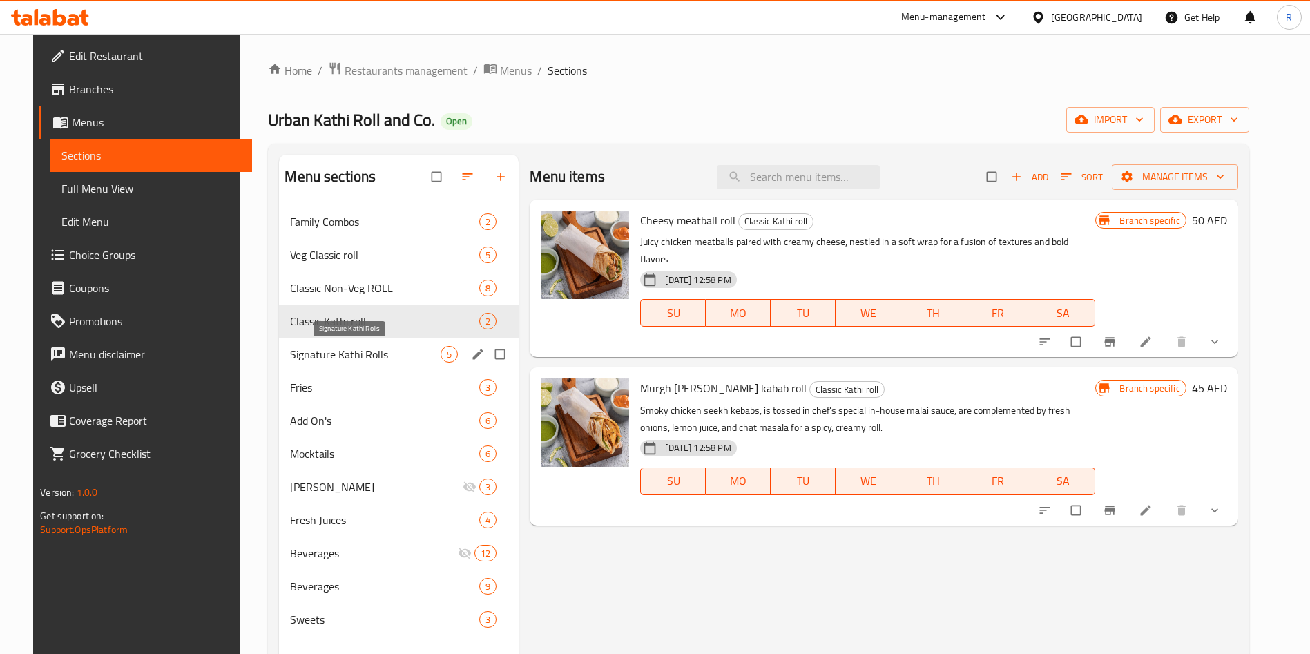
click at [365, 371] on div "Fries 3" at bounding box center [399, 387] width 240 height 33
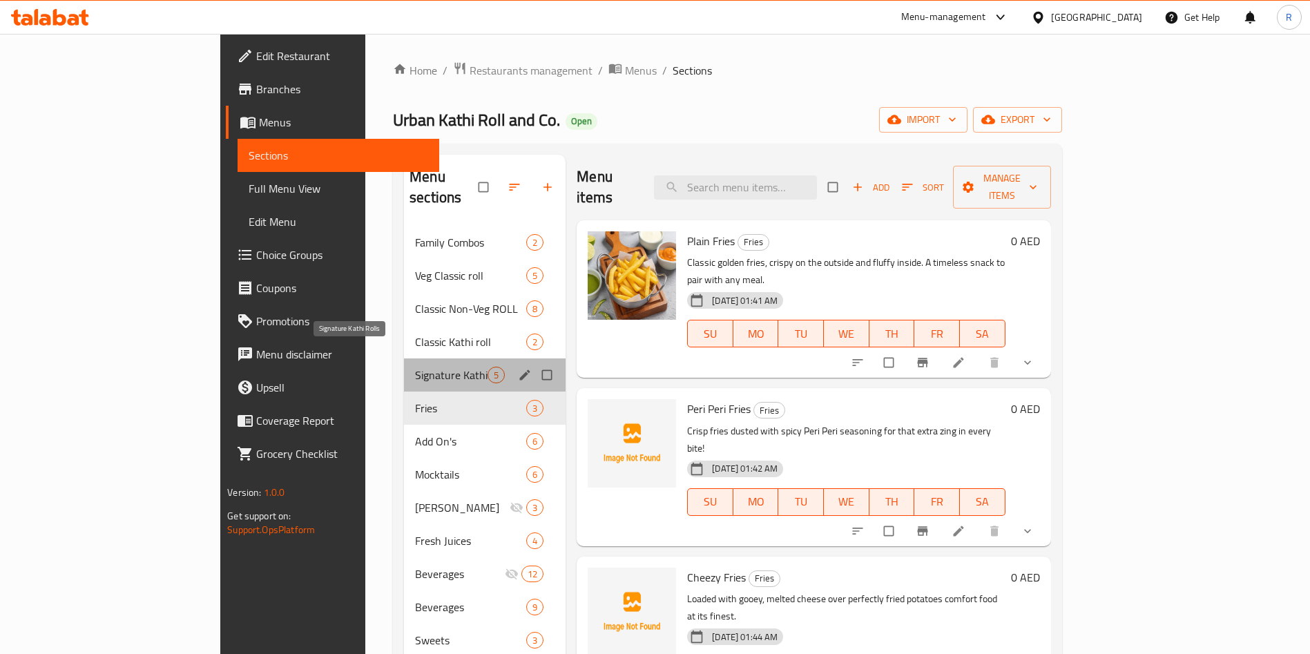
click at [415, 367] on span "Signature Kathi Rolls" at bounding box center [451, 375] width 73 height 17
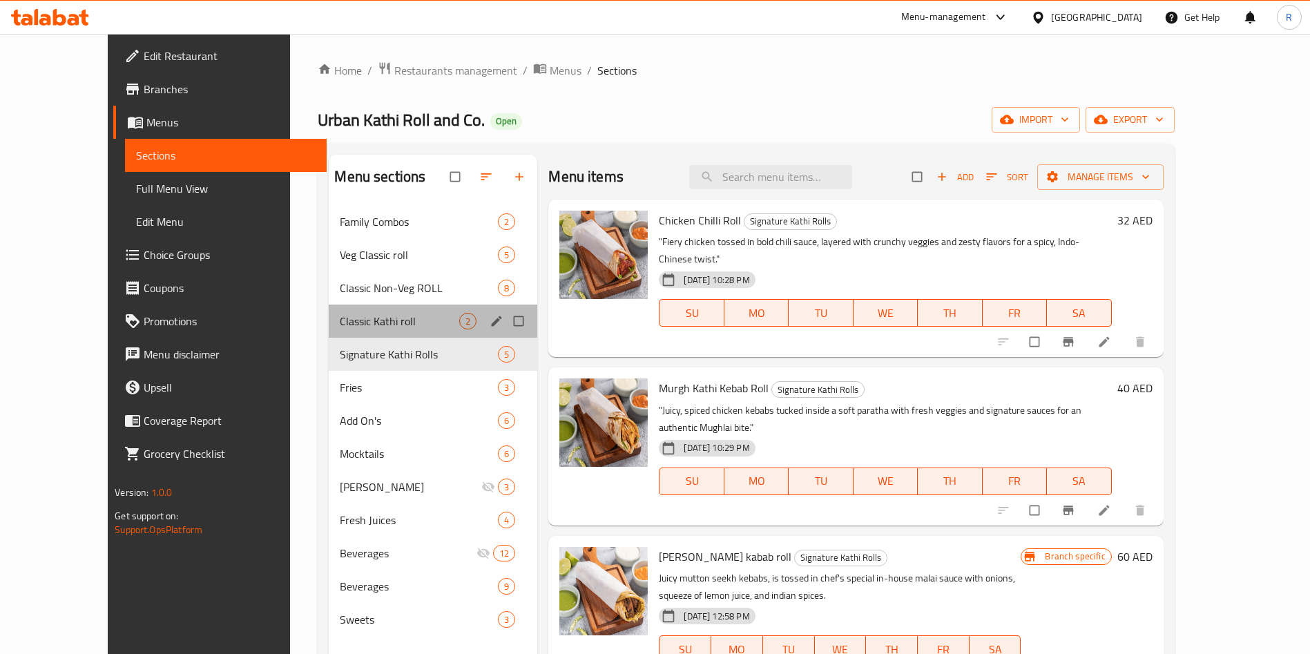
click at [347, 313] on span "Classic Kathi roll" at bounding box center [399, 321] width 119 height 17
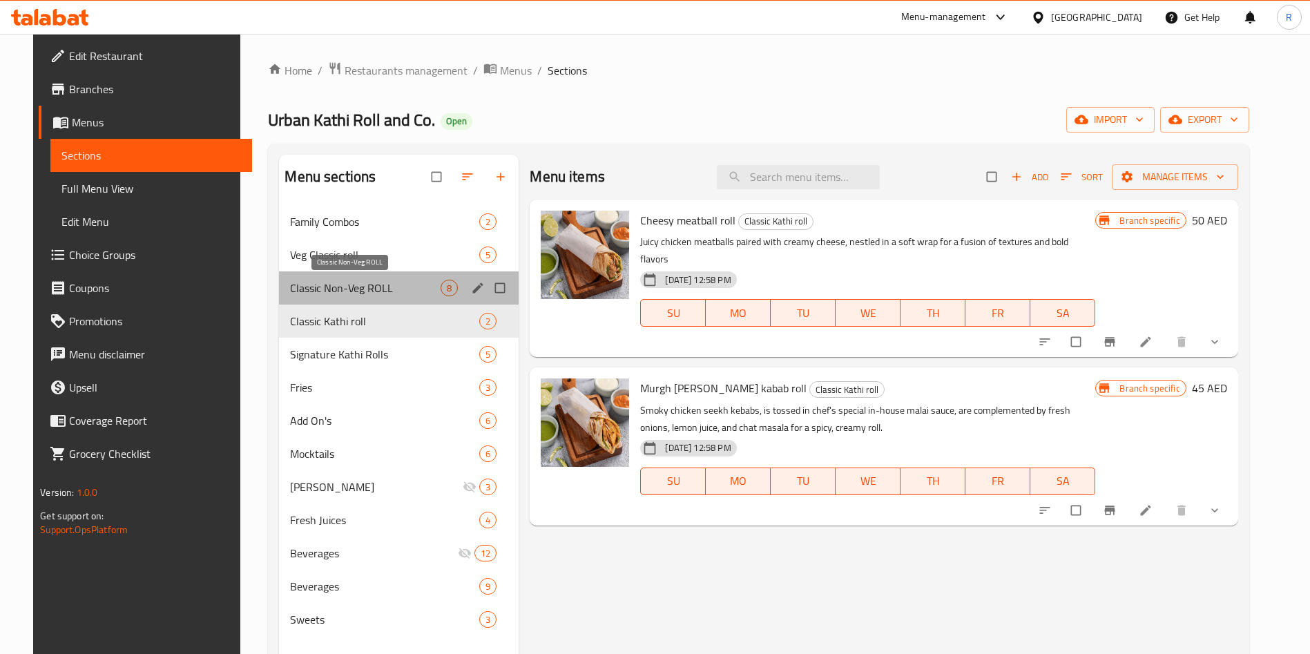
click at [352, 284] on span "Classic Non-Veg ROLL" at bounding box center [365, 288] width 151 height 17
